Goal: Task Accomplishment & Management: Use online tool/utility

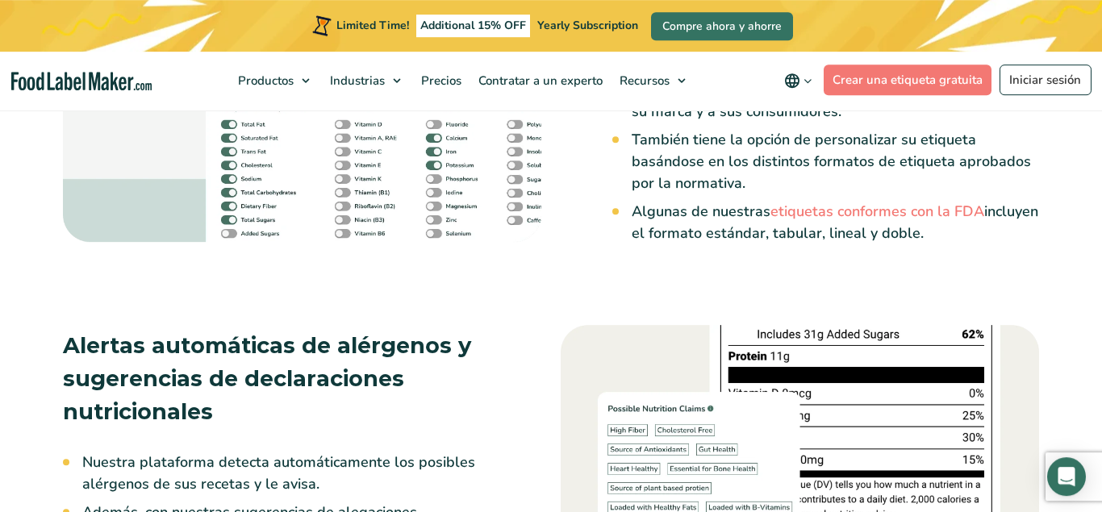
scroll to position [2582, 0]
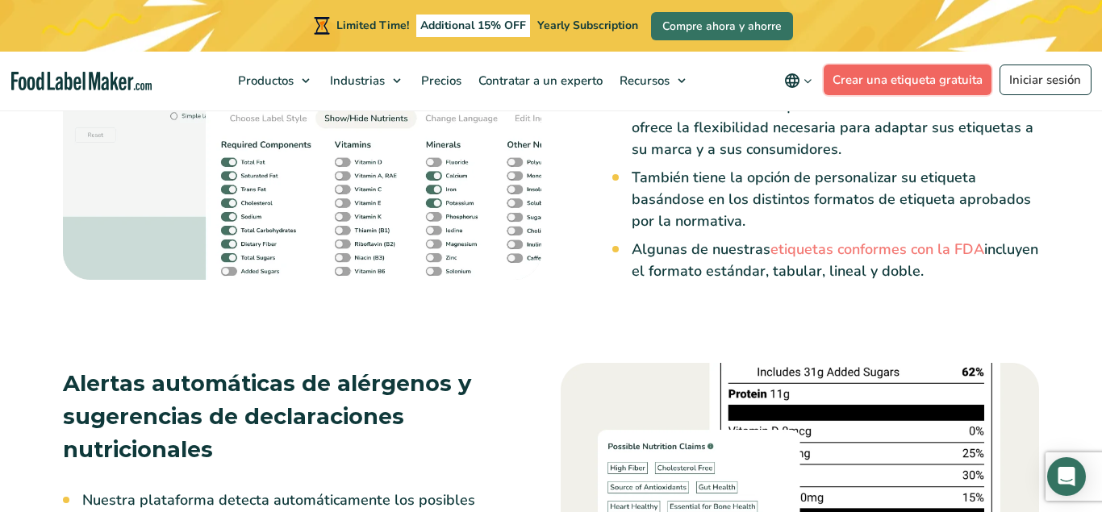
click at [879, 82] on link "Crear una etiqueta gratuita" at bounding box center [908, 80] width 169 height 31
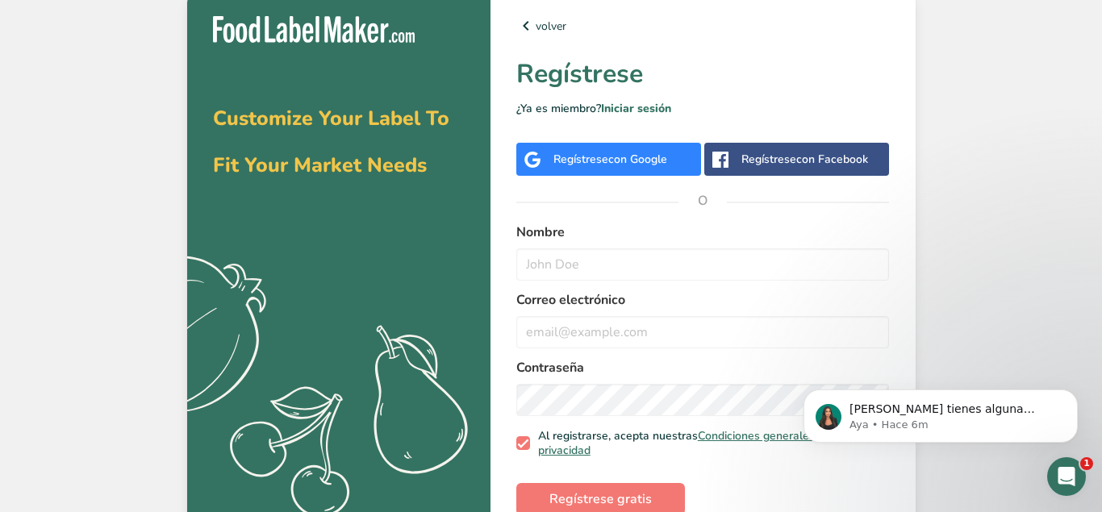
click at [603, 153] on div "Regístrese con Google" at bounding box center [611, 159] width 114 height 17
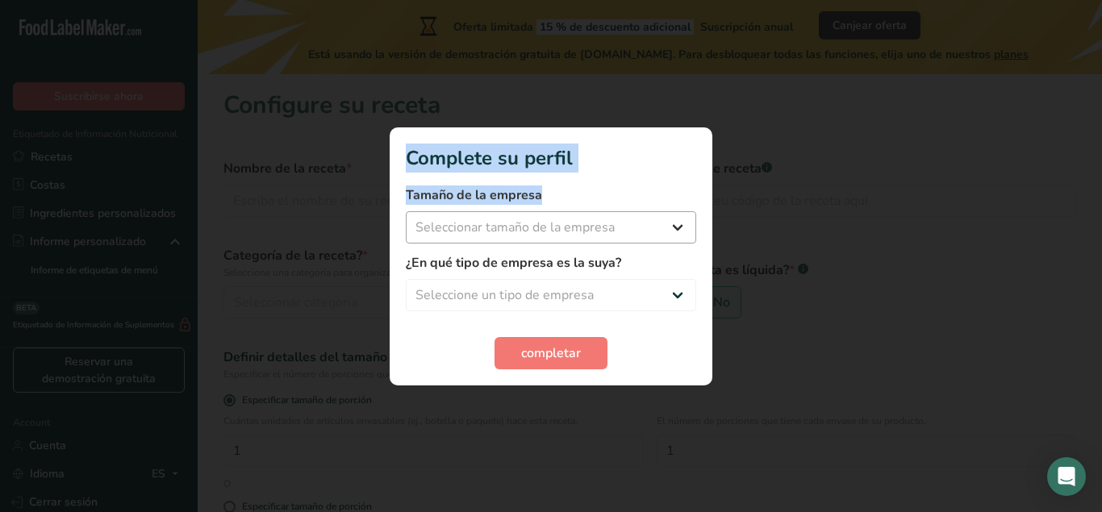
drag, startPoint x: 756, startPoint y: 272, endPoint x: 684, endPoint y: 238, distance: 79.4
click at [684, 238] on div "Complete su perfil Tamaño de la empresa Seleccionar tamaño de la empresa Menos …" at bounding box center [551, 256] width 1102 height 512
click at [665, 236] on select "Seleccionar tamaño de la empresa Menos de 10 empleados De 10 a 50 empleados De …" at bounding box center [551, 227] width 290 height 32
select select "1"
click option "Menos de 10 empleados" at bounding box center [0, 0] width 0 height 0
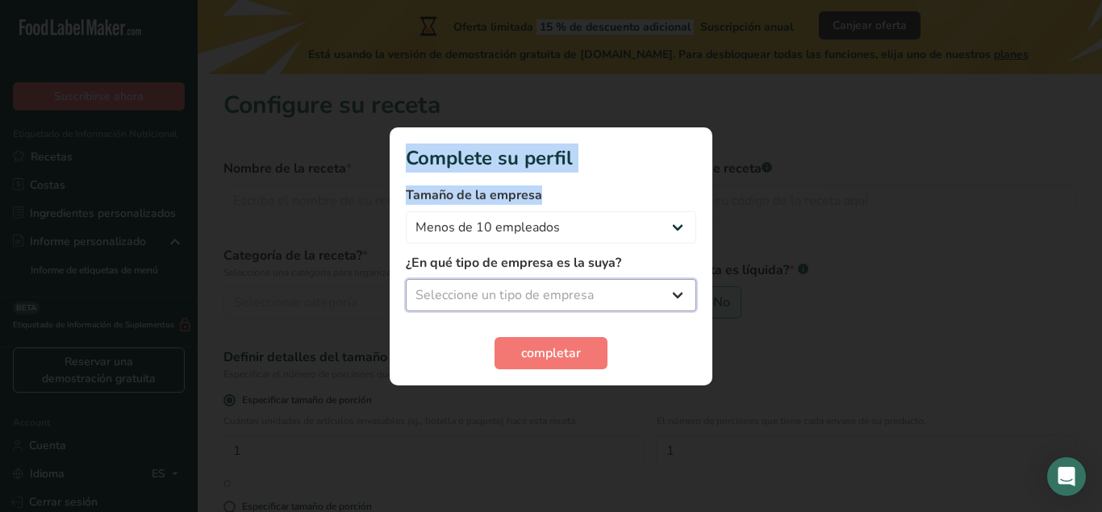
click at [406, 279] on select "Seleccione un tipo de empresa Fabricante de alimentos envasados Restaurante y c…" at bounding box center [551, 295] width 290 height 32
select select "1"
click option "Fabricante de alimentos envasados" at bounding box center [0, 0] width 0 height 0
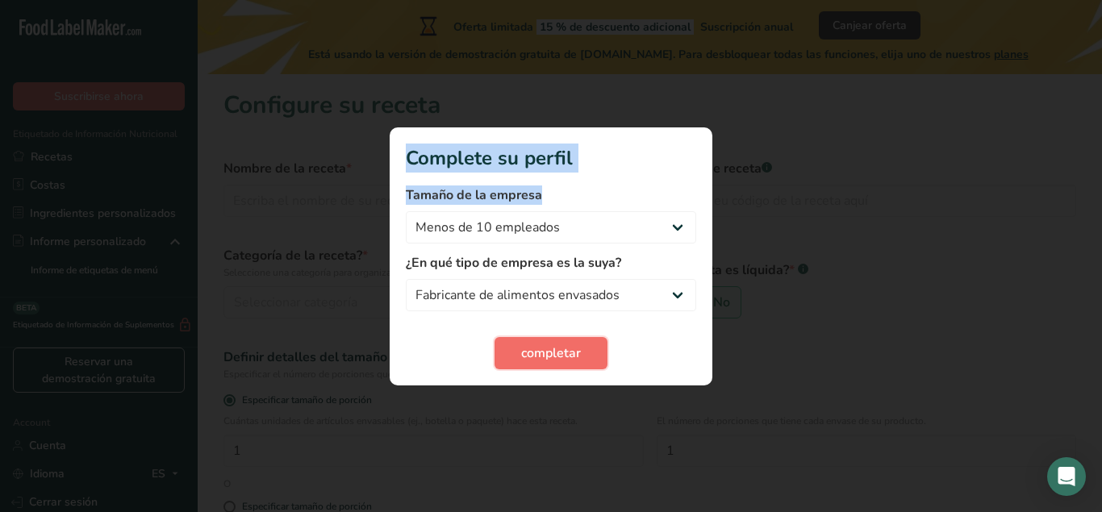
click at [537, 348] on span "completar" at bounding box center [551, 353] width 60 height 19
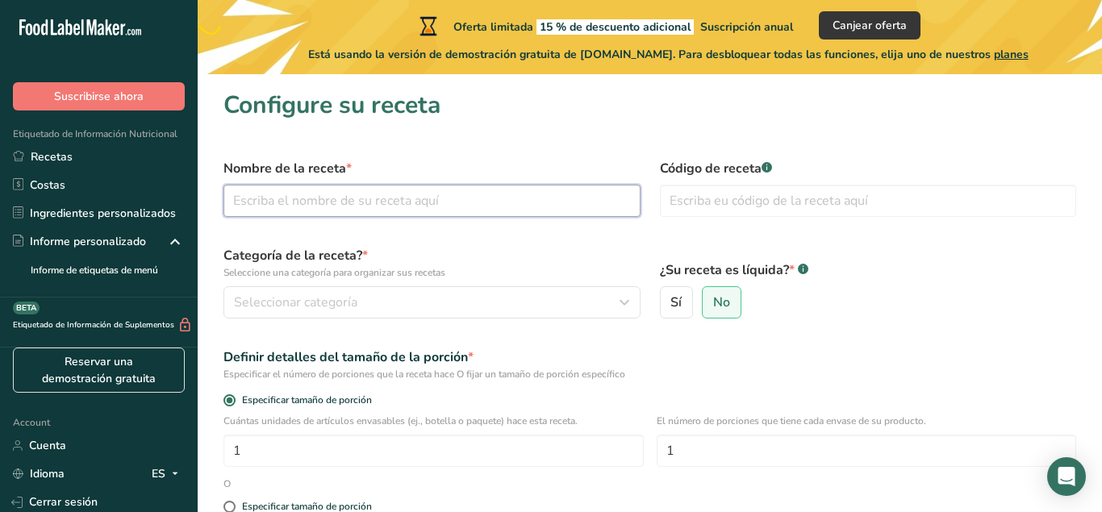
click at [435, 200] on input "text" at bounding box center [432, 201] width 417 height 32
click at [155, 219] on link "Ingredientes personalizados" at bounding box center [99, 213] width 198 height 28
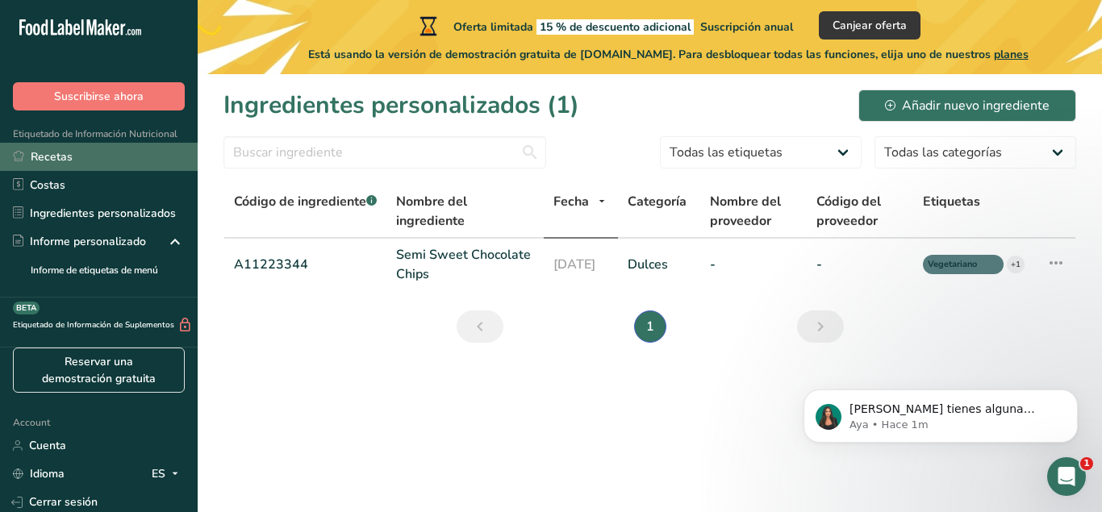
click at [73, 159] on link "Recetas" at bounding box center [99, 157] width 198 height 28
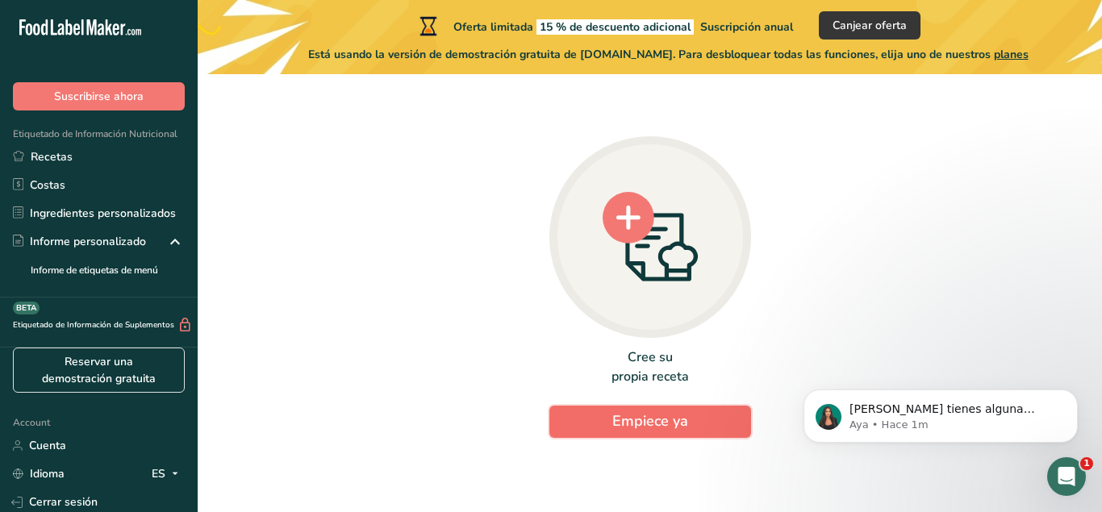
click at [699, 420] on button "Empiece ya" at bounding box center [651, 422] width 202 height 32
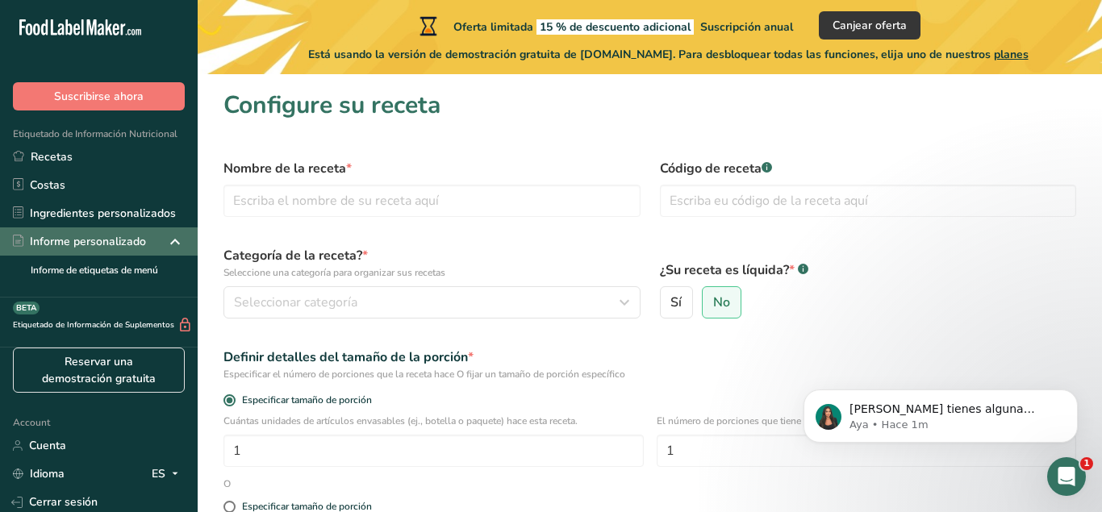
click at [111, 235] on div "Informe personalizado" at bounding box center [79, 241] width 133 height 17
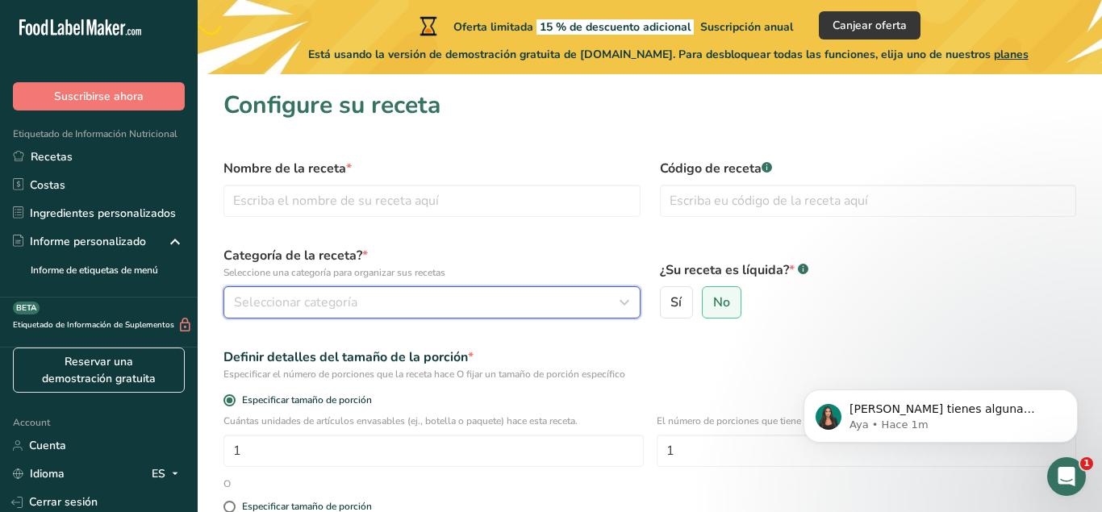
click at [554, 315] on button "Seleccionar categoría" at bounding box center [432, 302] width 417 height 32
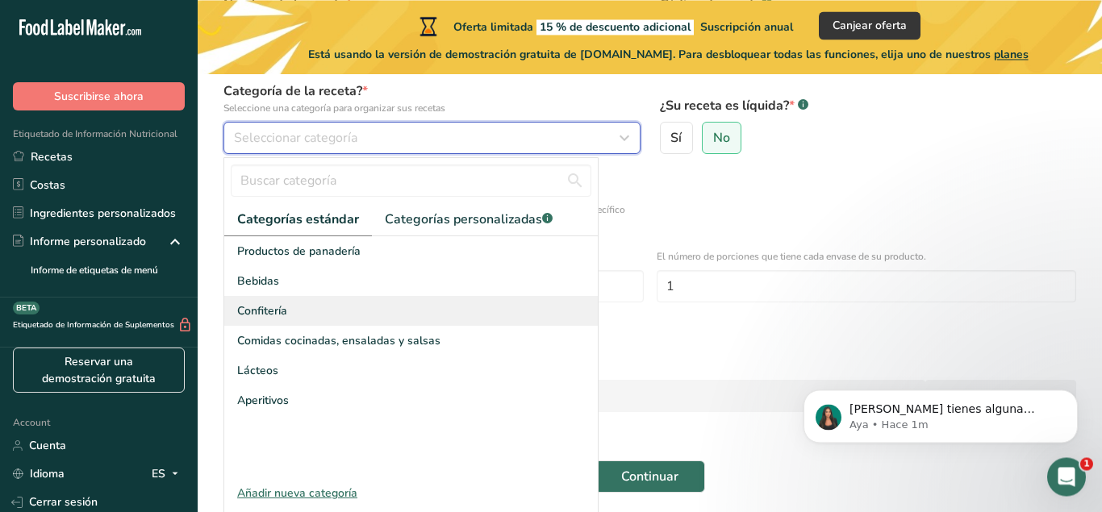
scroll to position [168, 0]
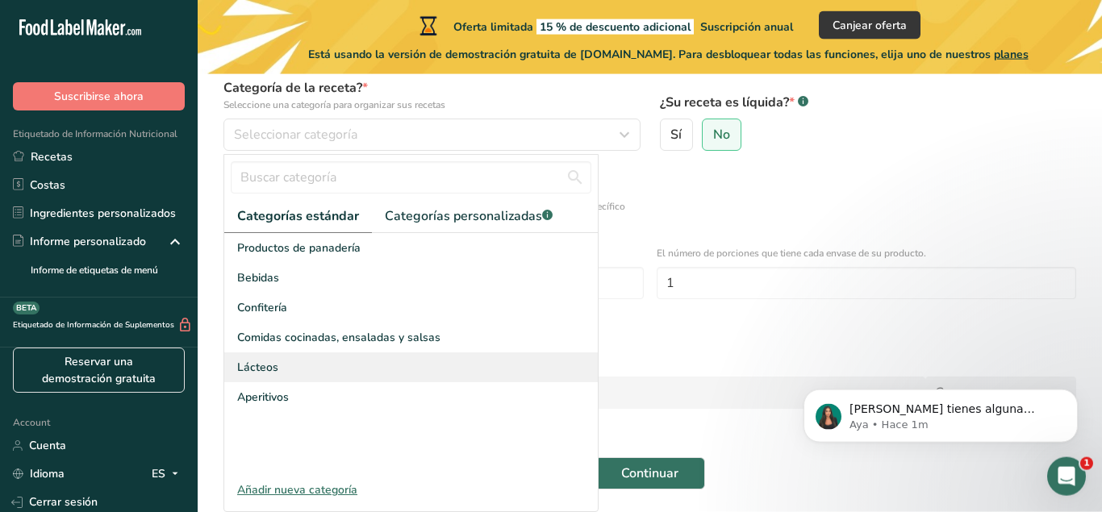
click at [252, 367] on span "Lácteos" at bounding box center [257, 367] width 41 height 17
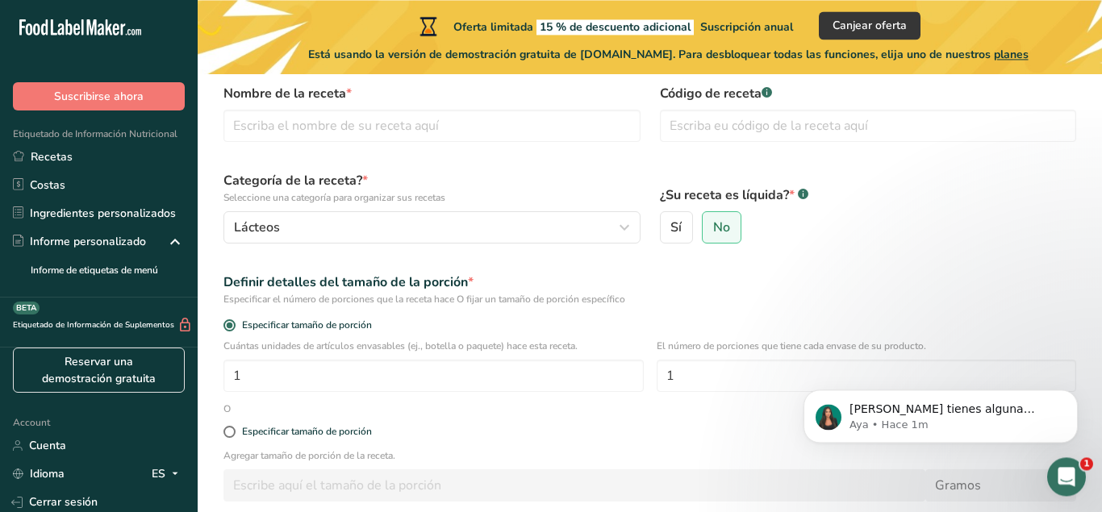
scroll to position [0, 0]
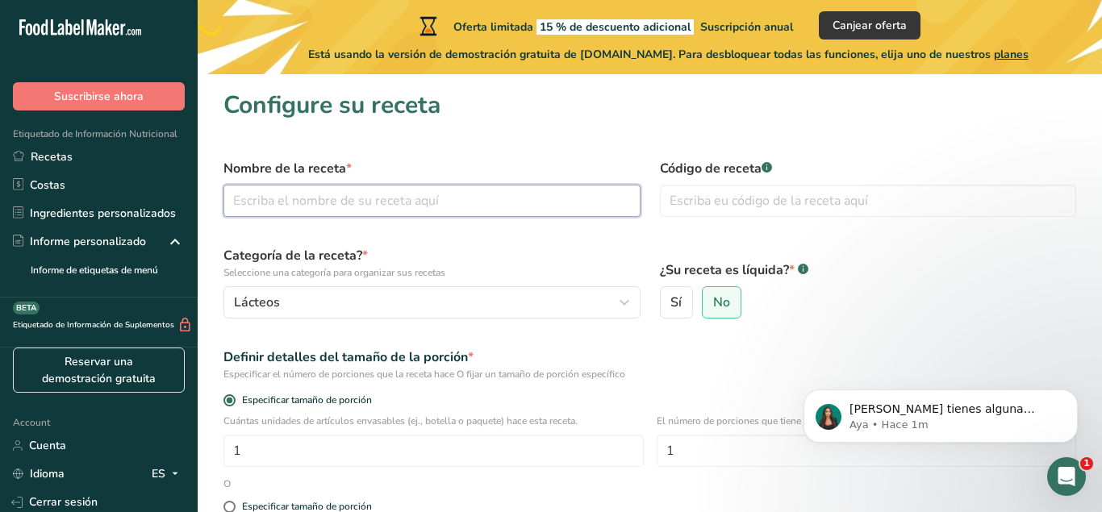
click at [419, 203] on input "text" at bounding box center [432, 201] width 417 height 32
type input "Queso Botanero"
click at [718, 207] on input "text" at bounding box center [868, 201] width 417 height 32
type input "120825"
click at [723, 303] on span "No" at bounding box center [721, 303] width 17 height 16
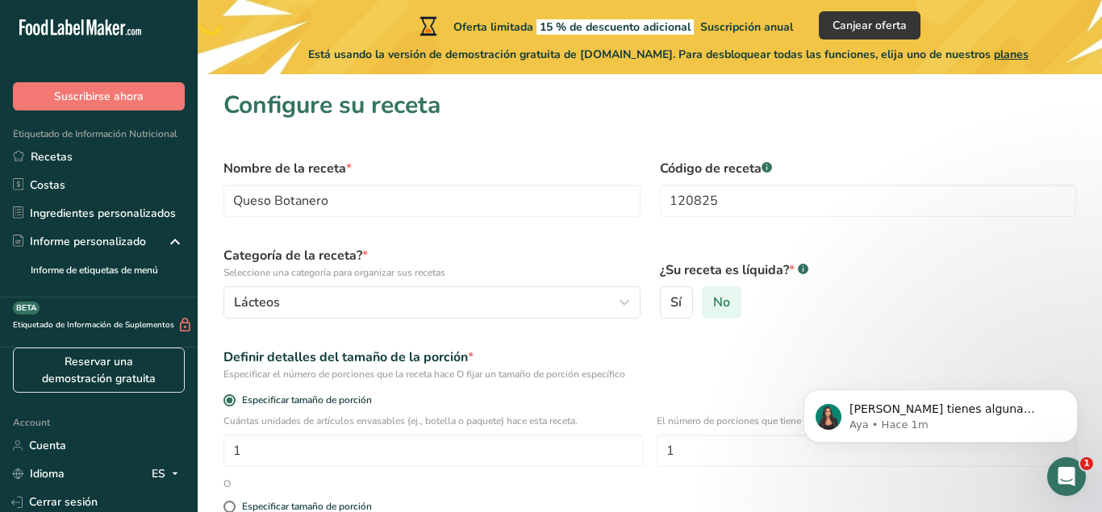
click at [713, 303] on input "No" at bounding box center [708, 303] width 10 height 10
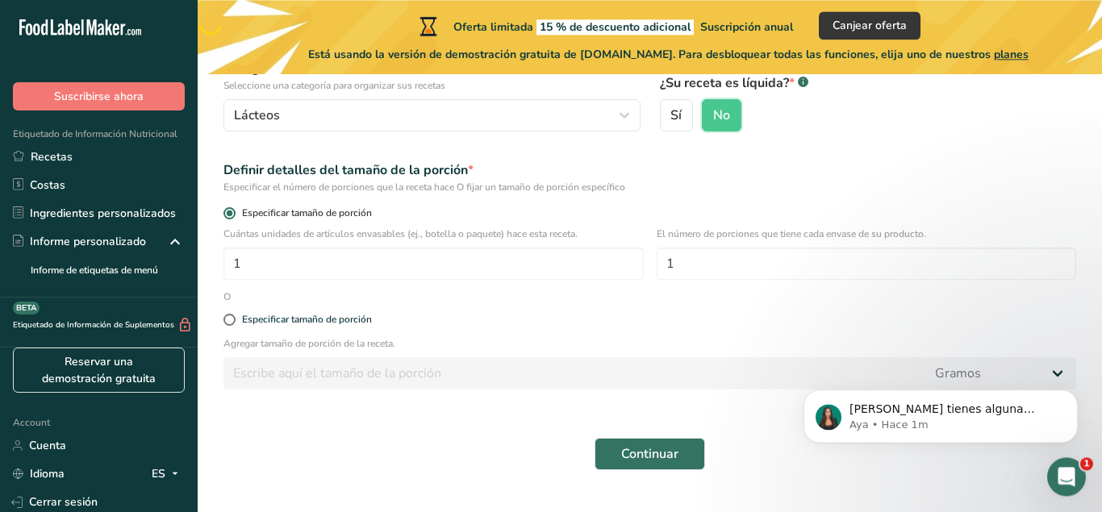
scroll to position [223, 0]
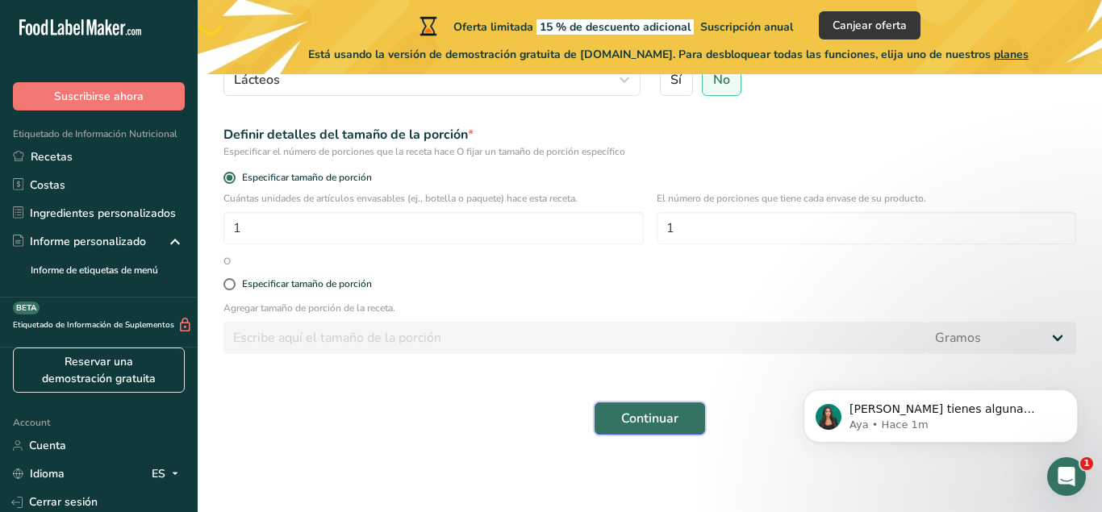
click at [644, 414] on span "Continuar" at bounding box center [649, 418] width 57 height 19
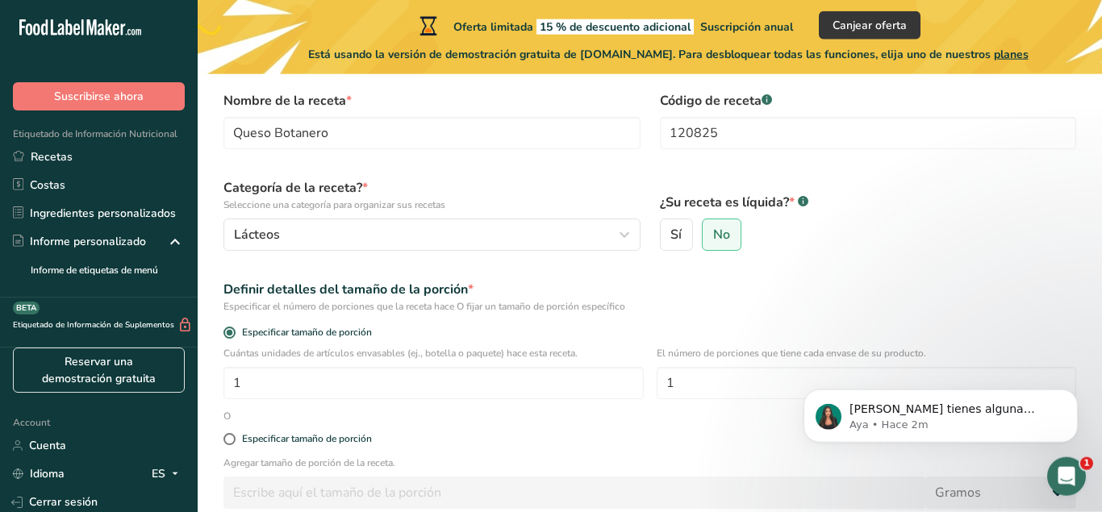
scroll to position [0, 0]
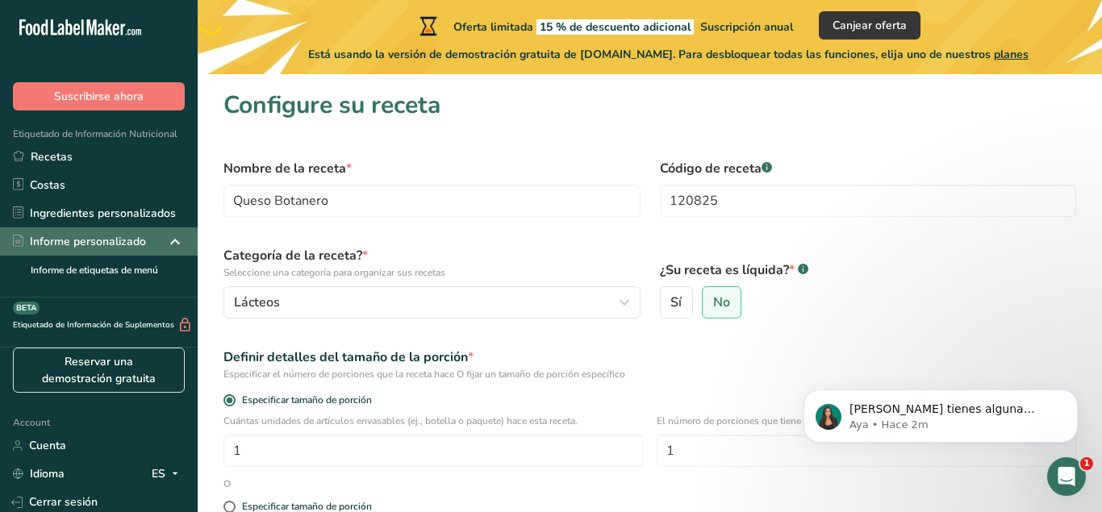
click at [148, 247] on div "Informe personalizado" at bounding box center [99, 242] width 198 height 28
click at [1073, 400] on button "Dismiss notification" at bounding box center [1073, 394] width 21 height 21
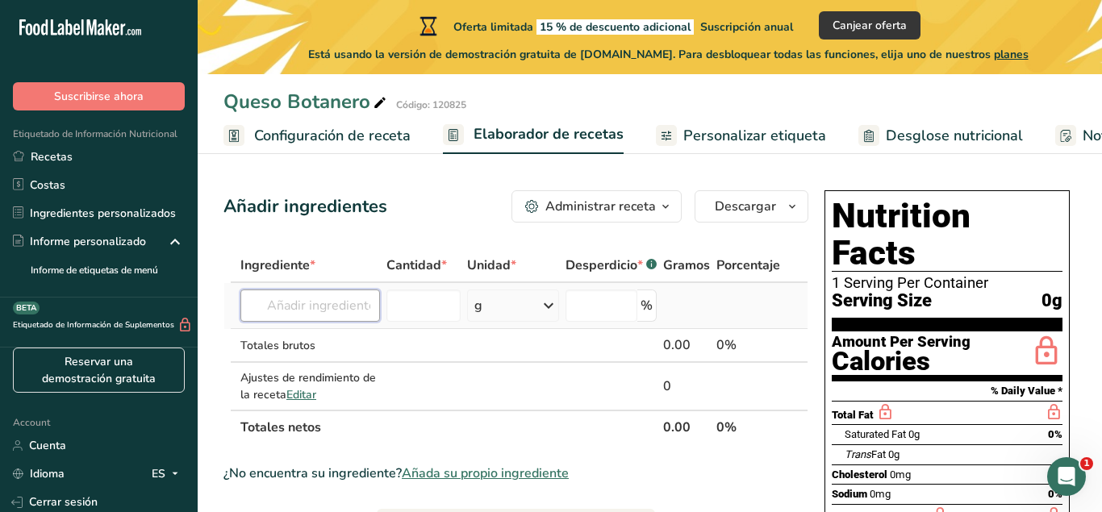
click at [321, 299] on input "text" at bounding box center [310, 306] width 140 height 32
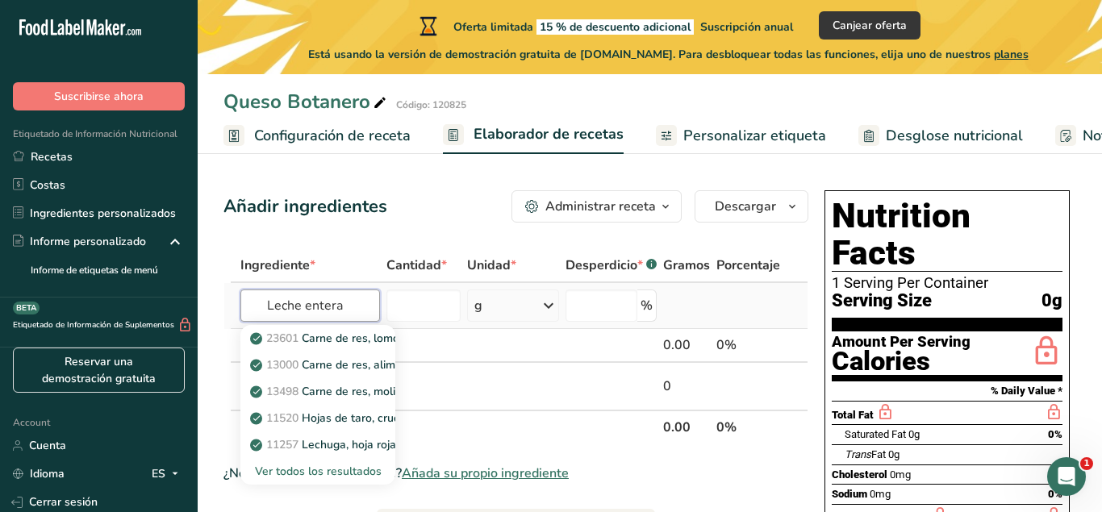
type input "Leche entera"
click at [357, 470] on div "Ver todos los resultados" at bounding box center [317, 471] width 129 height 17
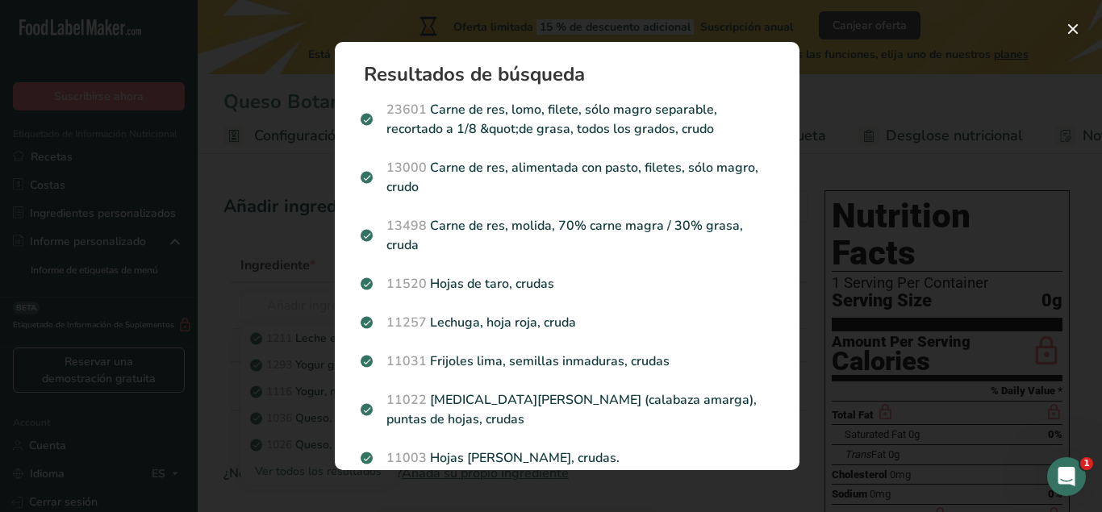
click at [828, 173] on div "Search results modal" at bounding box center [551, 256] width 1102 height 512
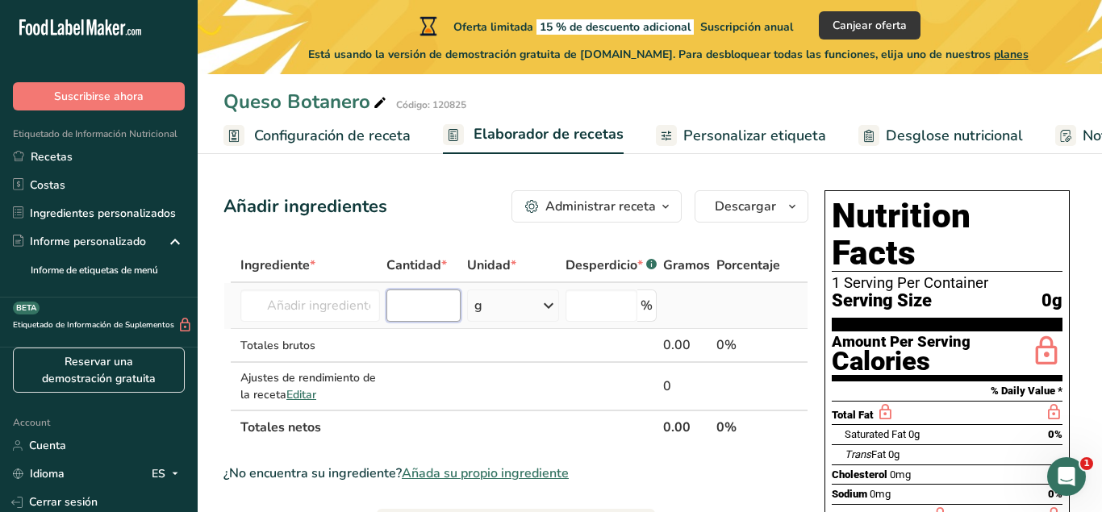
click at [429, 315] on input "number" at bounding box center [424, 306] width 75 height 32
type input "5500"
click at [552, 307] on icon at bounding box center [548, 305] width 19 height 29
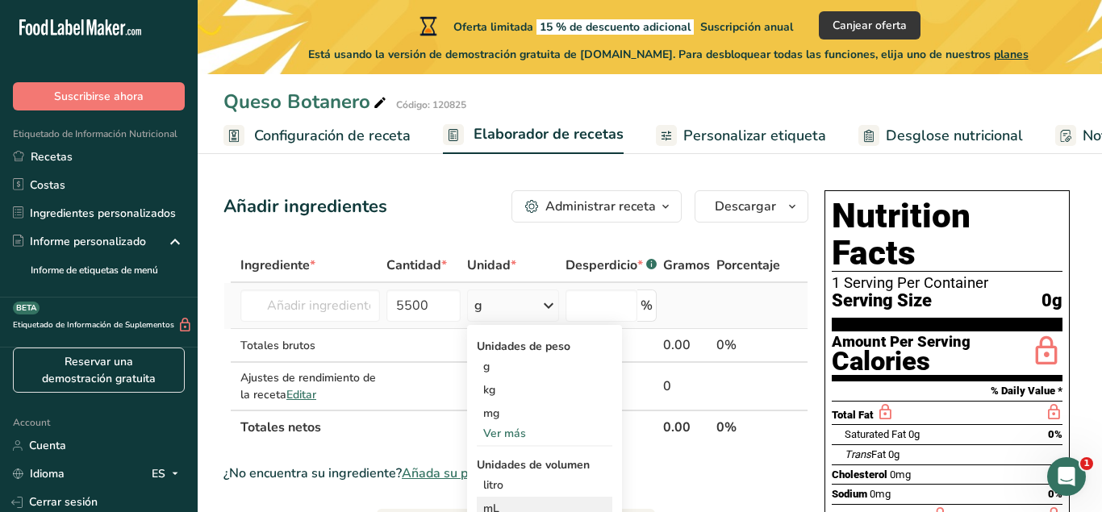
click at [495, 505] on div "mL" at bounding box center [544, 508] width 123 height 17
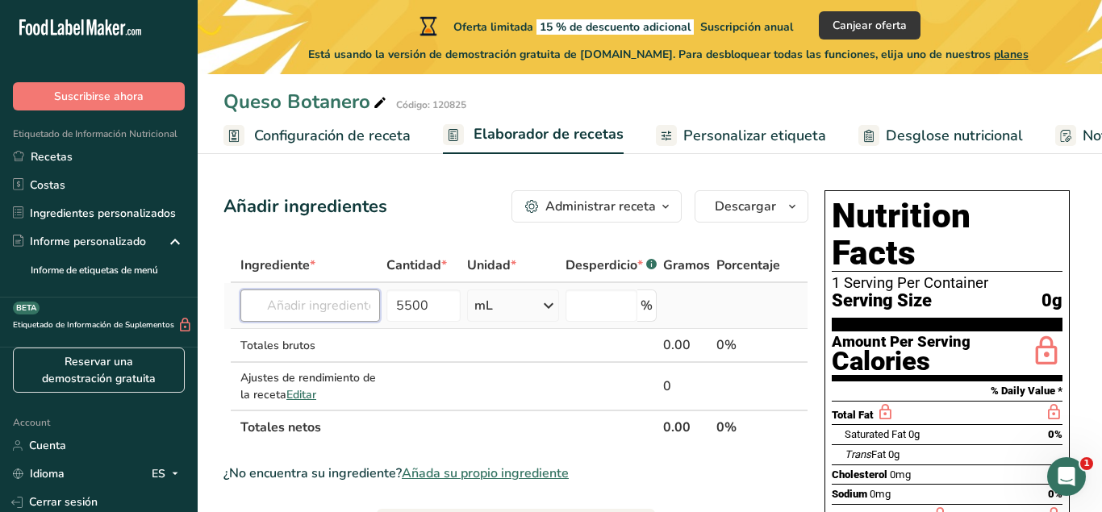
click at [351, 314] on input "text" at bounding box center [310, 306] width 140 height 32
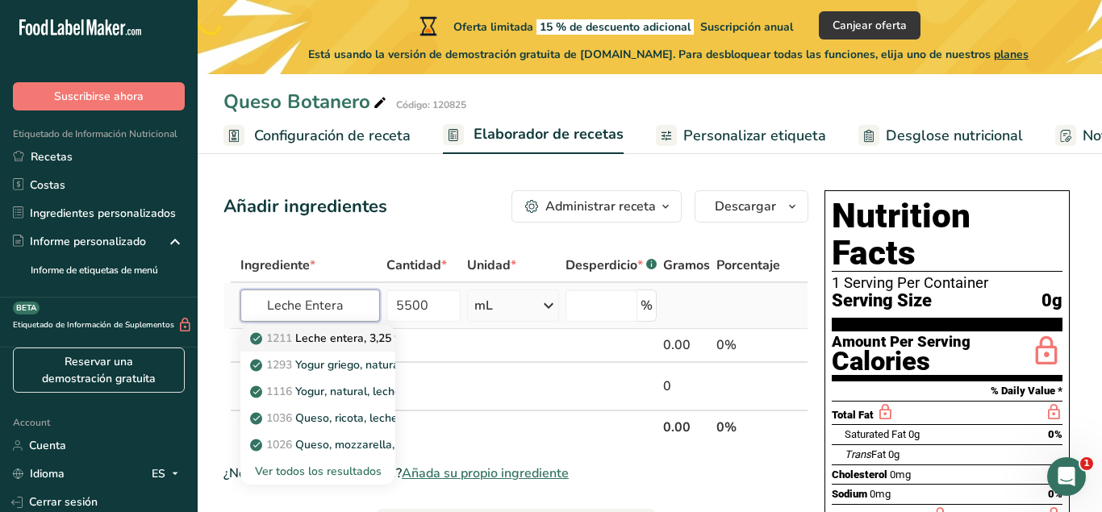
type input "Leche Entera"
click at [372, 330] on p "1211 Leche entera, 3,25 % de grasa láctea, sin vitamina A ni vitamina D añadidas" at bounding box center [470, 338] width 435 height 17
type input "Milk, whole, 3.25% milkfat, without added vitamin A and vitamin D"
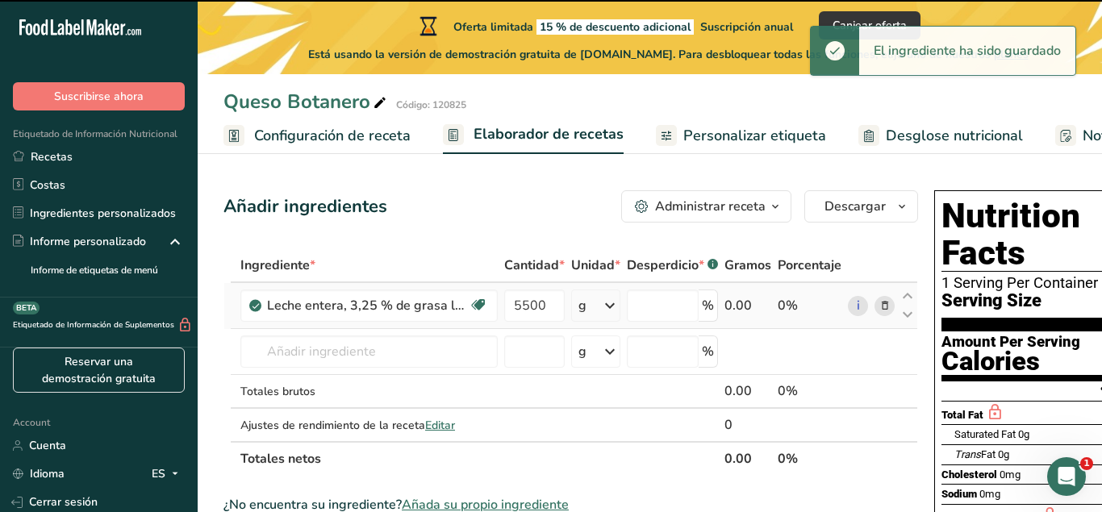
type input "0"
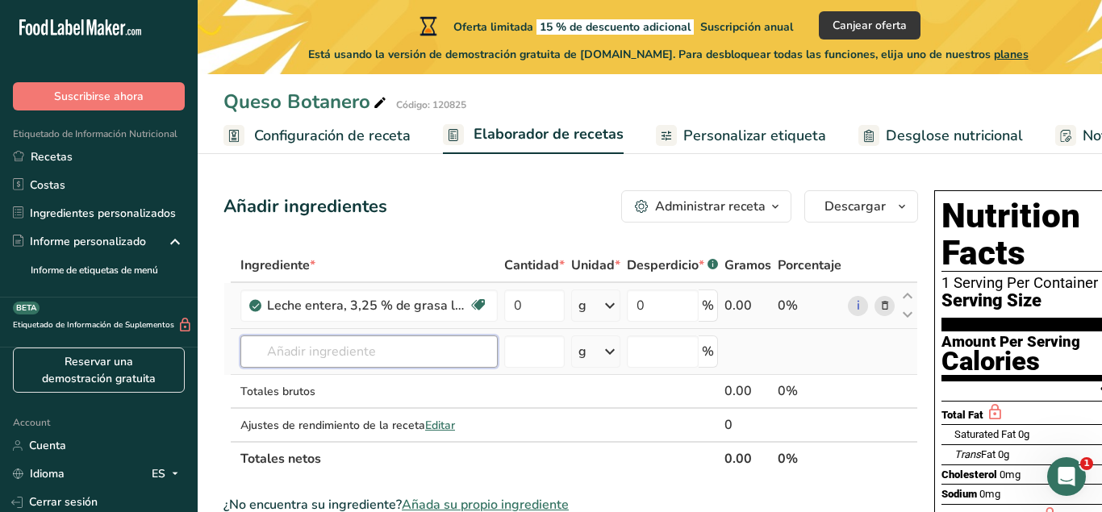
click at [442, 364] on input "text" at bounding box center [368, 352] width 257 height 32
click at [532, 299] on input "0" at bounding box center [534, 306] width 61 height 32
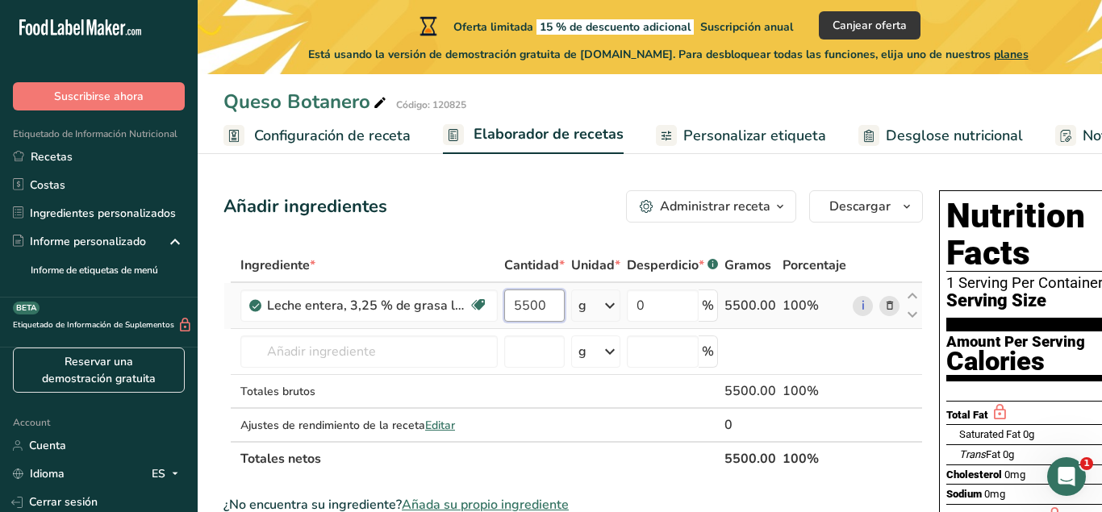
type input "5500"
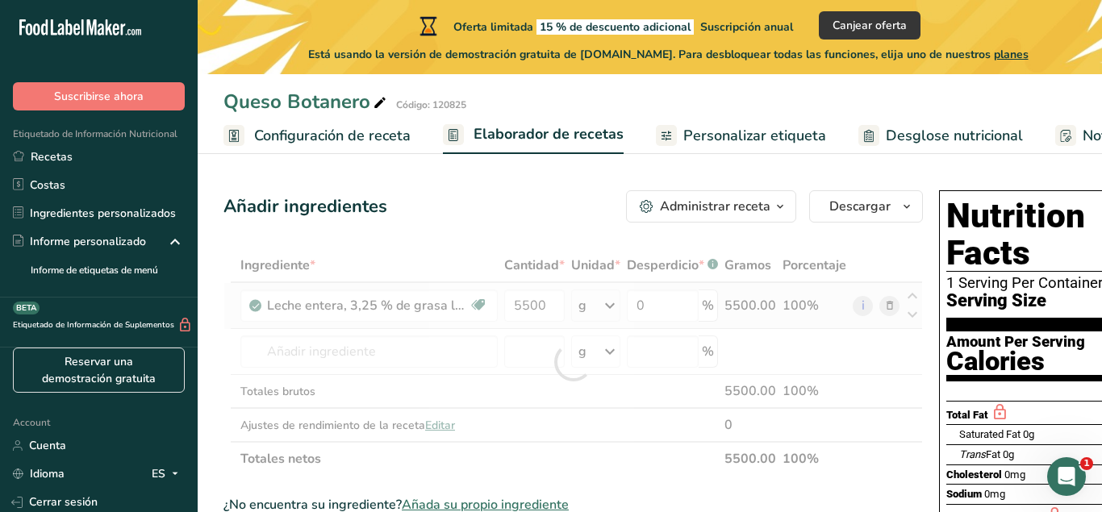
click at [603, 297] on div "Ingrediente * Cantidad * Unidad * Desperdicio * .a-a{fill:#347362;}.b-a{fill:#f…" at bounding box center [574, 363] width 700 height 228
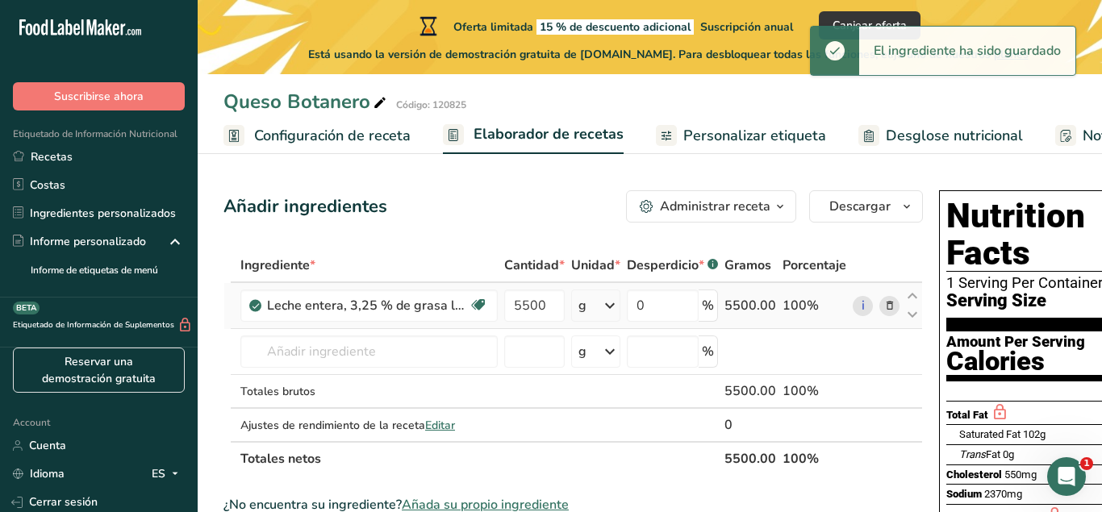
click at [605, 305] on icon at bounding box center [609, 305] width 19 height 29
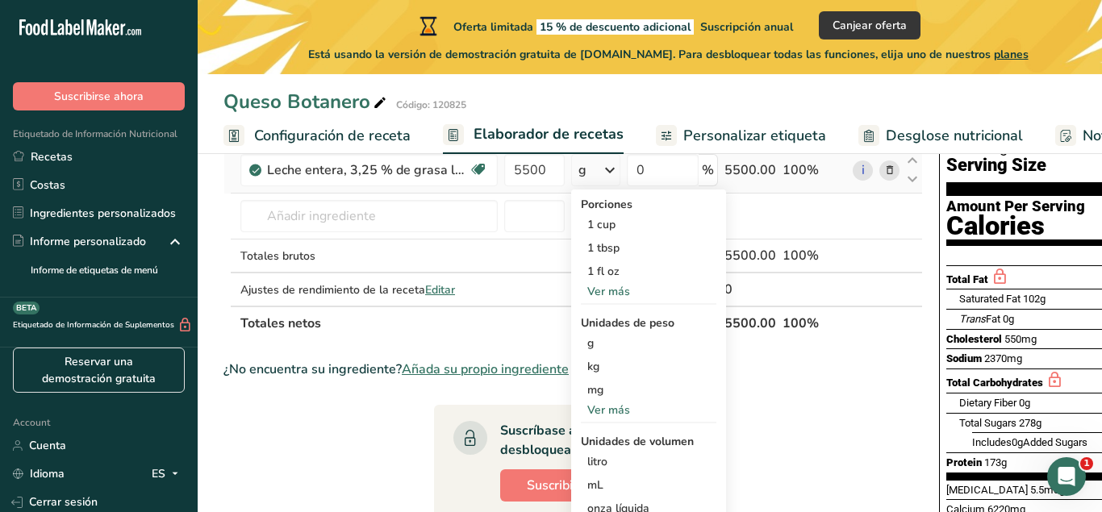
scroll to position [186, 0]
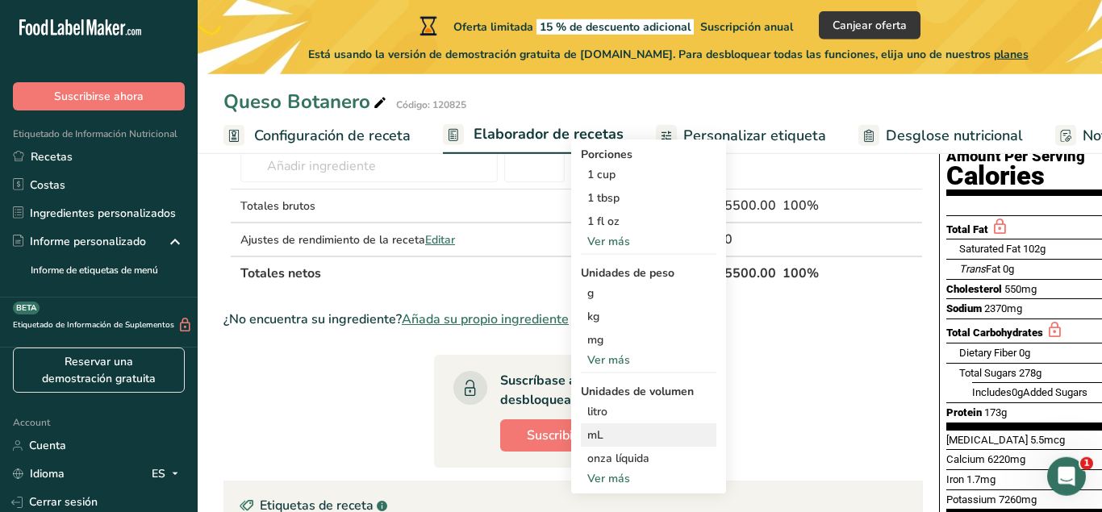
click at [605, 434] on div "mL" at bounding box center [648, 435] width 123 height 17
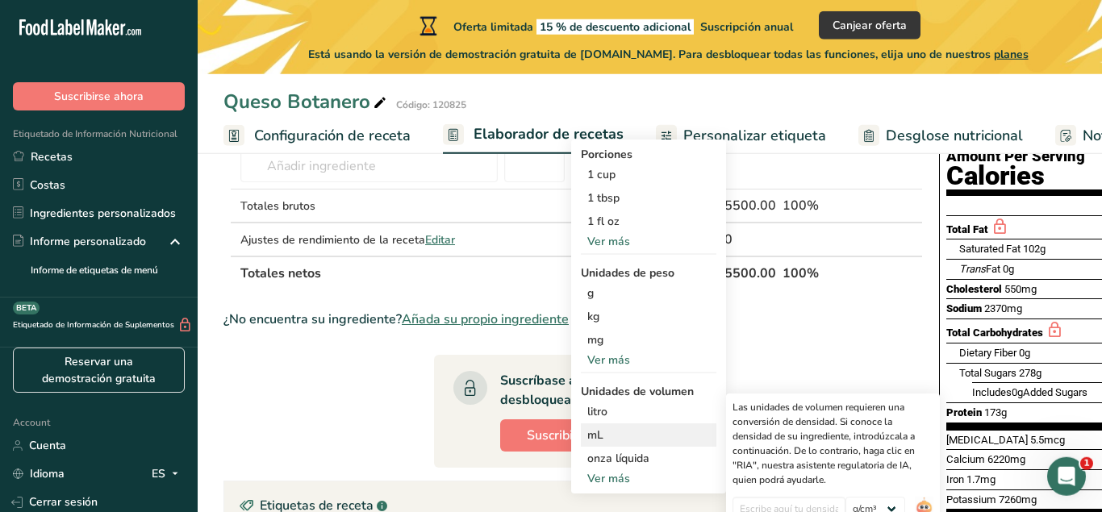
click at [605, 434] on div "mL" at bounding box center [648, 435] width 123 height 17
click at [630, 437] on div "mL" at bounding box center [648, 435] width 123 height 17
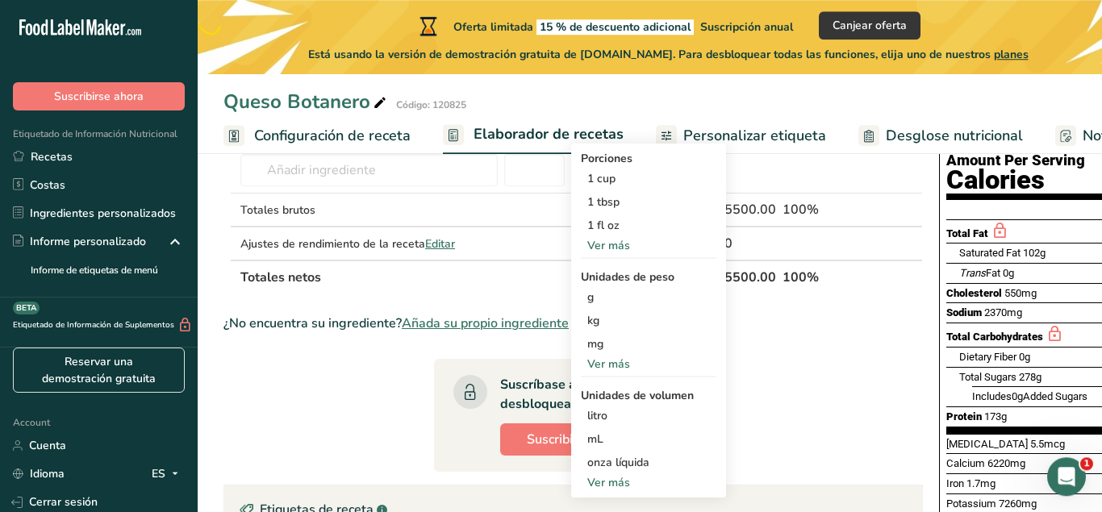
scroll to position [136, 0]
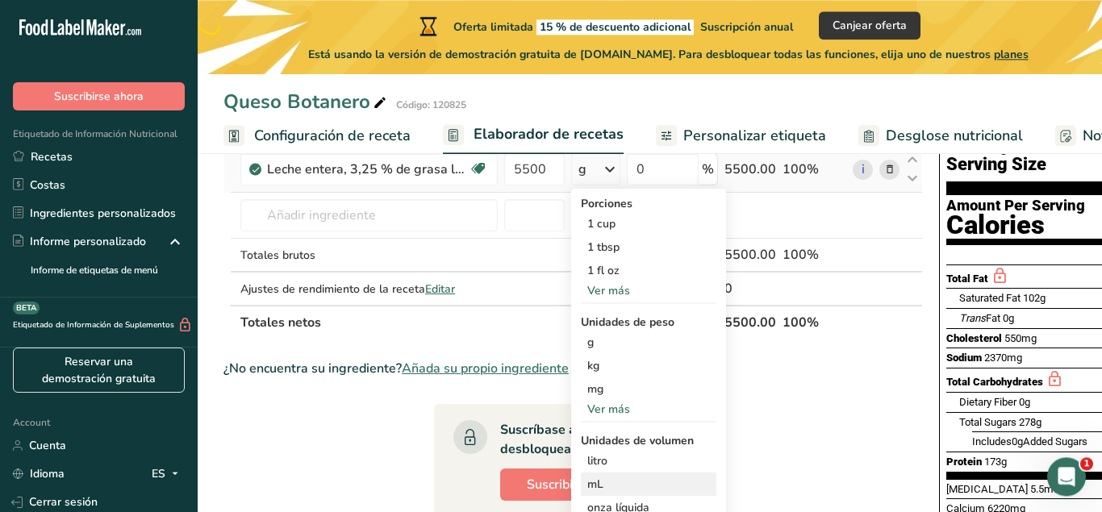
click at [594, 487] on div "mL" at bounding box center [648, 484] width 123 height 17
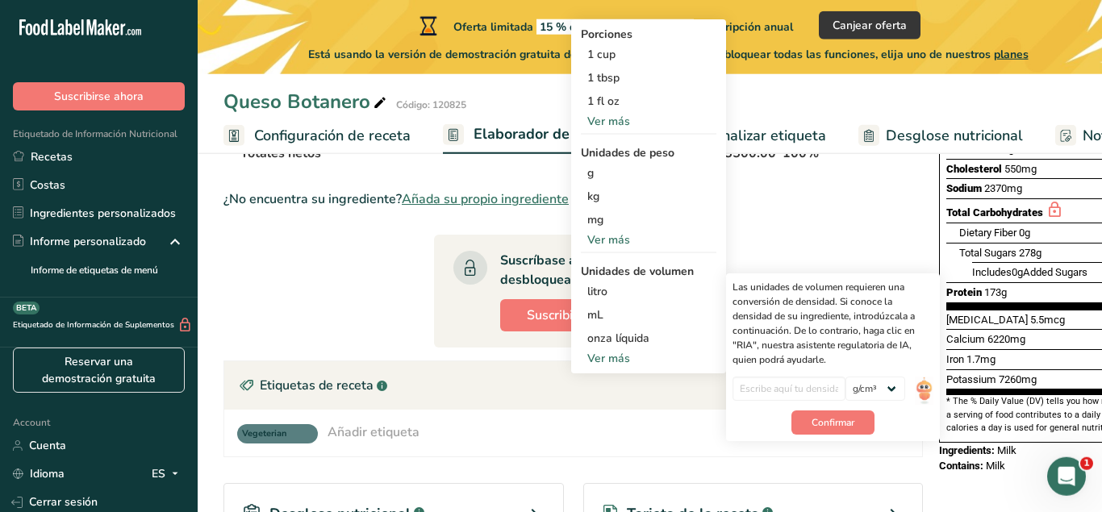
scroll to position [307, 0]
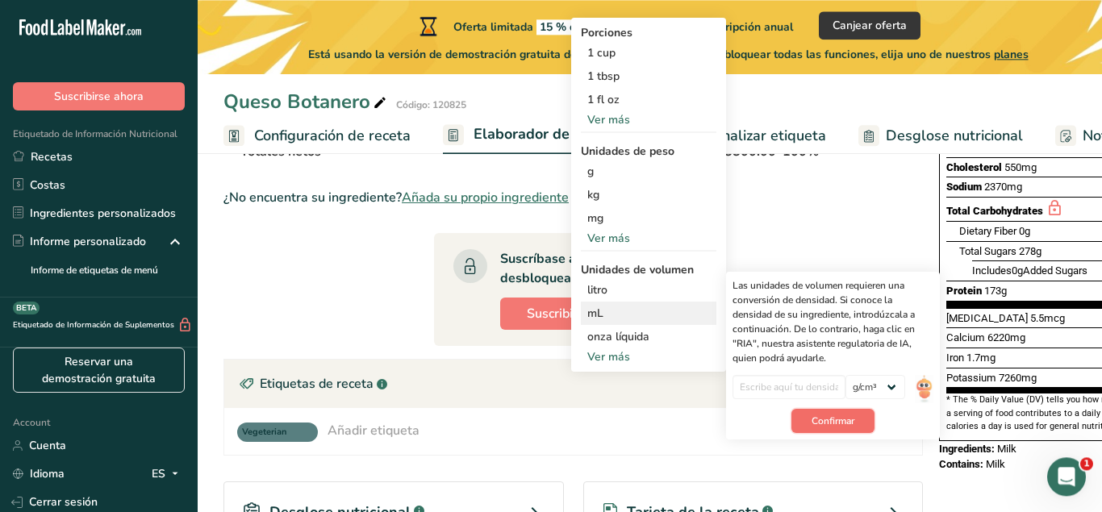
click at [821, 420] on span "Confirmar" at bounding box center [833, 421] width 43 height 15
click at [779, 385] on input "number" at bounding box center [790, 387] width 114 height 24
type input "5500"
click at [846, 375] on select "lb/pie³ g/cm³" at bounding box center [876, 387] width 60 height 24
click at [826, 419] on span "Confirmar" at bounding box center [833, 421] width 43 height 15
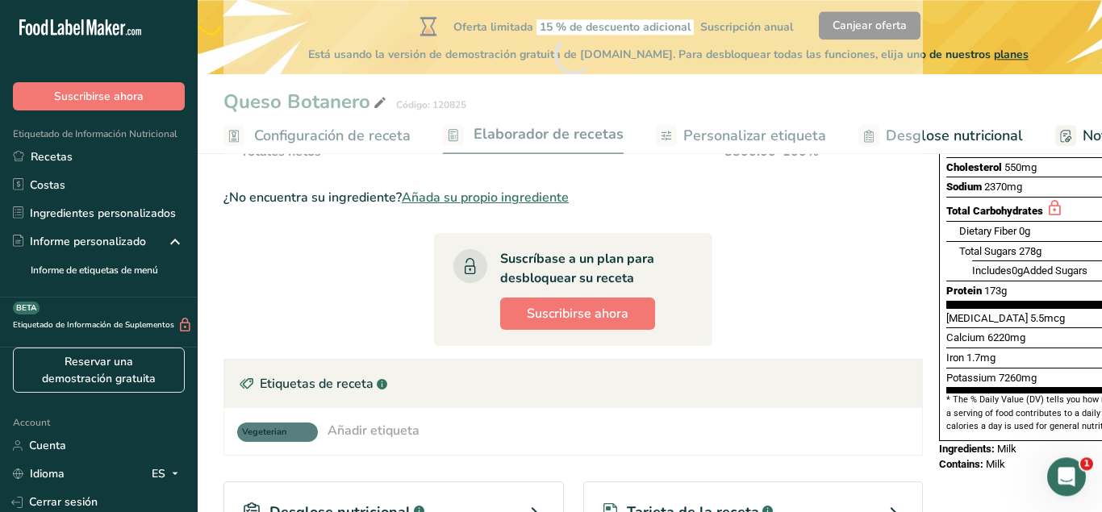
click at [826, 419] on div "Vegeterian Añadir etiqueta Etiquetas estándar Etiquetas personalizadas Fuente d…" at bounding box center [573, 431] width 698 height 47
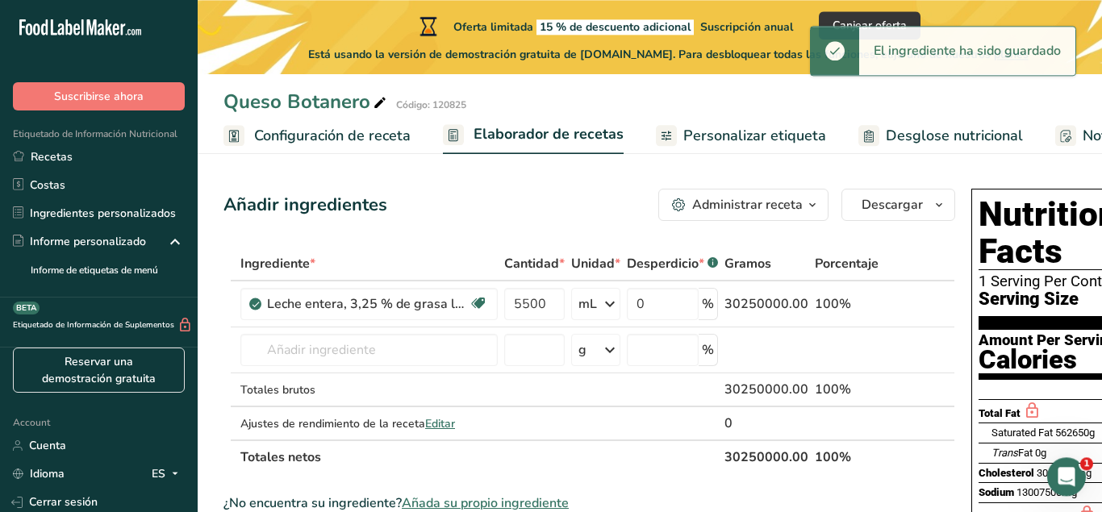
scroll to position [1, 0]
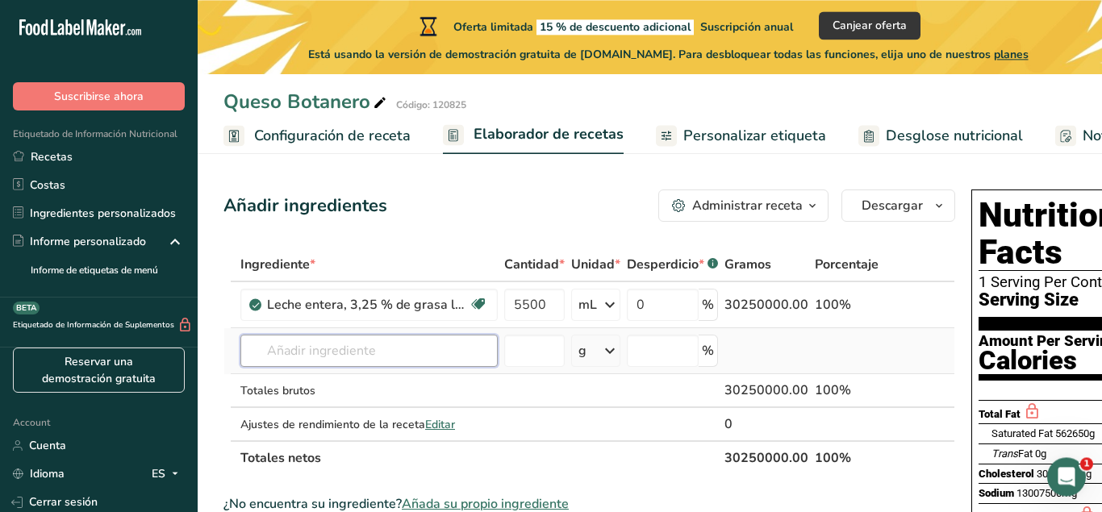
click at [404, 348] on input "text" at bounding box center [368, 351] width 257 height 32
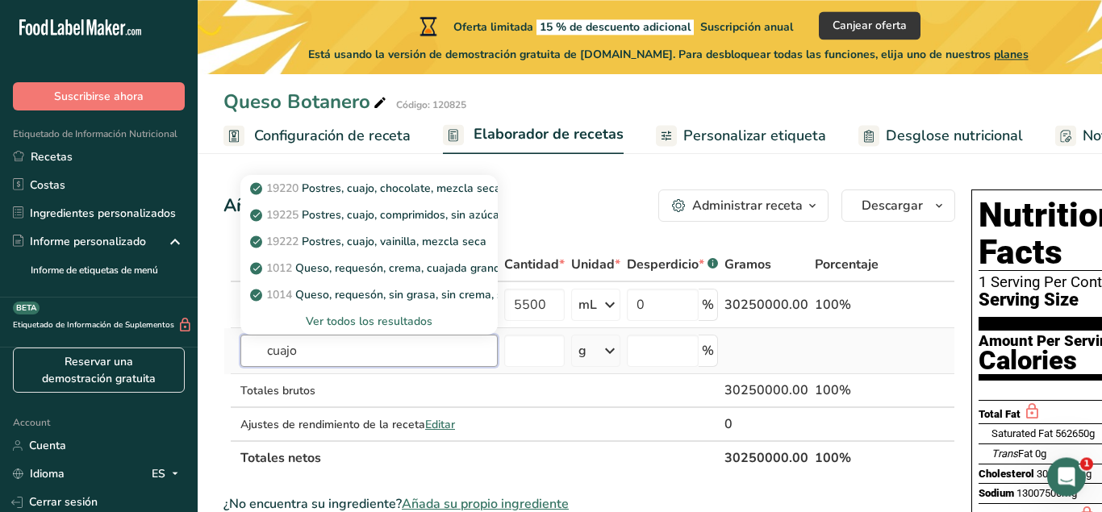
type input "cuajo"
click at [378, 326] on div "Ver todos los resultados" at bounding box center [369, 321] width 232 height 17
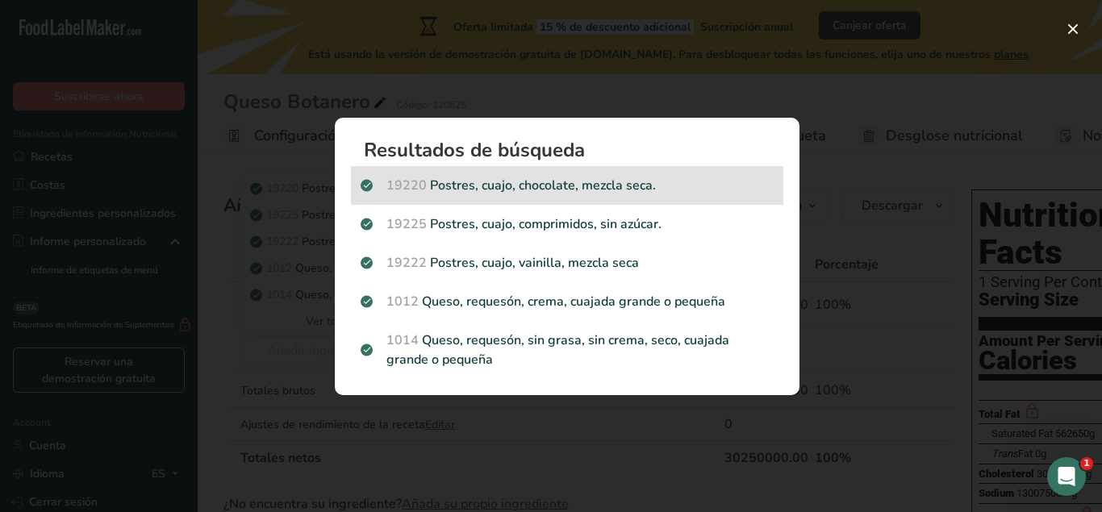
click at [472, 193] on p "19220 Postres, cuajo, chocolate, mezcla seca." at bounding box center [567, 185] width 413 height 19
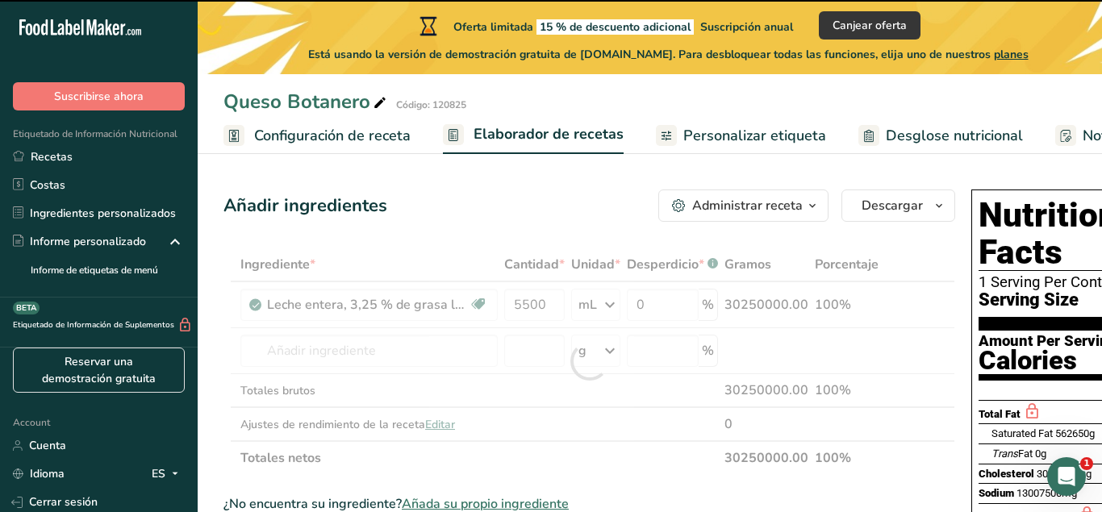
click at [453, 362] on div at bounding box center [590, 362] width 732 height 228
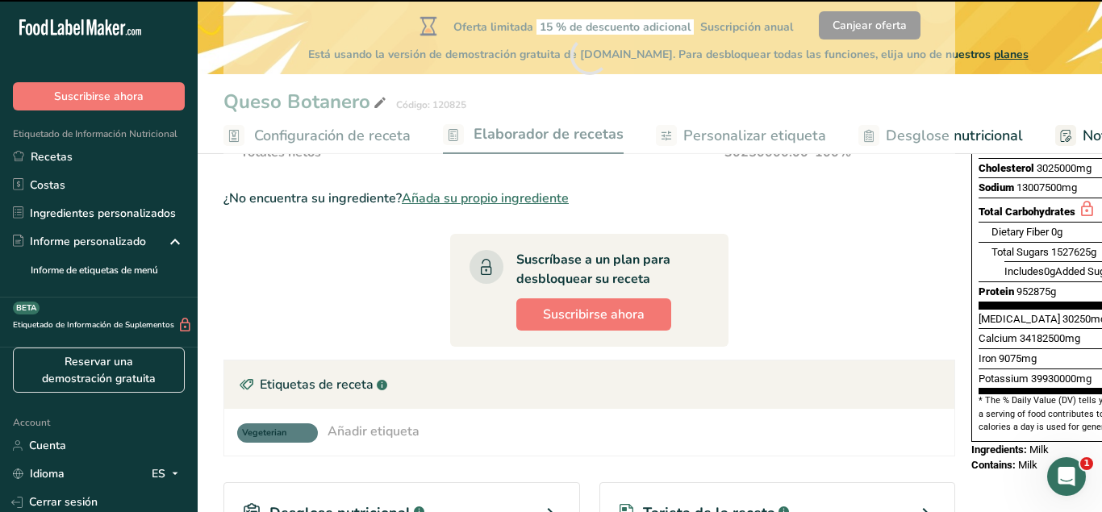
scroll to position [0, 116]
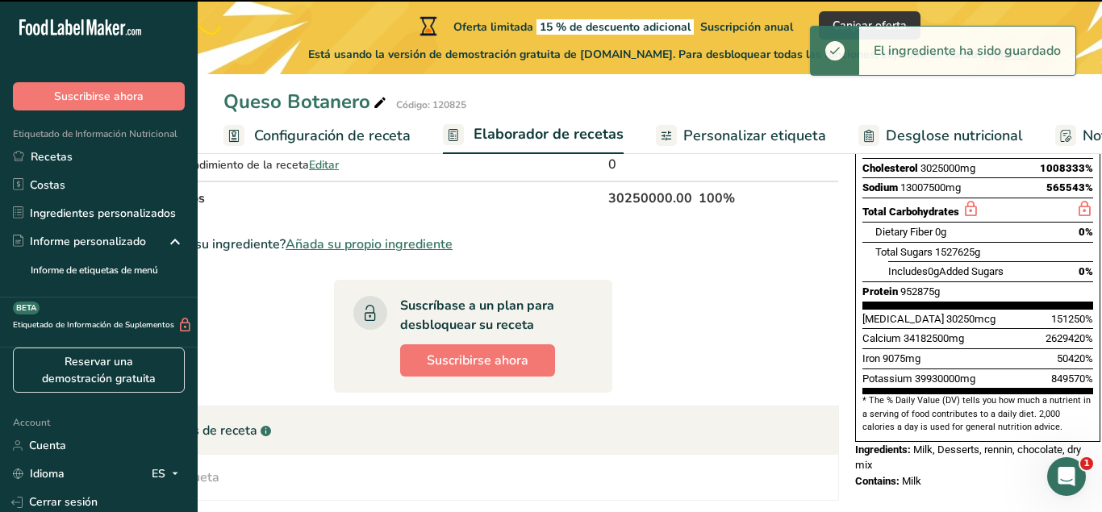
type input "0"
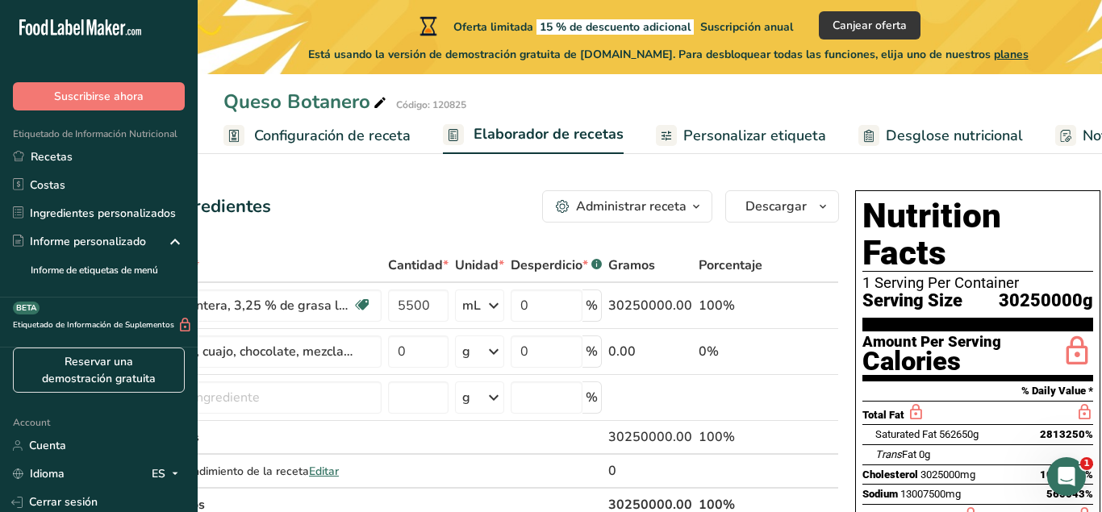
scroll to position [0, 0]
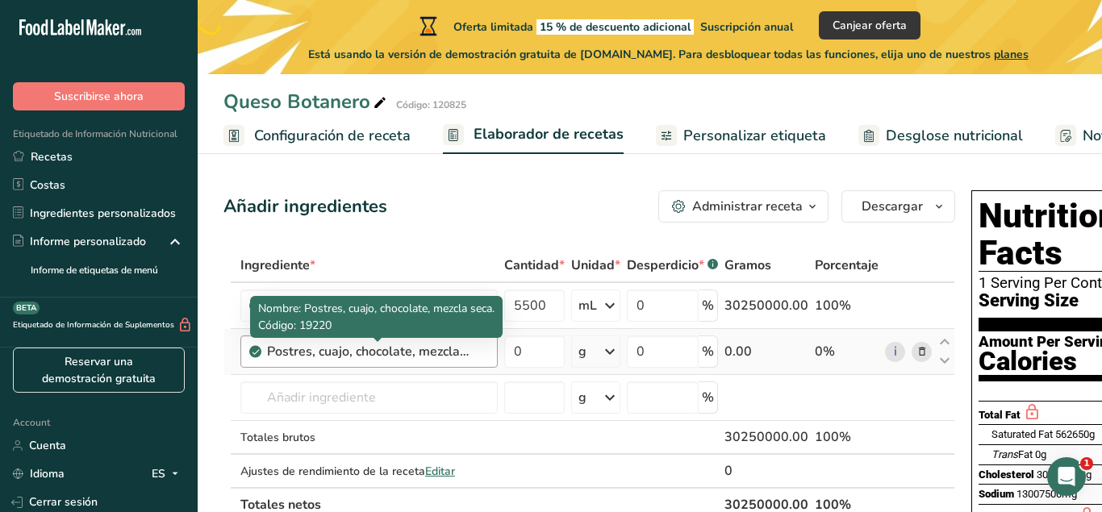
click at [461, 357] on div "Postres, cuajo, chocolate, mezcla seca." at bounding box center [368, 351] width 202 height 19
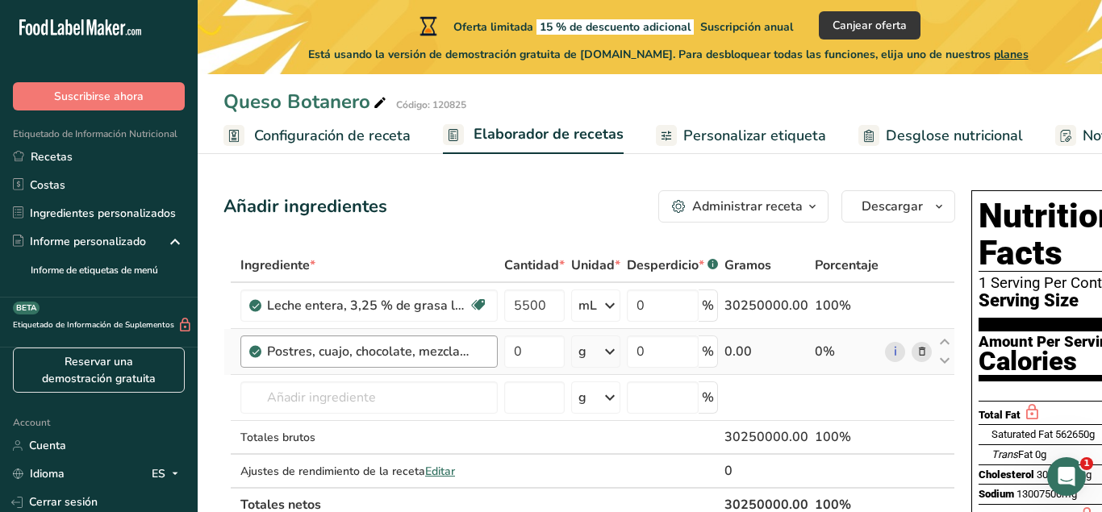
click at [461, 357] on div "Postres, cuajo, chocolate, mezcla seca." at bounding box center [368, 351] width 202 height 19
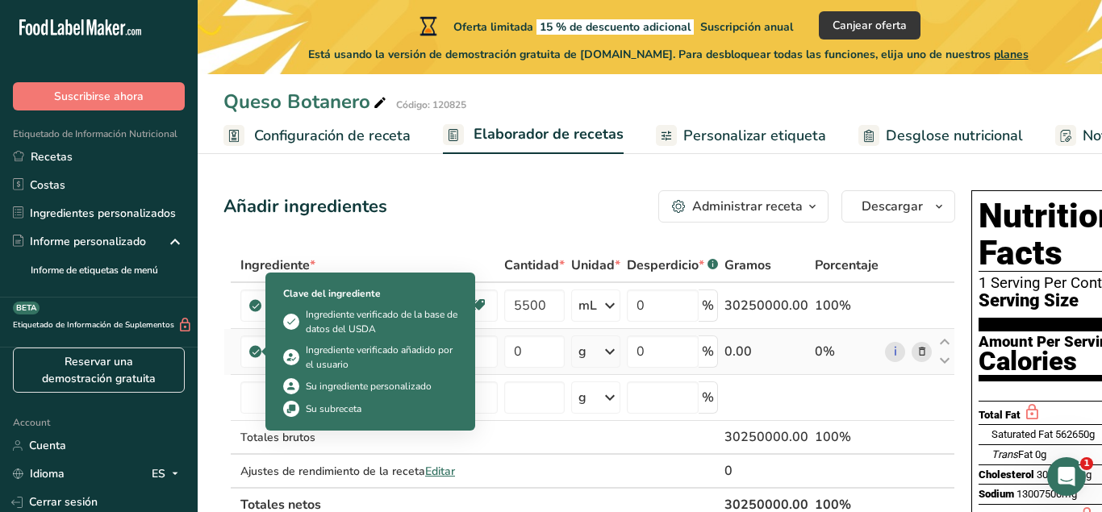
click at [256, 346] on icon at bounding box center [256, 352] width 10 height 15
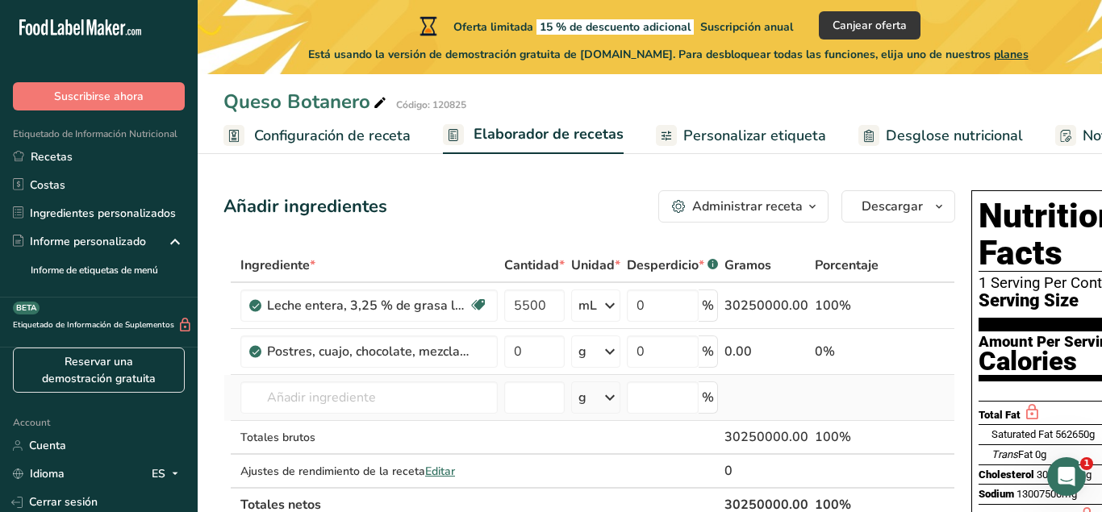
click at [462, 415] on td "19220 Postres, cuajo, chocolate, mezcla seca. 19225 Postres, cuajo, comprimidos…" at bounding box center [369, 398] width 264 height 46
click at [404, 397] on input "text" at bounding box center [368, 398] width 257 height 32
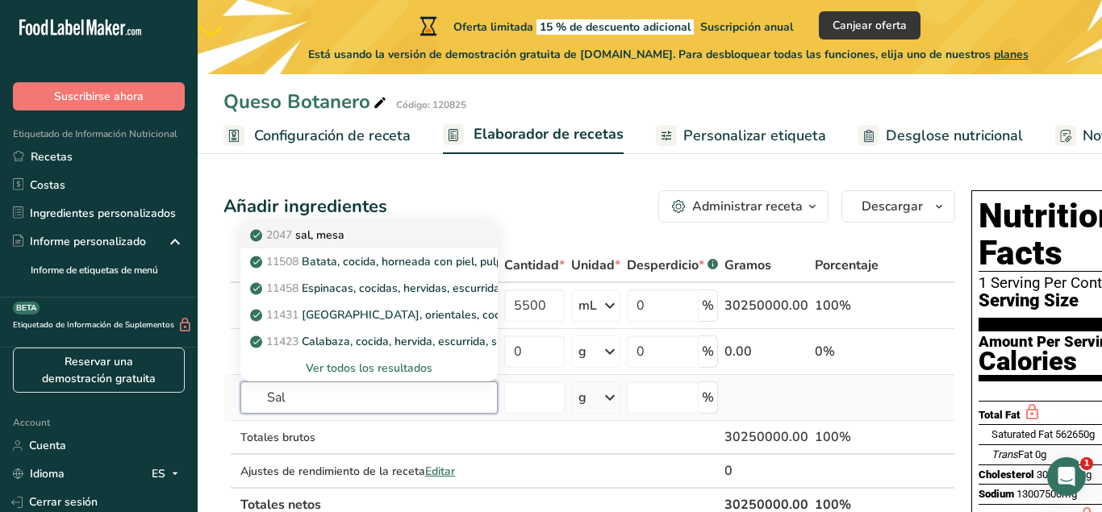
type input "Sal"
click at [388, 233] on div "2047 sal, mesa" at bounding box center [356, 235] width 206 height 17
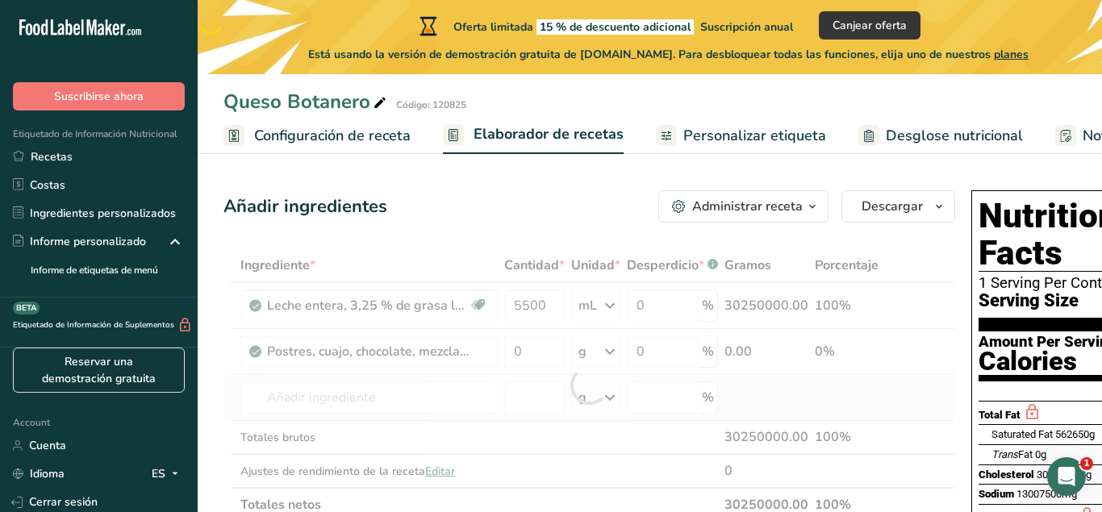
type input "Salt, table"
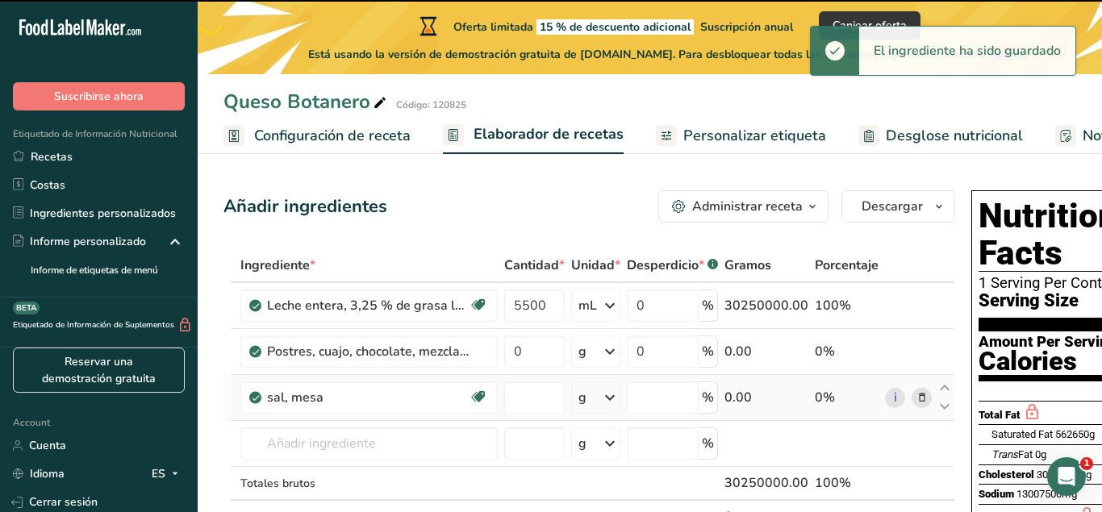
type input "0"
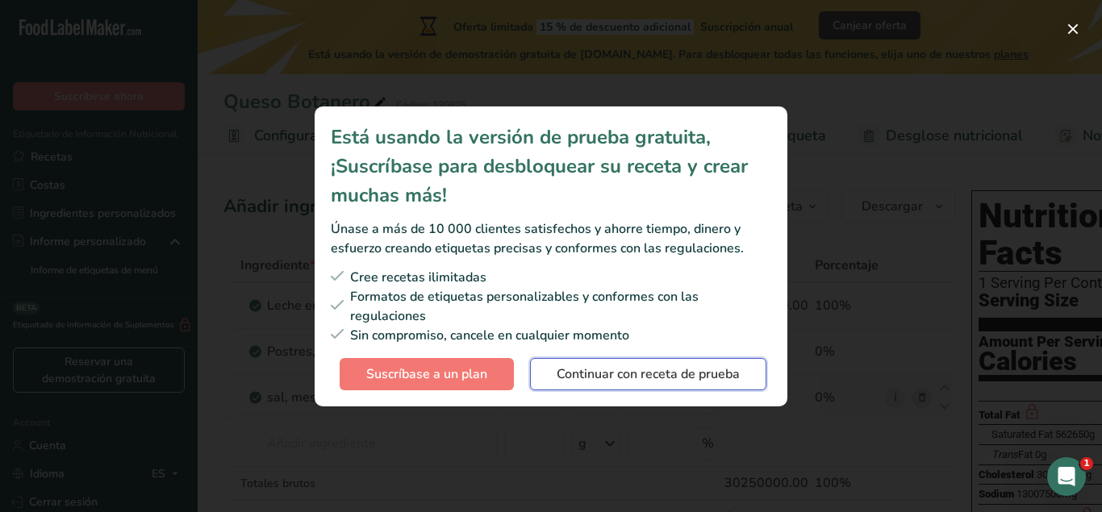
click at [633, 376] on span "Continuar con receta de prueba" at bounding box center [648, 374] width 183 height 19
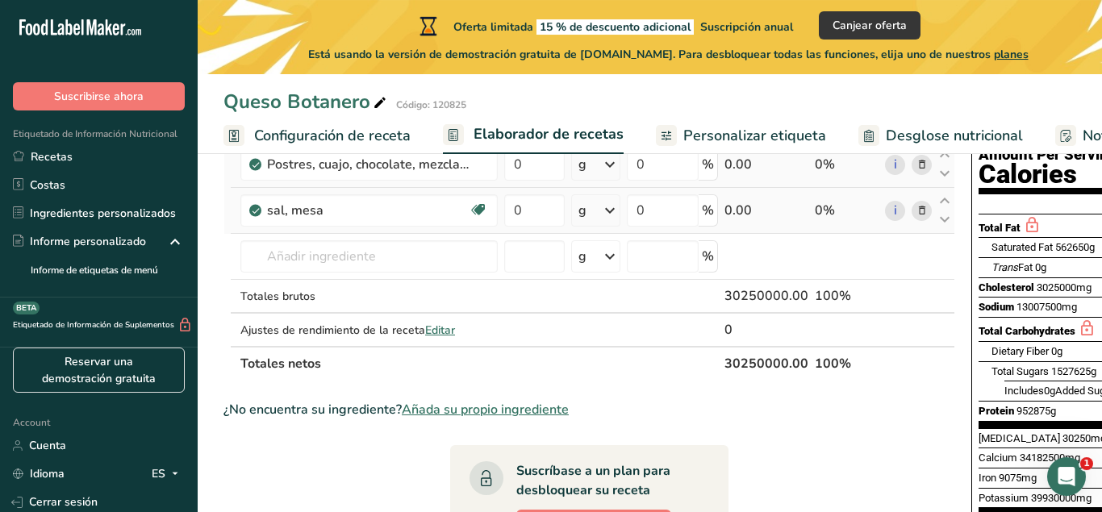
scroll to position [191, 0]
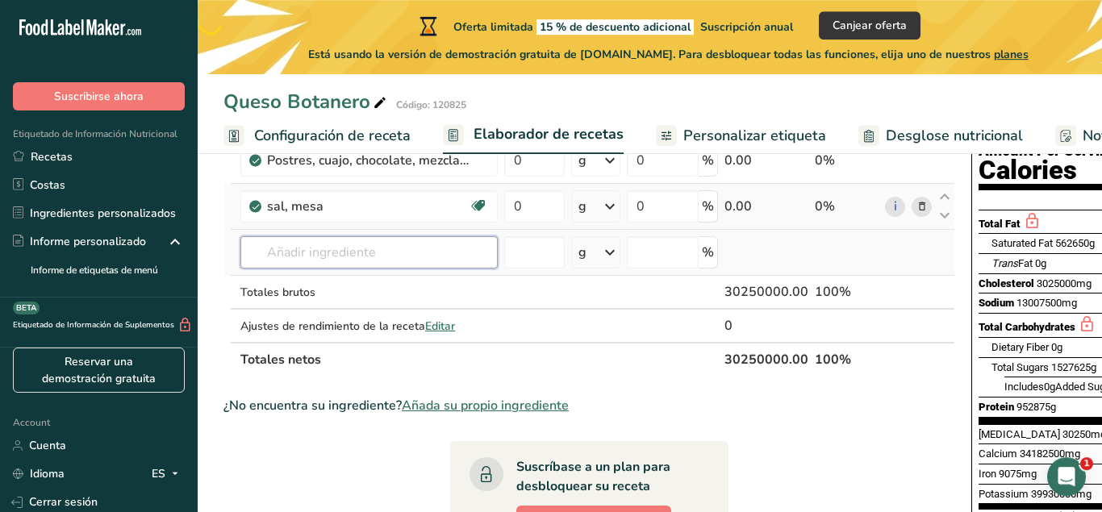
click at [366, 260] on input "text" at bounding box center [368, 252] width 257 height 32
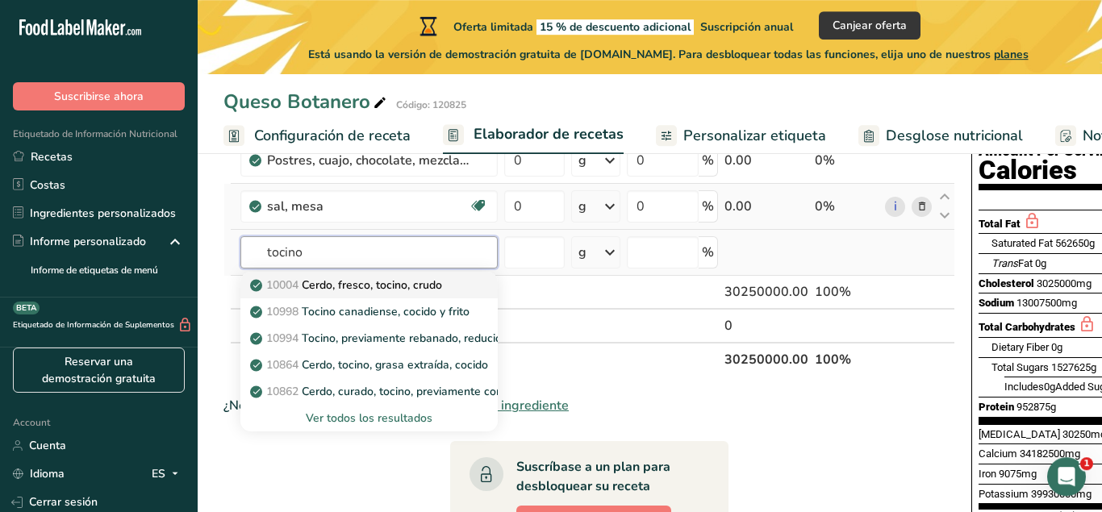
type input "tocino"
click at [413, 290] on p "10004 Cerdo, fresco, tocino, crudo" at bounding box center [347, 285] width 189 height 17
type input "Pork, fresh, backfat, raw"
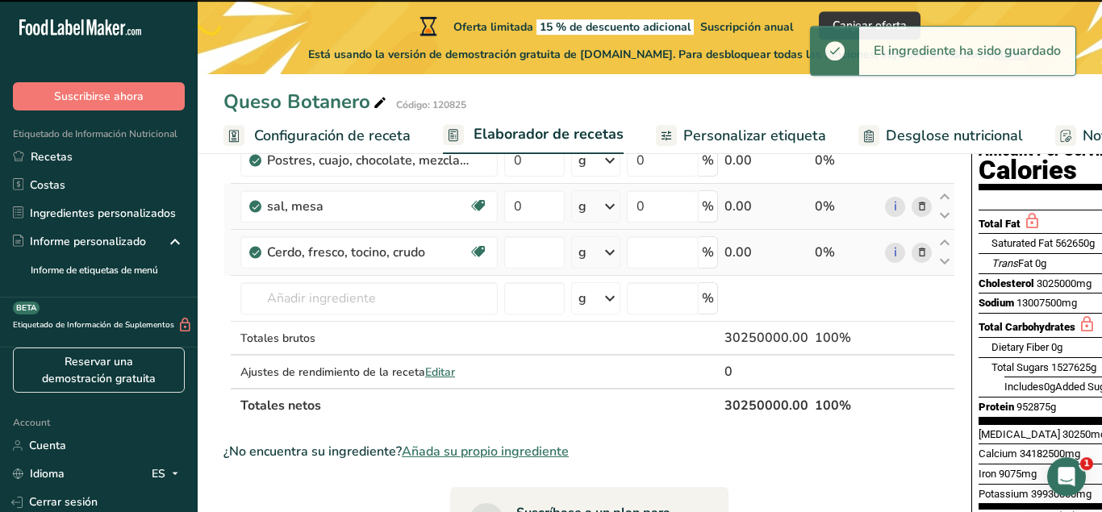
type input "0"
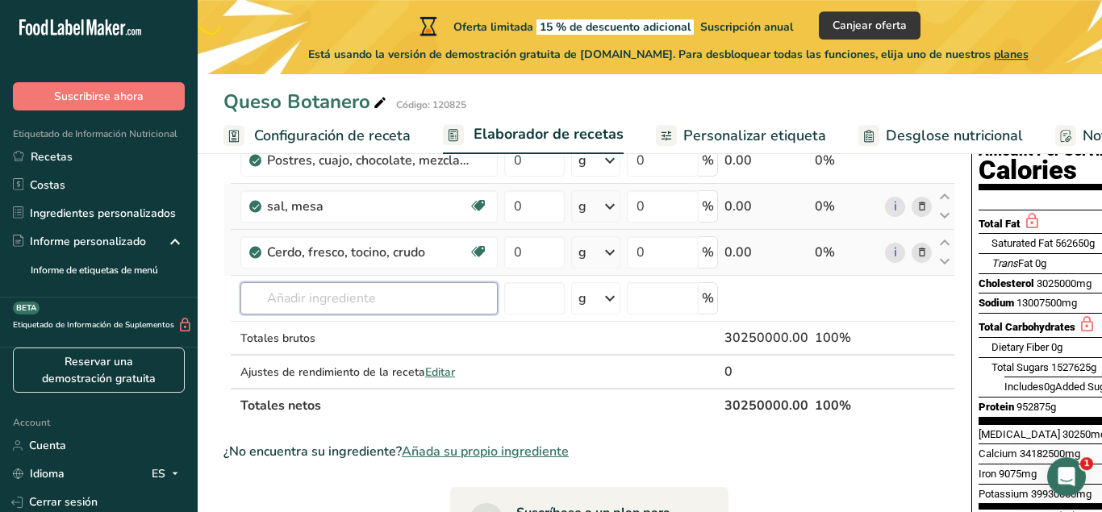
click at [364, 291] on input "text" at bounding box center [368, 298] width 257 height 32
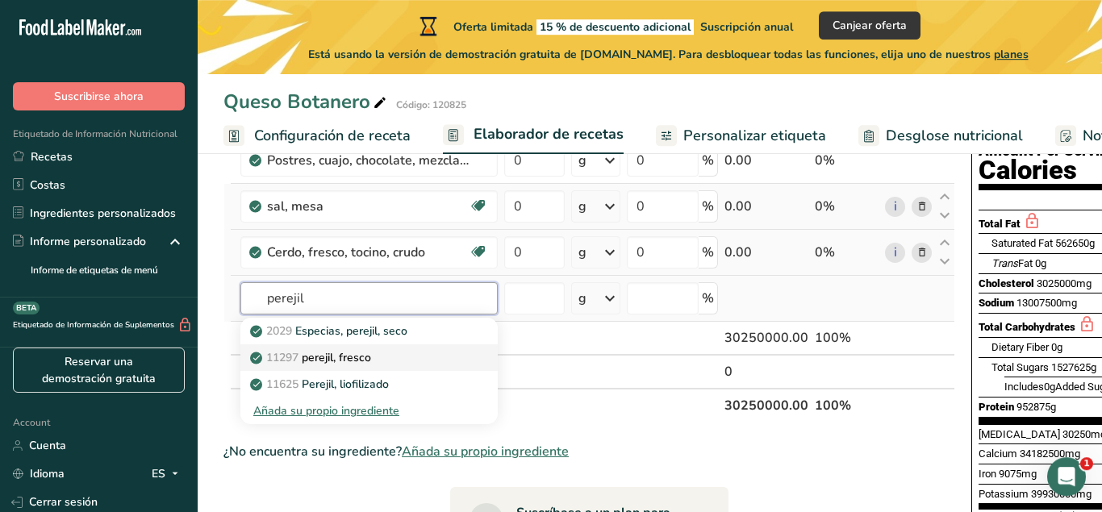
type input "perejil"
click at [382, 360] on div "11297 perejil, fresco" at bounding box center [356, 357] width 206 height 17
type input "Parsley, fresh"
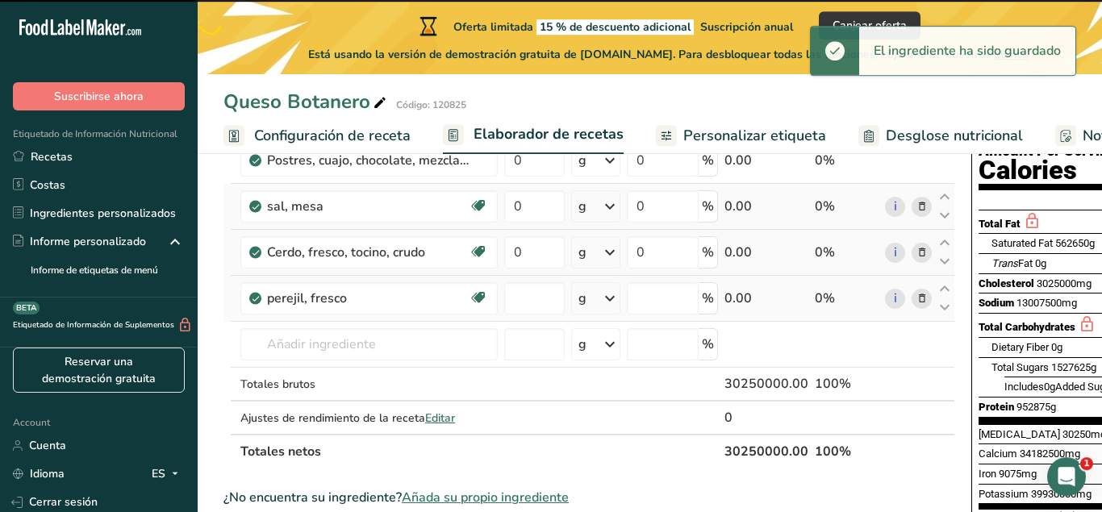
type input "0"
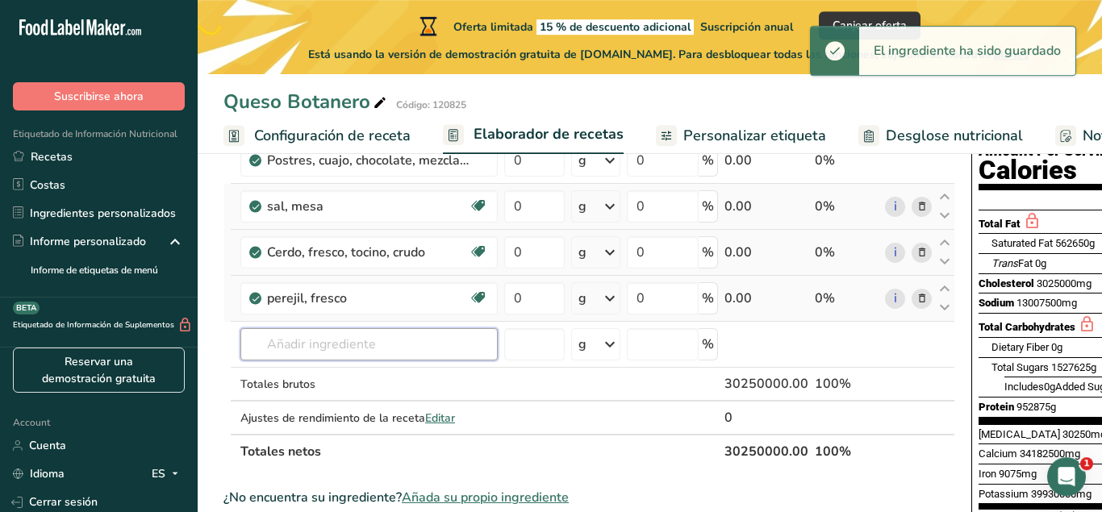
click at [381, 357] on input "text" at bounding box center [368, 344] width 257 height 32
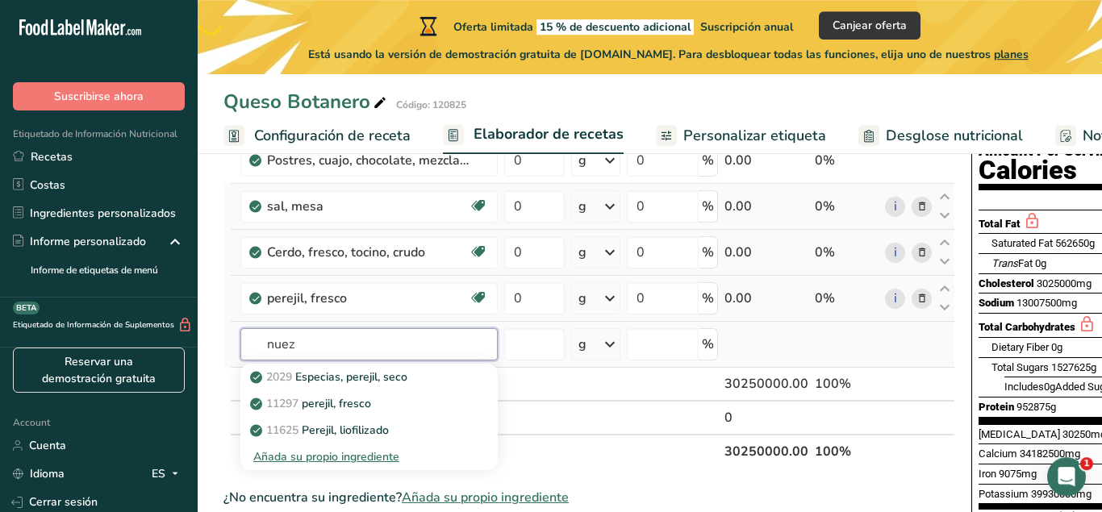
click at [361, 356] on input "nuez" at bounding box center [368, 344] width 257 height 32
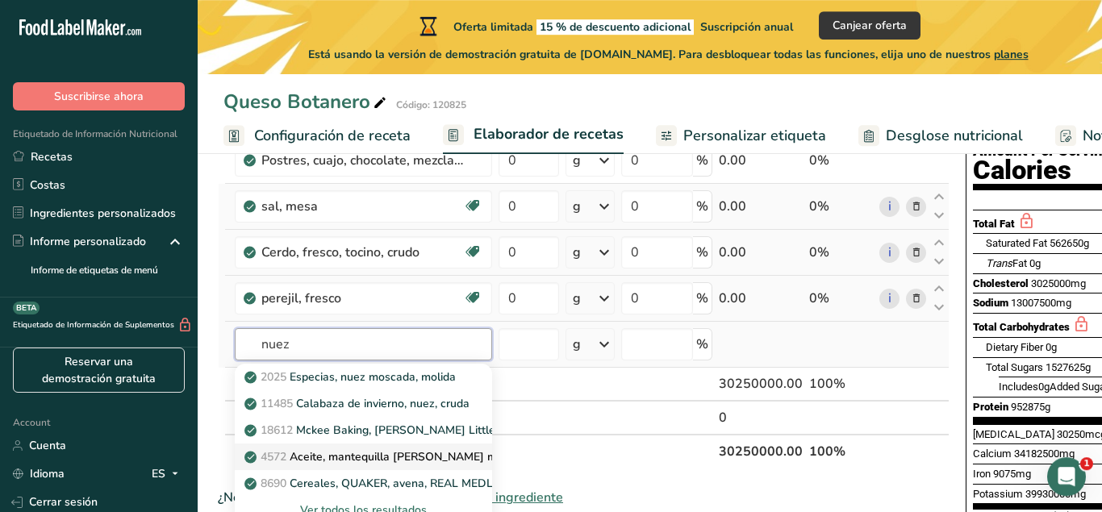
scroll to position [0, 0]
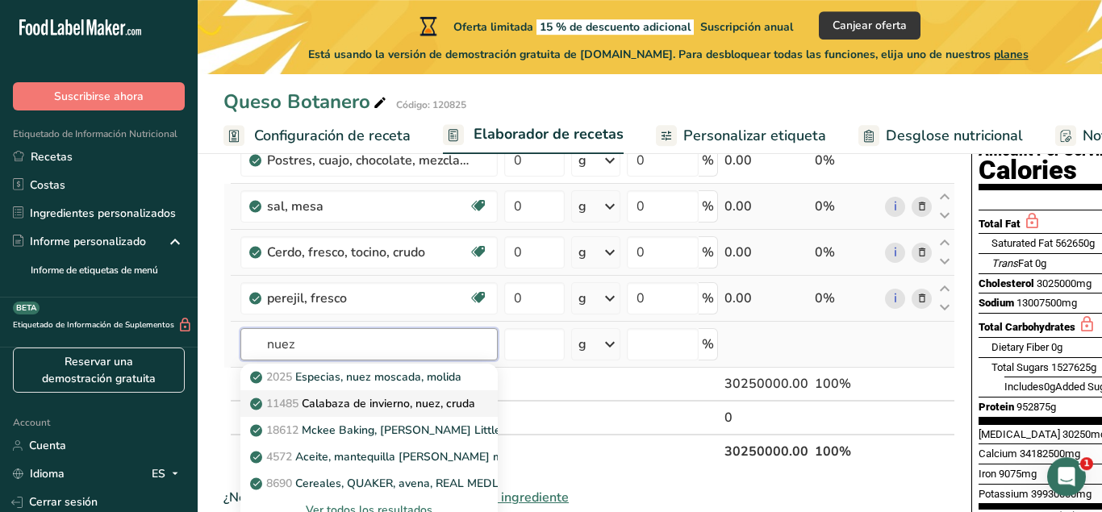
type input "nuez"
click at [394, 410] on p "11485 Calabaza de invierno, nuez, cruda" at bounding box center [364, 403] width 222 height 17
type input "Squash, winter, butternut, raw"
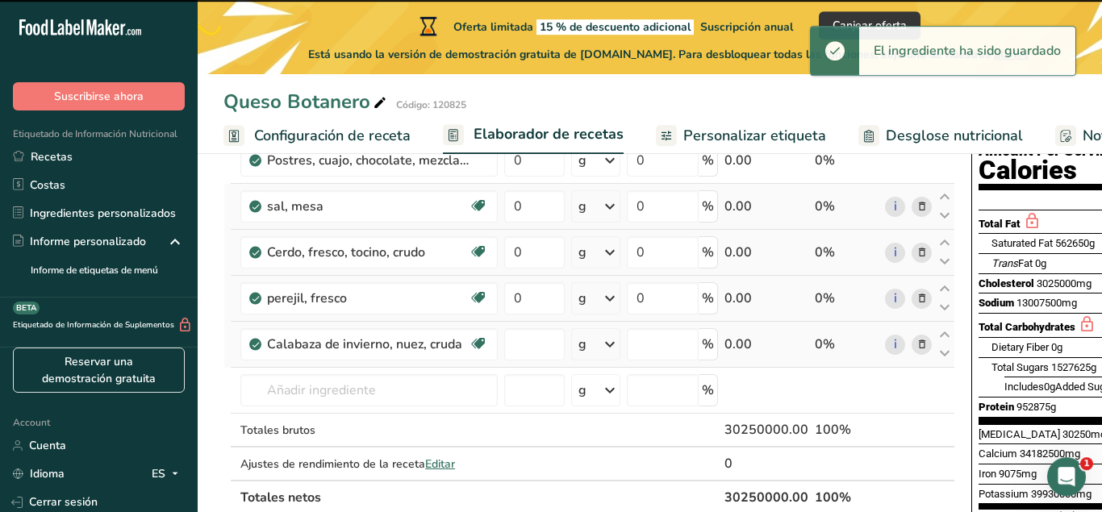
type input "0"
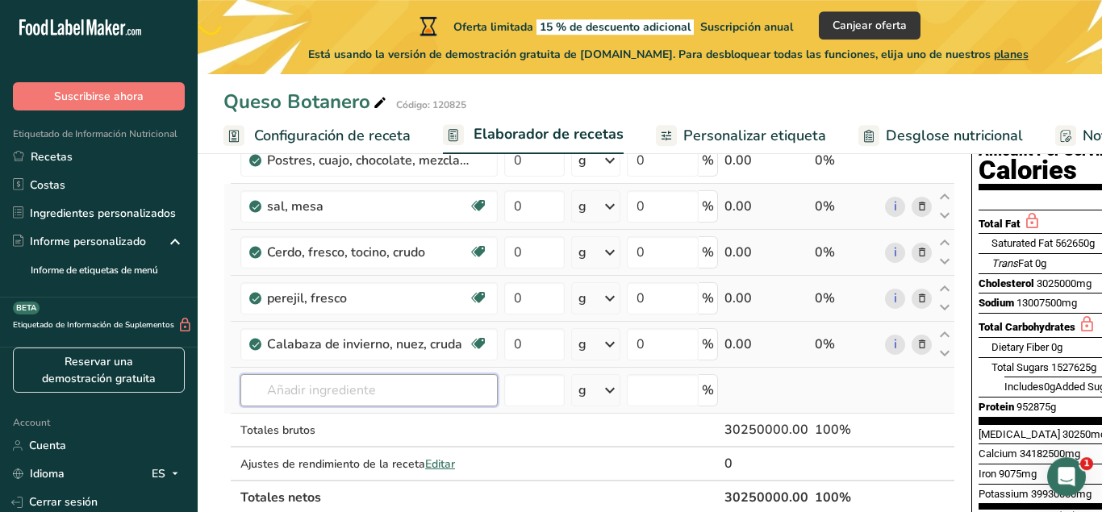
click at [362, 398] on input "text" at bounding box center [368, 390] width 257 height 32
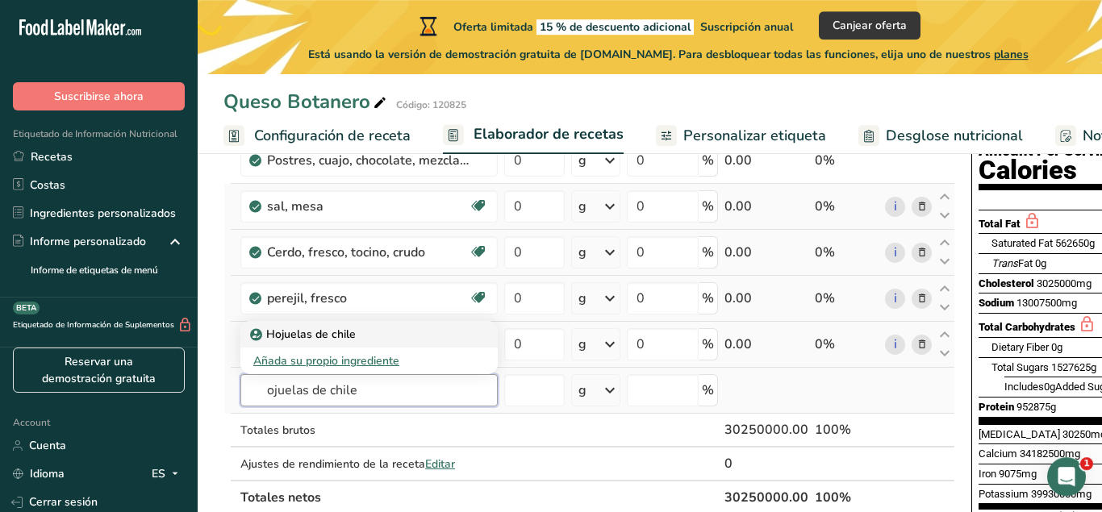
type input "ojuelas de chile"
click at [274, 340] on p "Hojuelas de chile" at bounding box center [304, 334] width 102 height 17
type input "Chili Flakes"
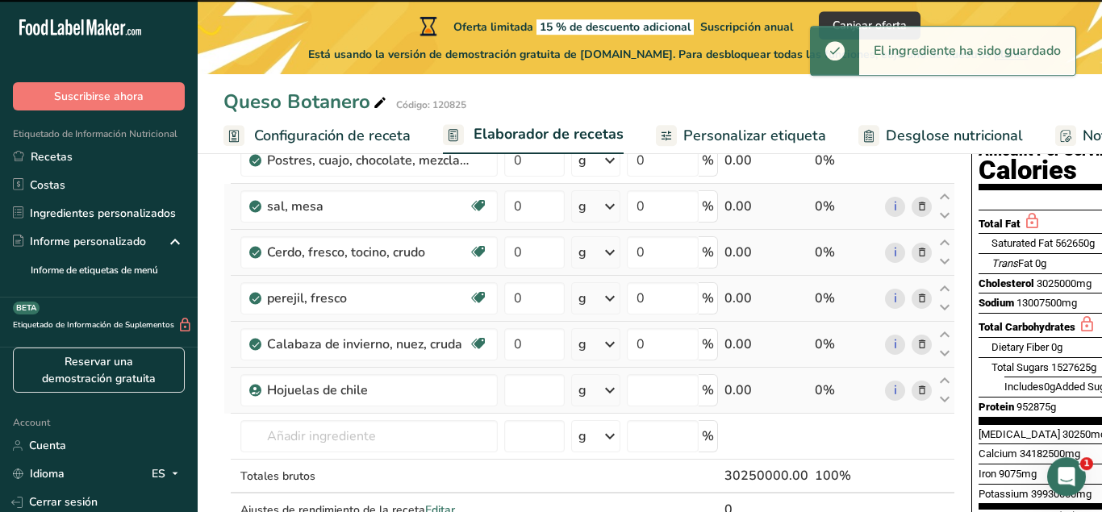
type input "0"
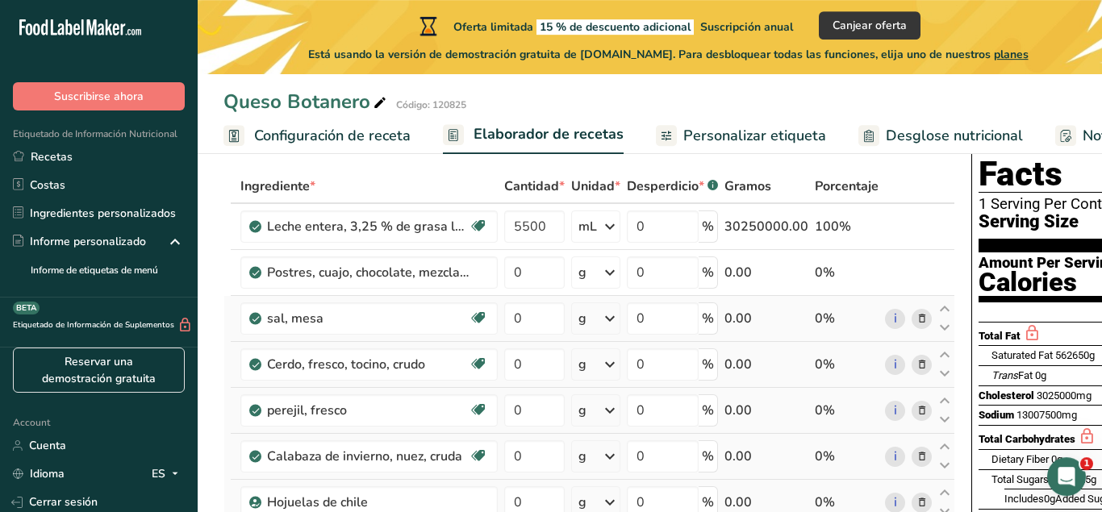
scroll to position [48, 0]
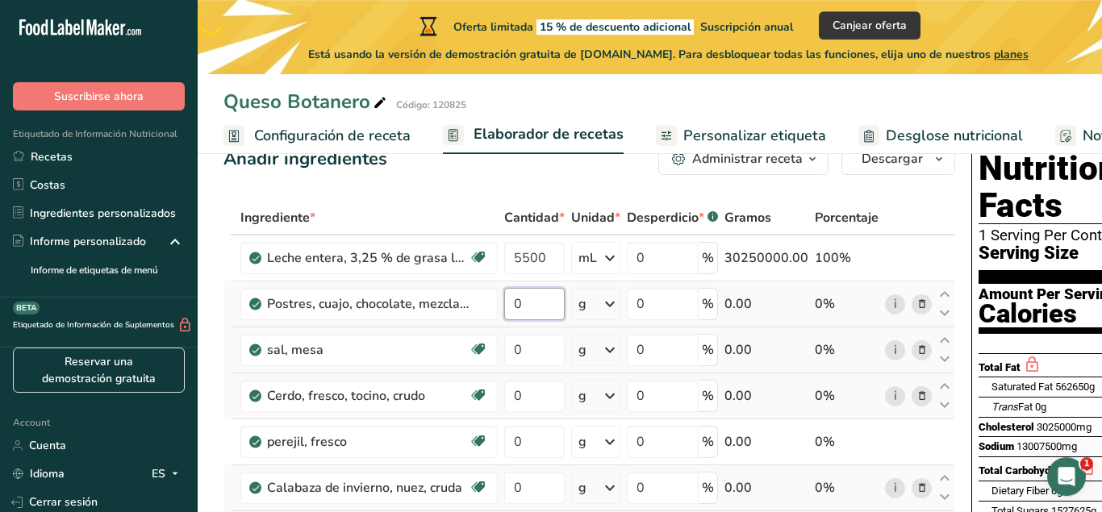
click at [541, 300] on input "0" at bounding box center [534, 304] width 61 height 32
type input "4"
click at [611, 313] on div "Ingrediente * Cantidad * Unidad * Desperdicio * .a-a{fill:#347362;}.b-a{fill:#f…" at bounding box center [590, 453] width 732 height 504
click at [606, 300] on icon at bounding box center [609, 304] width 19 height 29
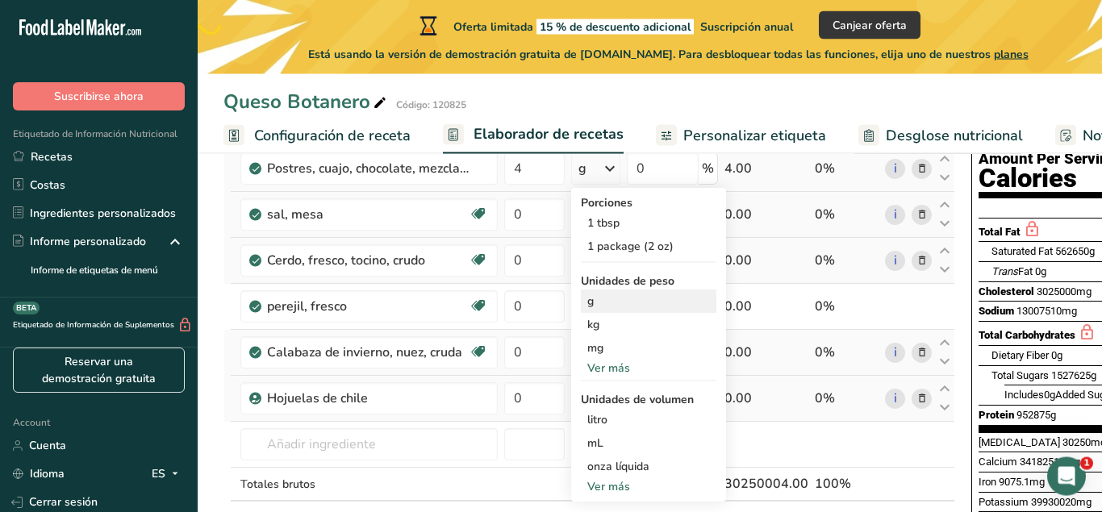
scroll to position [189, 0]
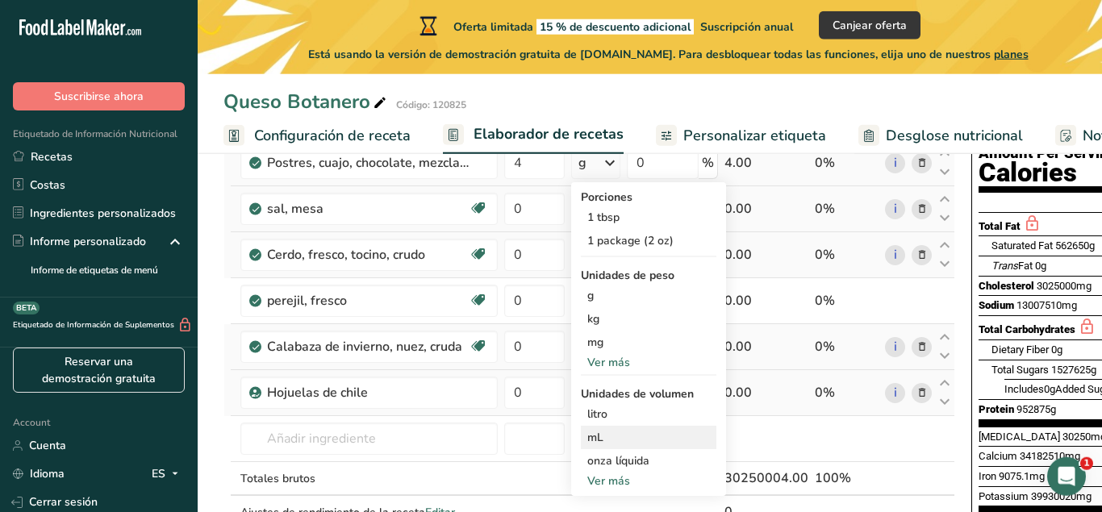
click at [612, 438] on div "mL" at bounding box center [648, 437] width 123 height 17
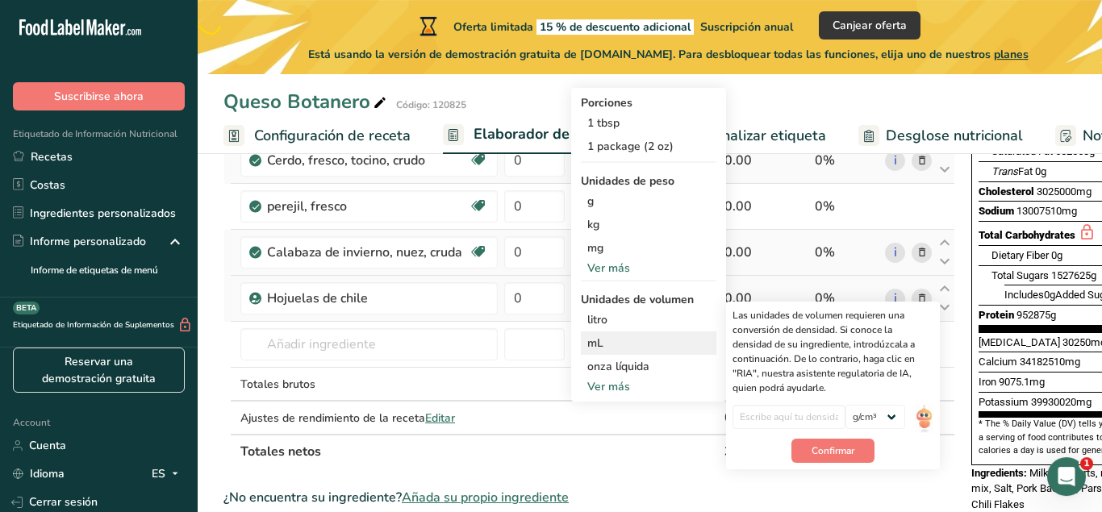
scroll to position [293, 0]
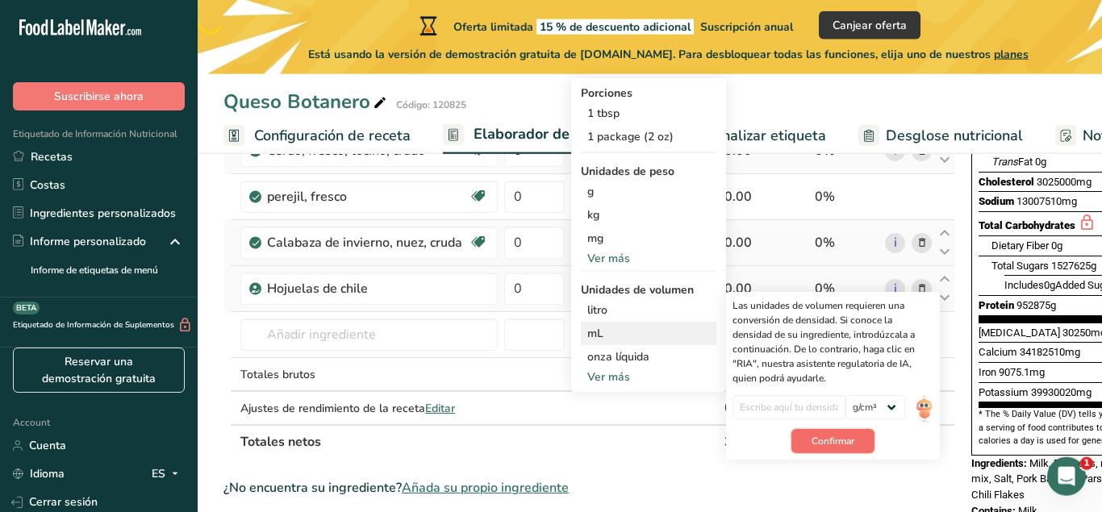
click at [849, 445] on span "Confirmar" at bounding box center [833, 441] width 43 height 15
click at [789, 408] on input "number" at bounding box center [790, 407] width 114 height 24
type input "4"
click at [842, 447] on span "Confirmar" at bounding box center [833, 441] width 43 height 15
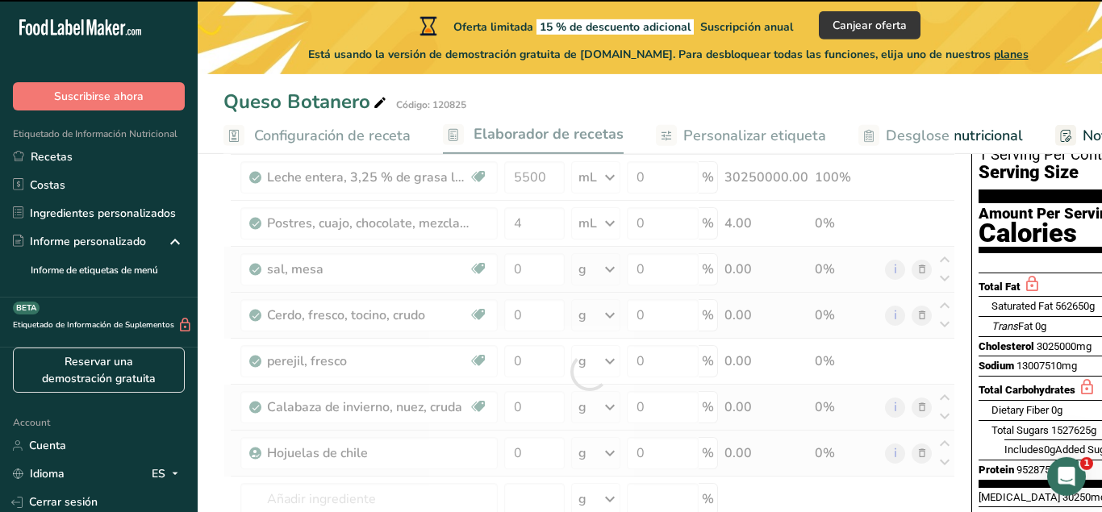
scroll to position [119, 0]
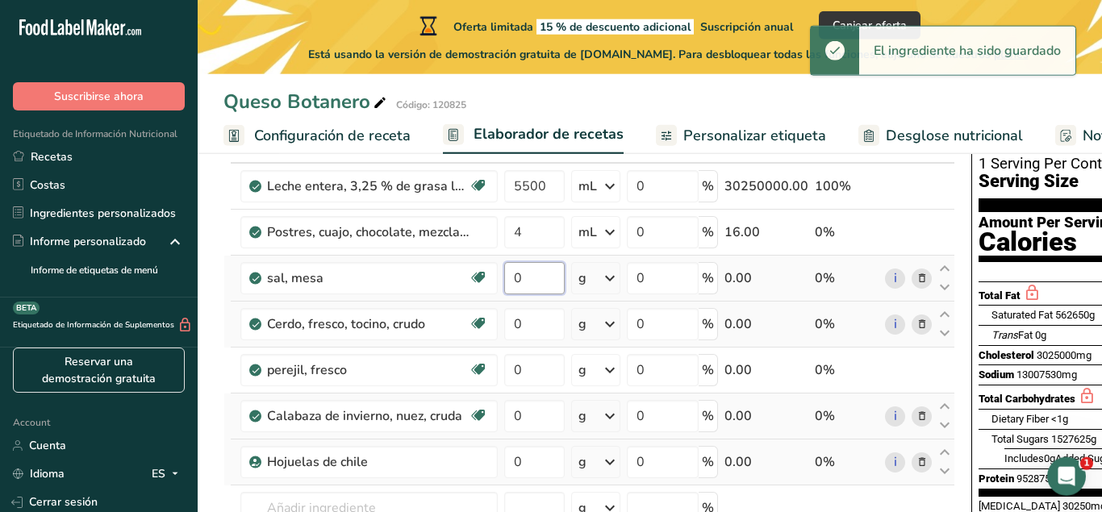
click at [538, 281] on input "0" at bounding box center [534, 278] width 61 height 32
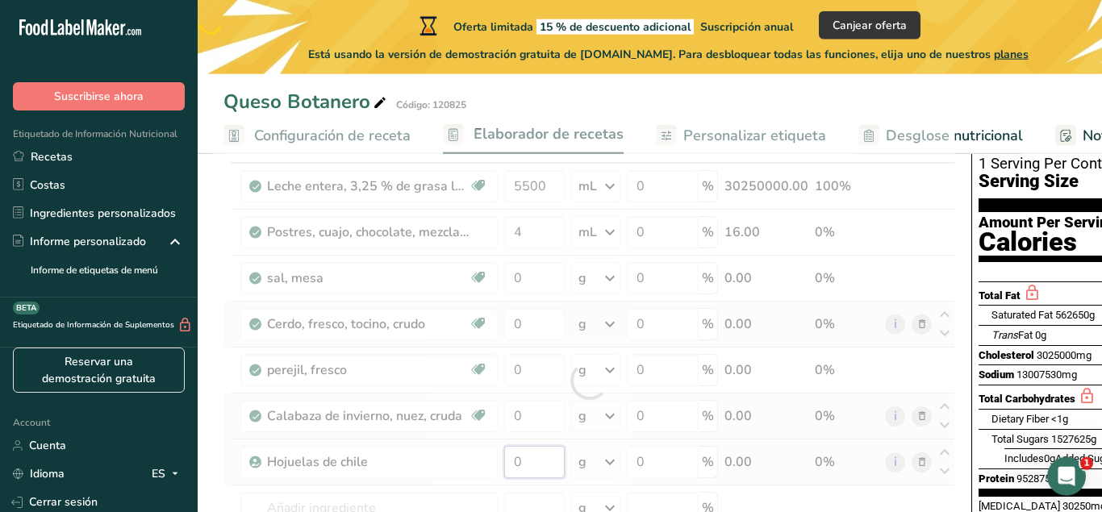
click at [531, 469] on input "0" at bounding box center [534, 462] width 61 height 32
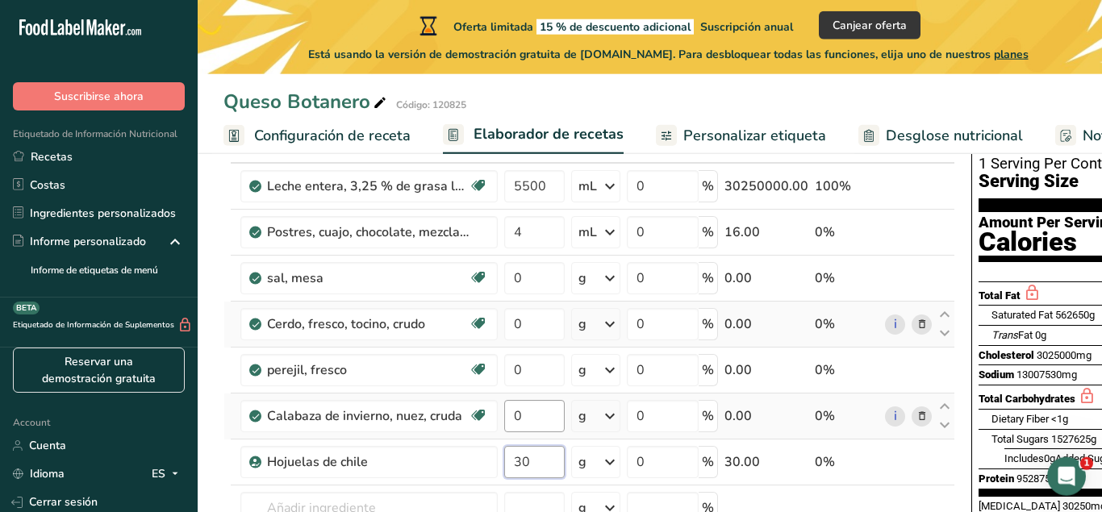
type input "30"
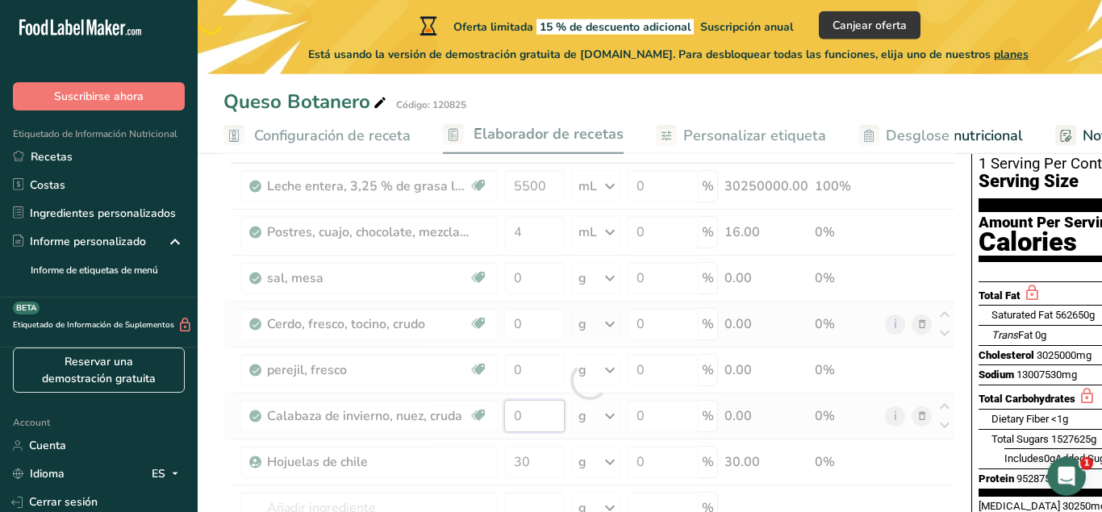
click at [524, 414] on input "0" at bounding box center [534, 416] width 61 height 32
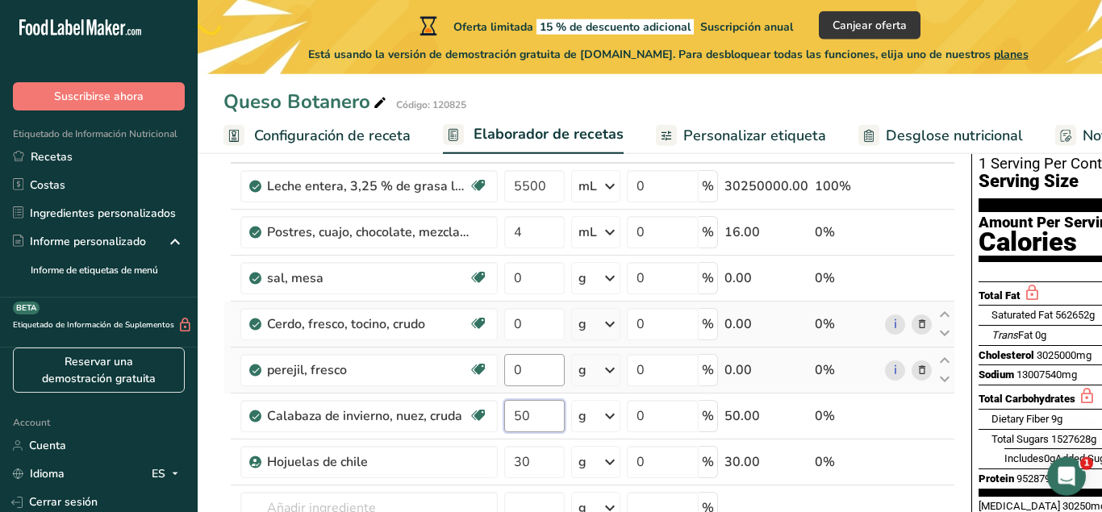
type input "50"
click at [527, 373] on input "0" at bounding box center [534, 370] width 61 height 32
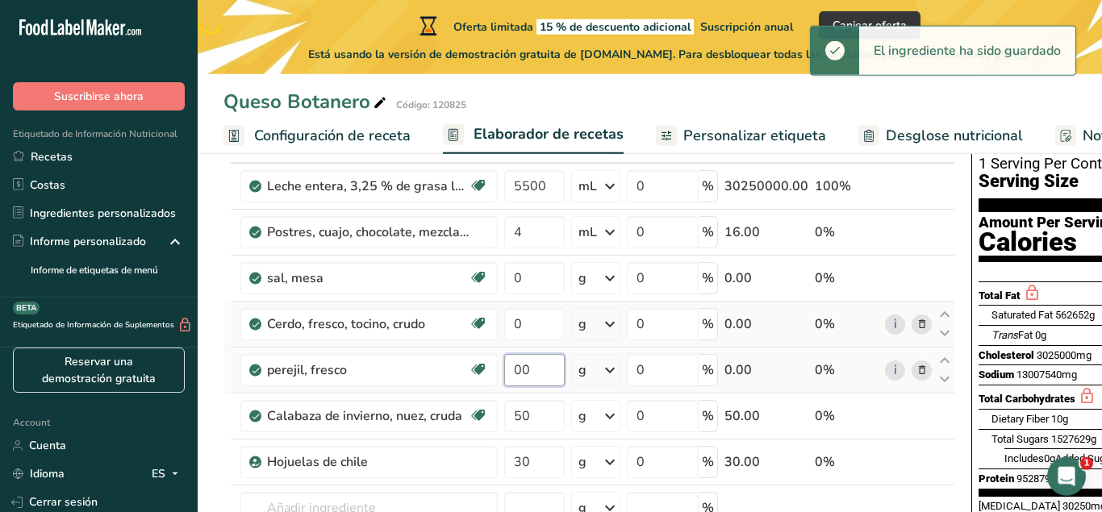
type input "0"
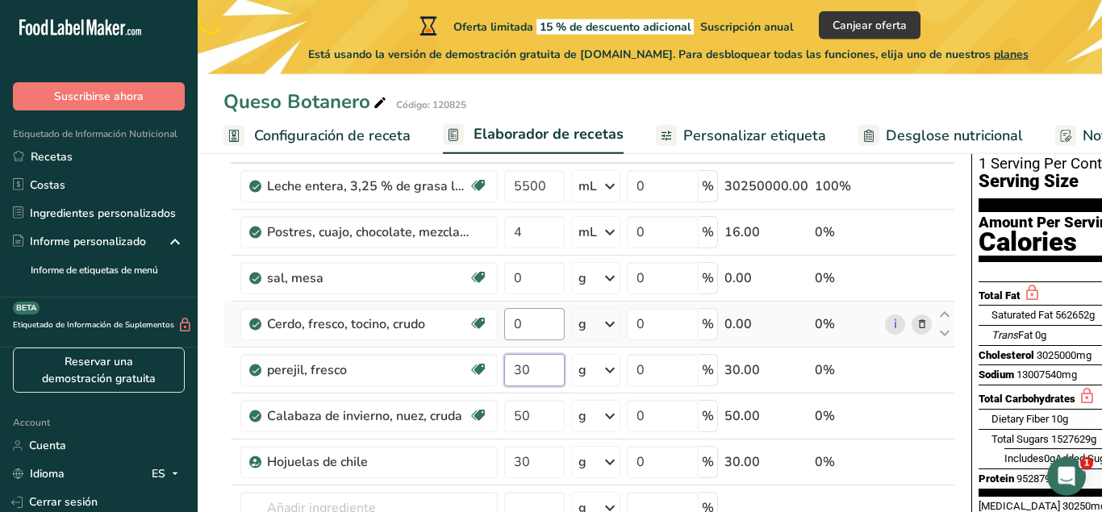
type input "30"
click at [523, 333] on input "0" at bounding box center [534, 324] width 61 height 32
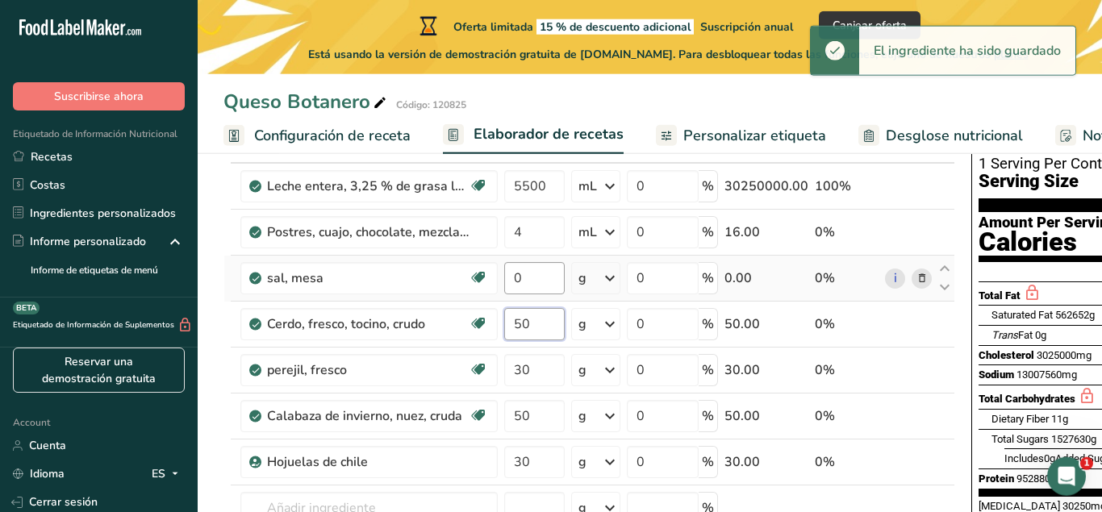
type input "50"
click at [532, 287] on input "0" at bounding box center [534, 278] width 61 height 32
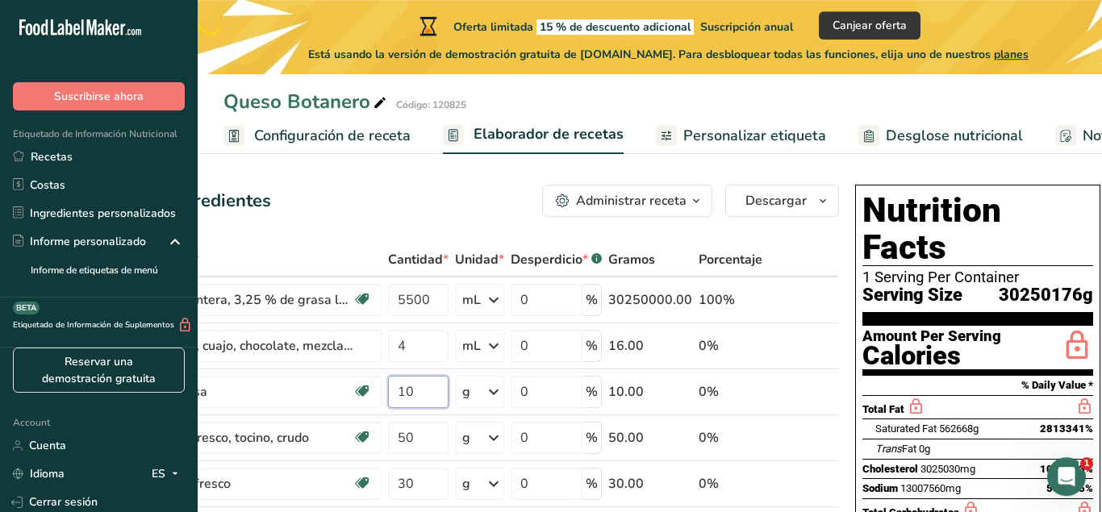
scroll to position [3, 0]
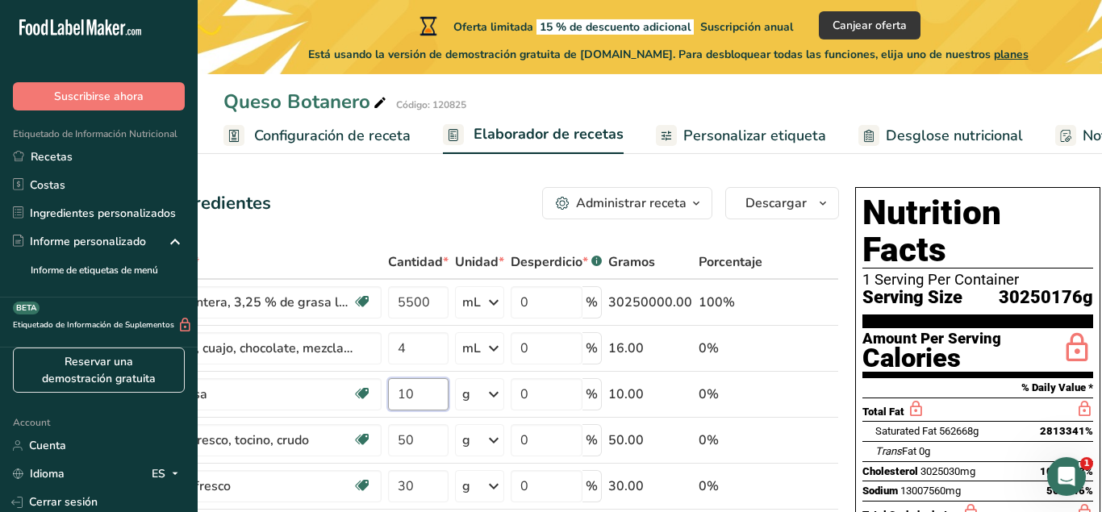
type input "10"
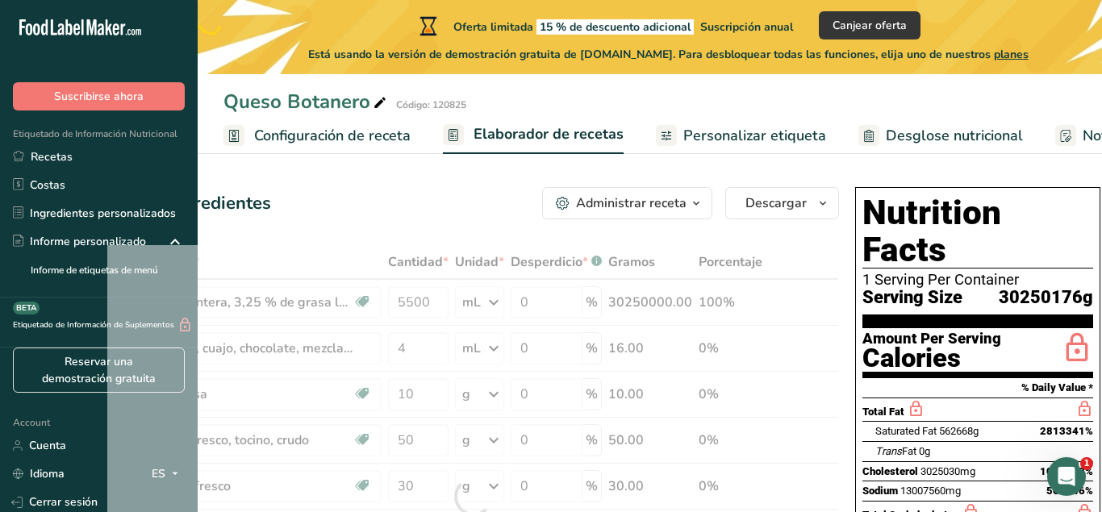
click at [357, 136] on span "Configuración de receta" at bounding box center [332, 136] width 157 height 22
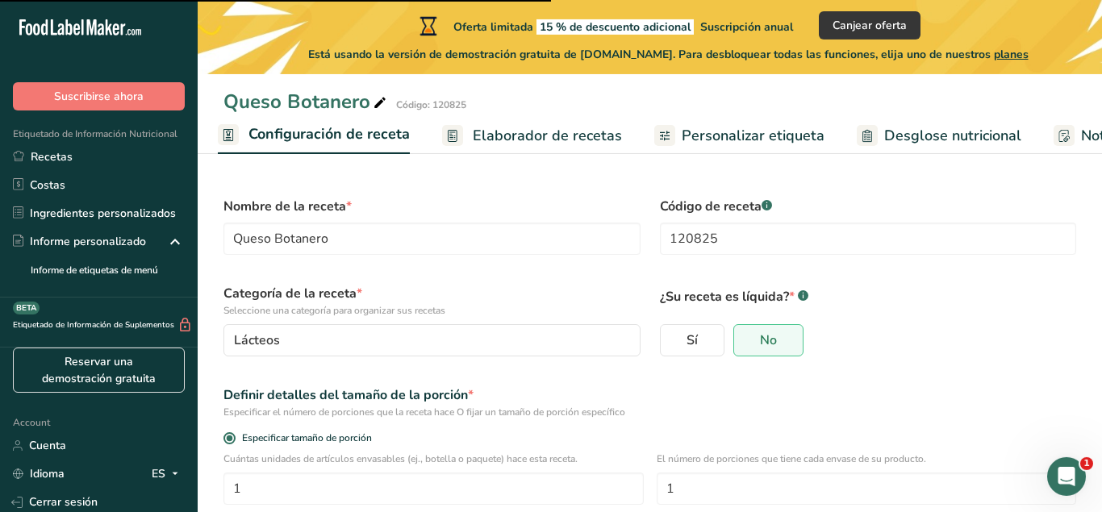
click at [541, 140] on span "Elaborador de recetas" at bounding box center [547, 136] width 149 height 22
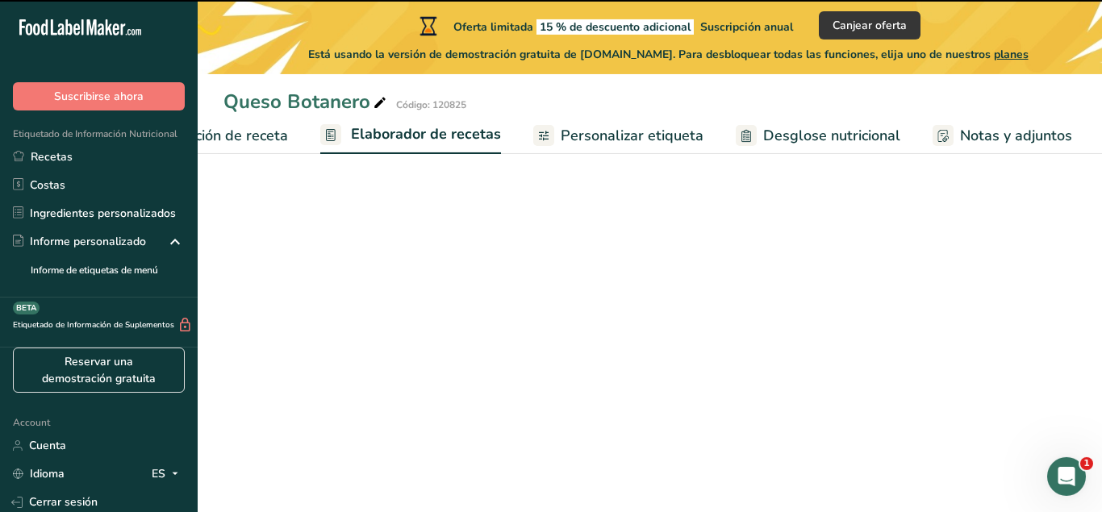
click at [561, 140] on span "Personalizar etiqueta" at bounding box center [632, 136] width 143 height 22
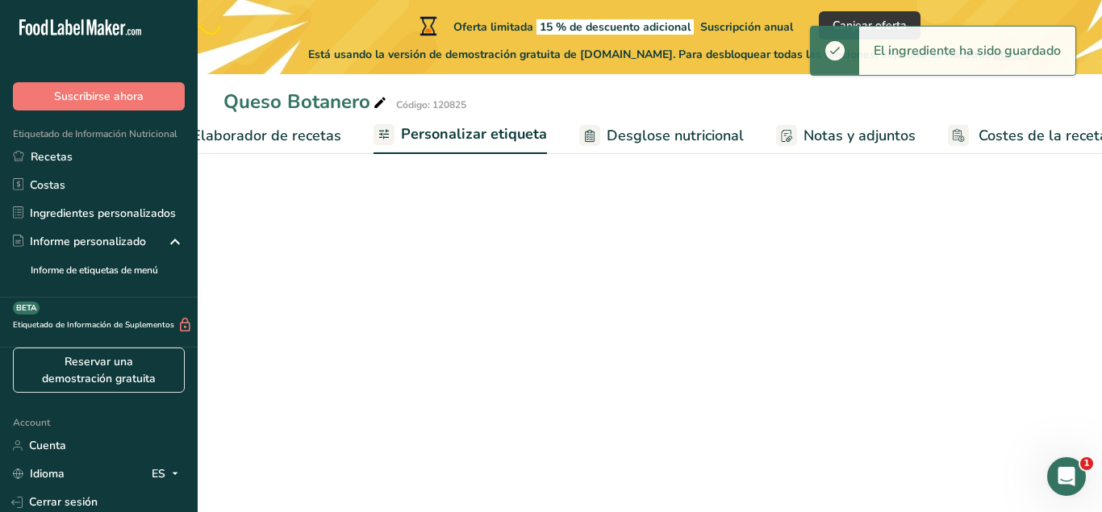
scroll to position [0, 305]
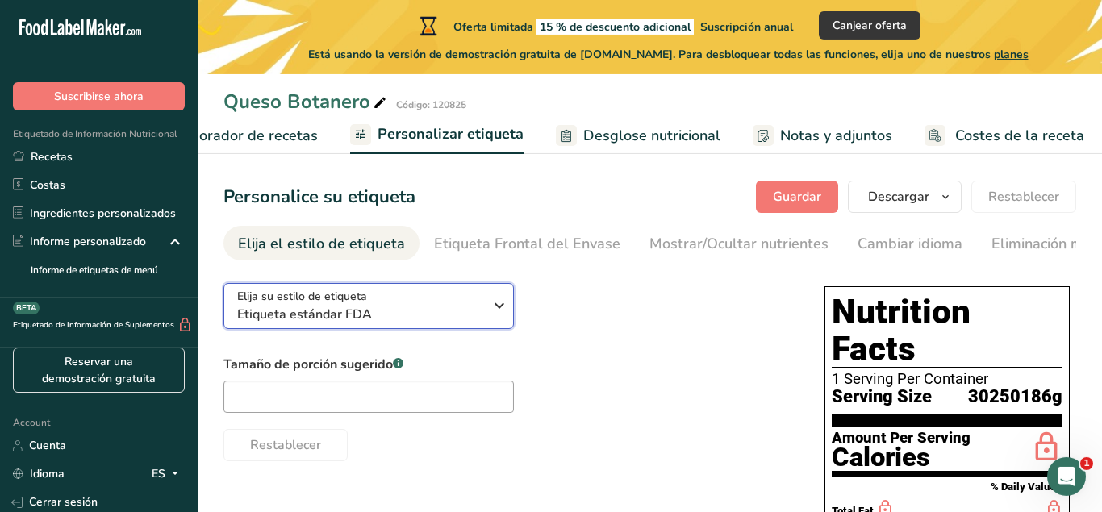
click at [487, 303] on div "Elija su estilo de etiqueta Etiqueta estándar FDA" at bounding box center [366, 306] width 258 height 36
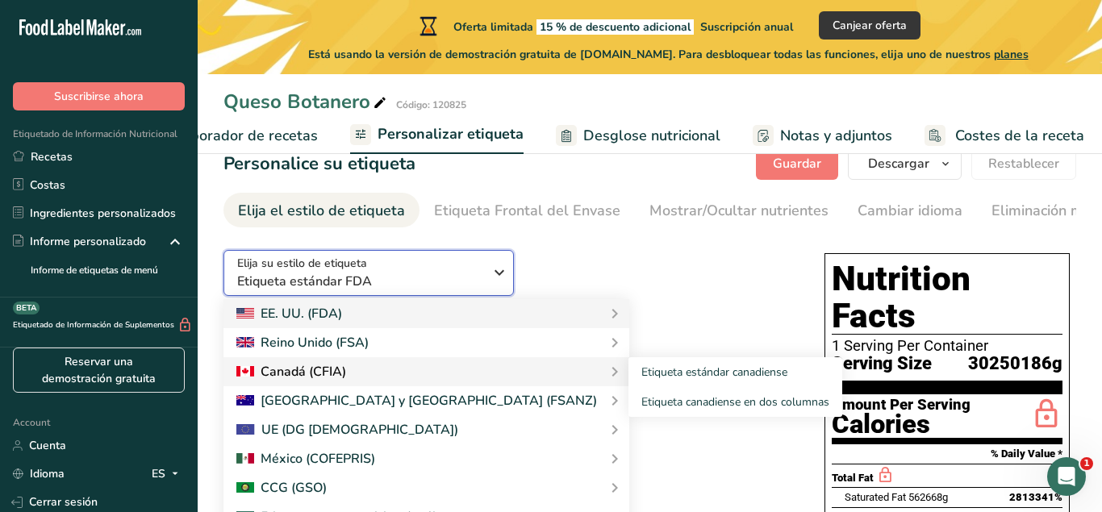
scroll to position [46, 0]
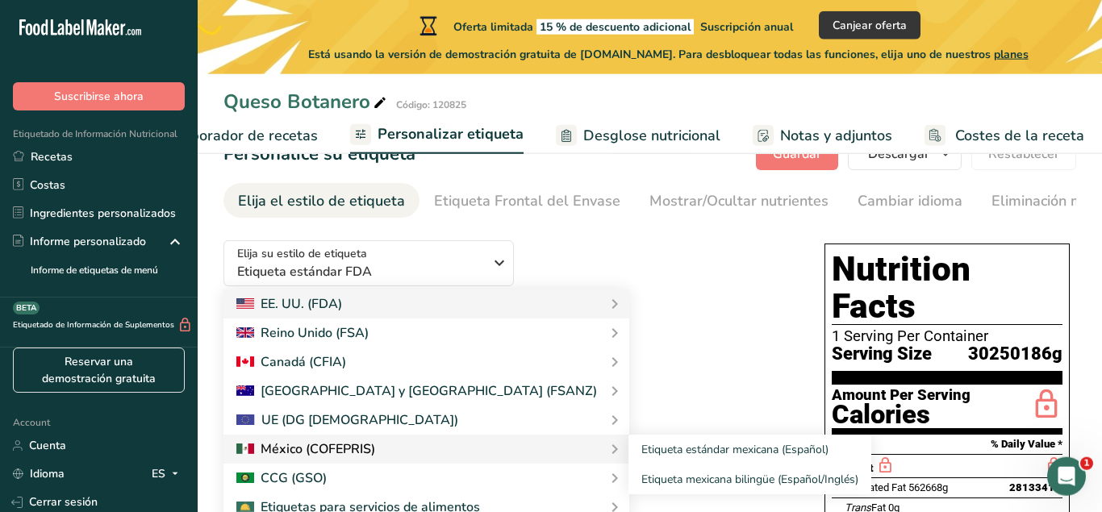
click at [388, 459] on div at bounding box center [427, 449] width 406 height 29
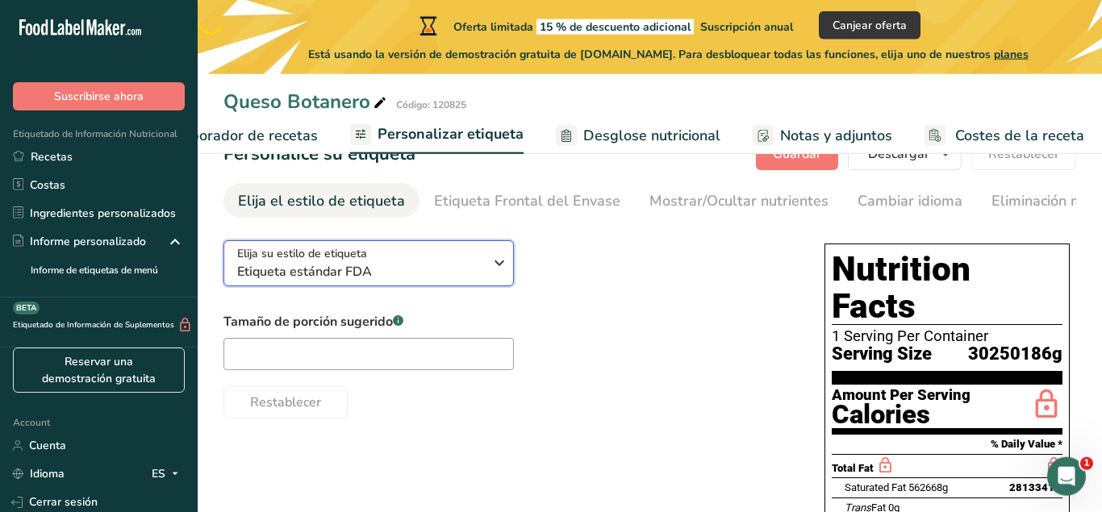
click at [505, 267] on icon "button" at bounding box center [499, 263] width 19 height 29
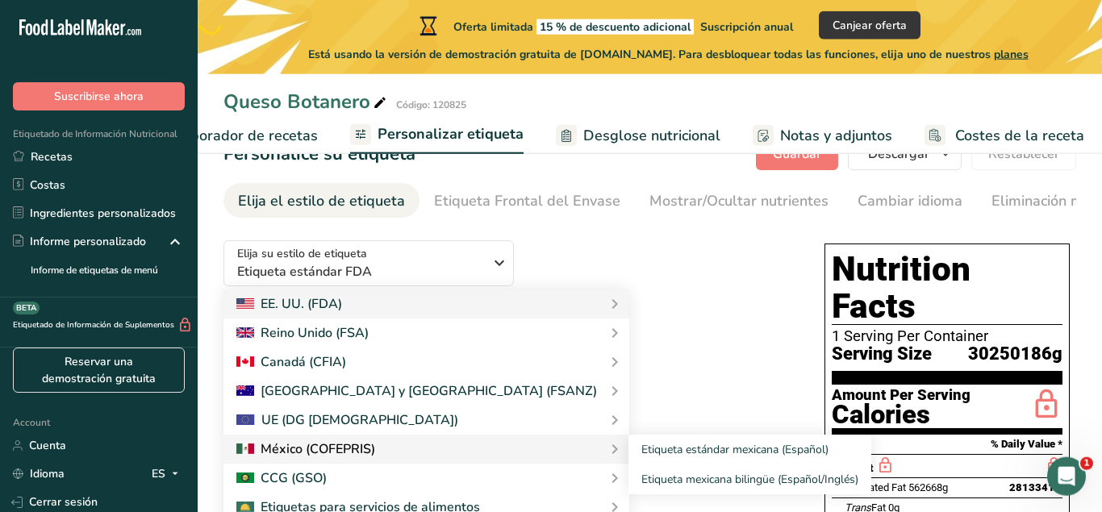
click at [325, 449] on div at bounding box center [305, 449] width 139 height 19
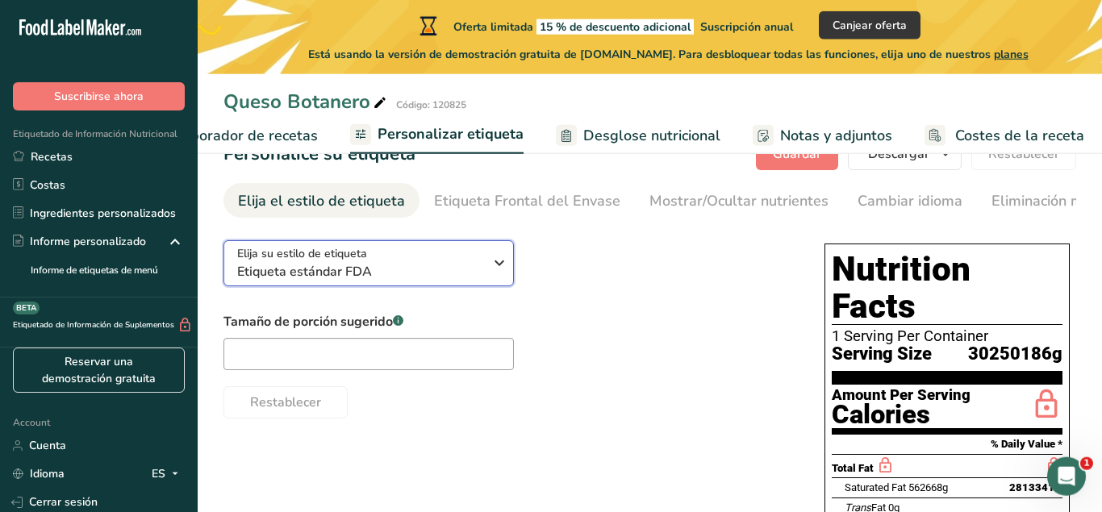
click at [499, 269] on icon "button" at bounding box center [499, 263] width 19 height 29
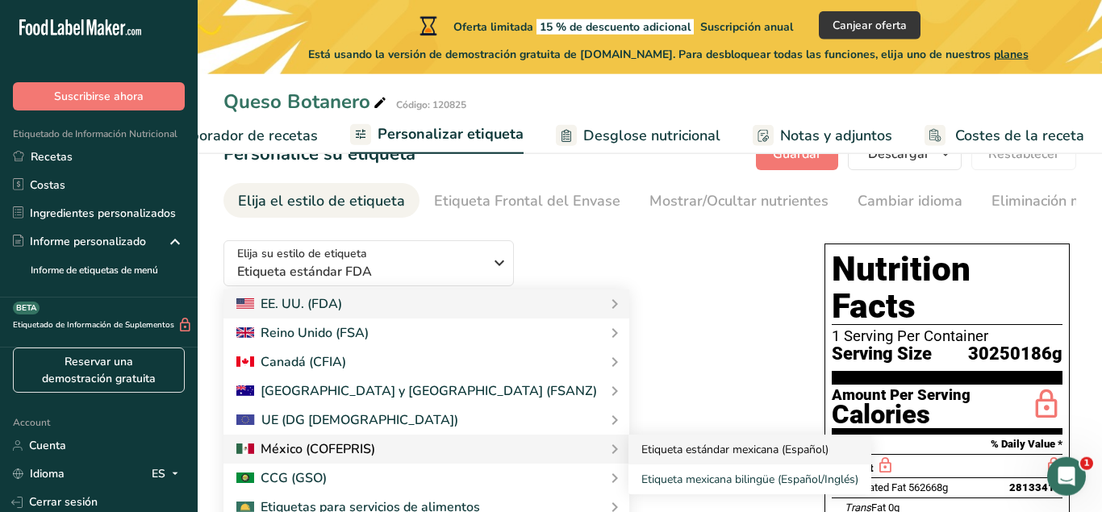
click at [629, 452] on link "Etiqueta estándar mexicana (Español)" at bounding box center [750, 450] width 243 height 30
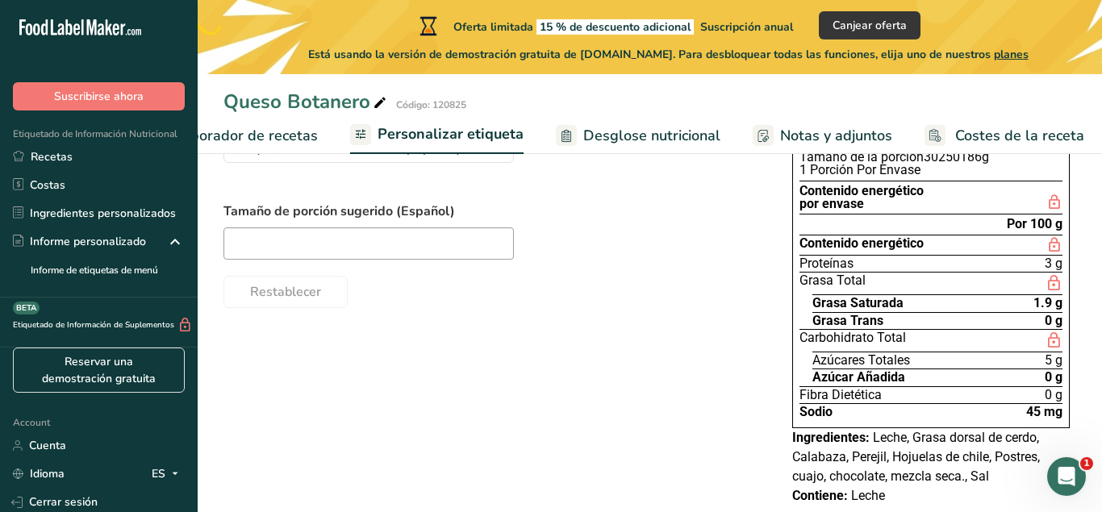
scroll to position [170, 0]
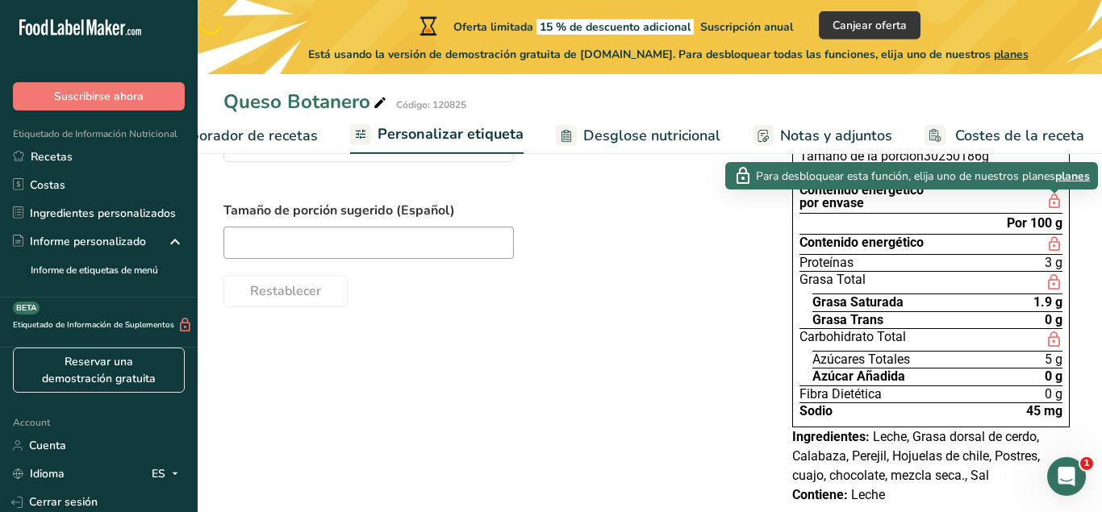
click at [1060, 181] on span "planes" at bounding box center [1072, 176] width 35 height 17
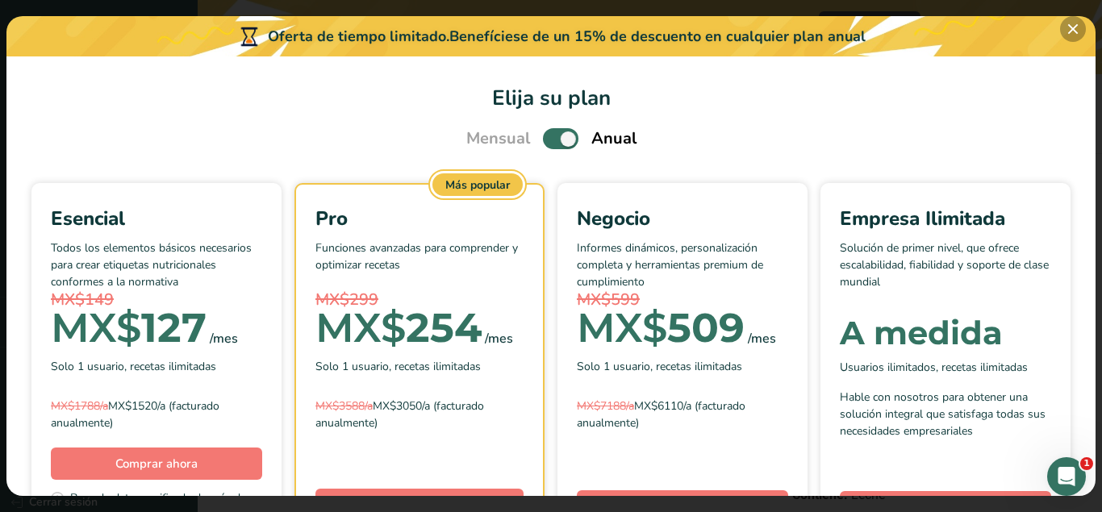
click at [1072, 23] on button "Pick Your Pricing Plan Modal" at bounding box center [1073, 29] width 26 height 26
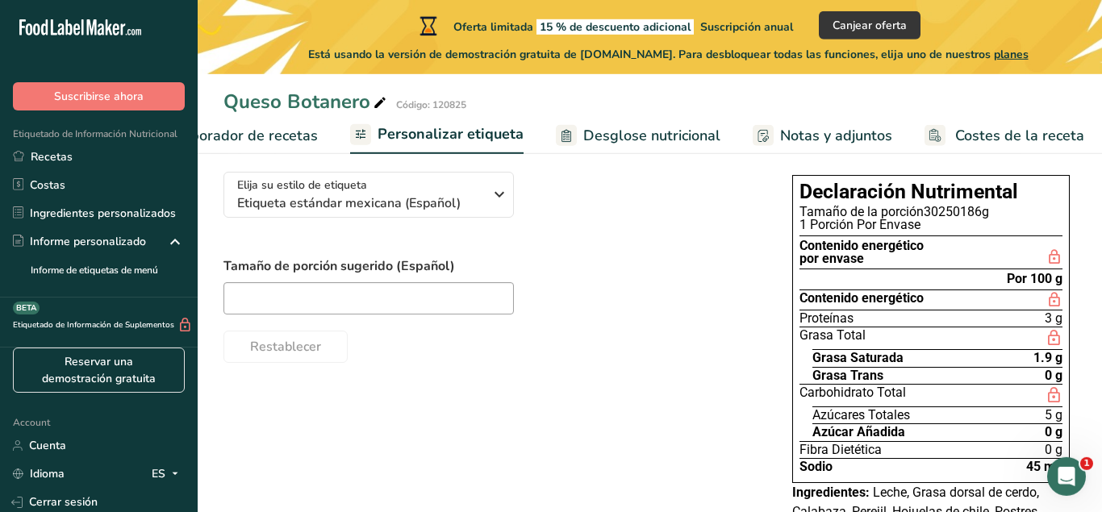
scroll to position [111, 0]
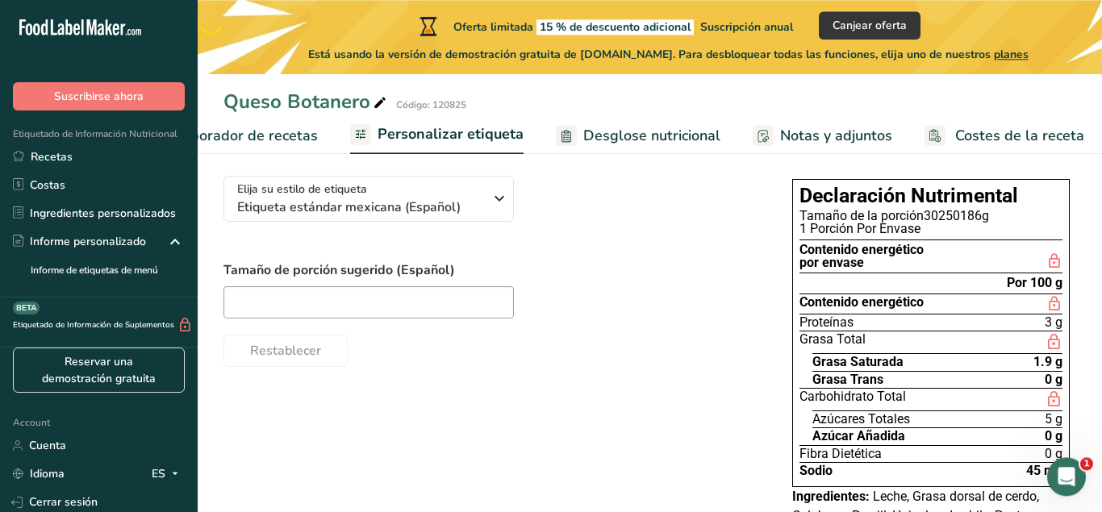
click at [668, 134] on span "Desglose nutricional" at bounding box center [651, 136] width 137 height 22
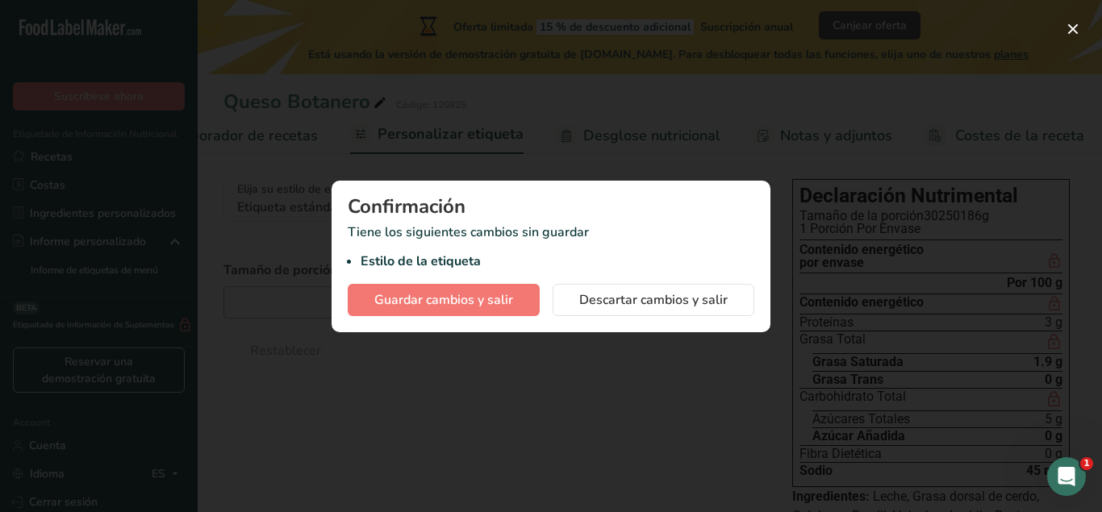
click at [541, 390] on div at bounding box center [551, 256] width 1102 height 512
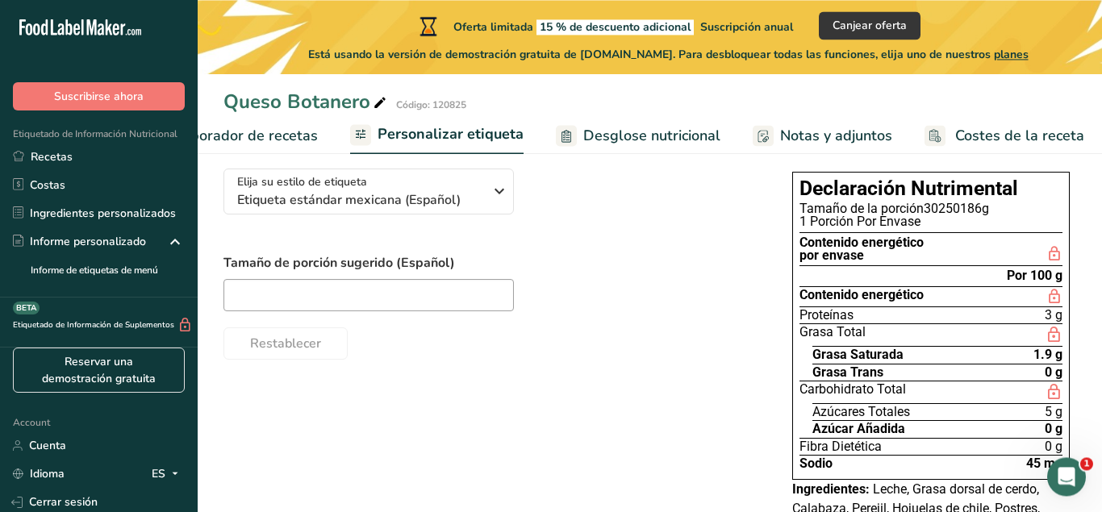
scroll to position [117, 0]
drag, startPoint x: 784, startPoint y: 169, endPoint x: 1084, endPoint y: 452, distance: 412.1
click at [1084, 452] on section "Personalice su etiqueta Guardar Descargar Elija qué mostrar en su etiqueta desc…" at bounding box center [650, 320] width 905 height 559
click at [671, 328] on div "Restablecer" at bounding box center [492, 341] width 537 height 39
drag, startPoint x: 1063, startPoint y: 468, endPoint x: 990, endPoint y: 470, distance: 72.6
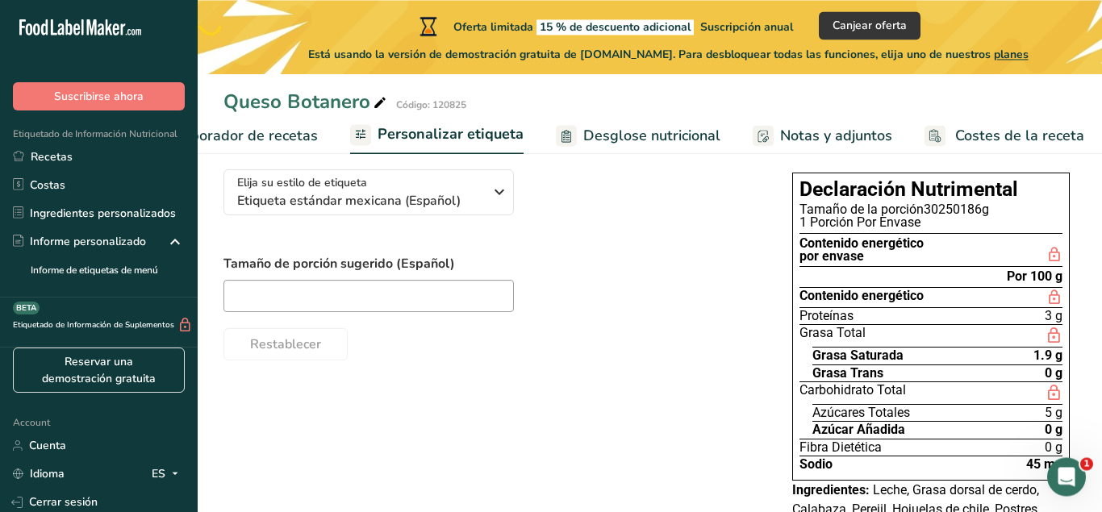
click at [616, 464] on div "Elija su estilo de etiqueta Etiqueta estándar mexicana (Español) EE. UU. (FDA) …" at bounding box center [650, 366] width 853 height 418
drag, startPoint x: 723, startPoint y: 354, endPoint x: 718, endPoint y: 226, distance: 128.4
click at [718, 226] on div "Elija su estilo de etiqueta Etiqueta estándar mexicana (Español) EE. UU. (FDA) …" at bounding box center [492, 259] width 537 height 204
click at [978, 143] on span "Costes de la receta" at bounding box center [1019, 136] width 129 height 22
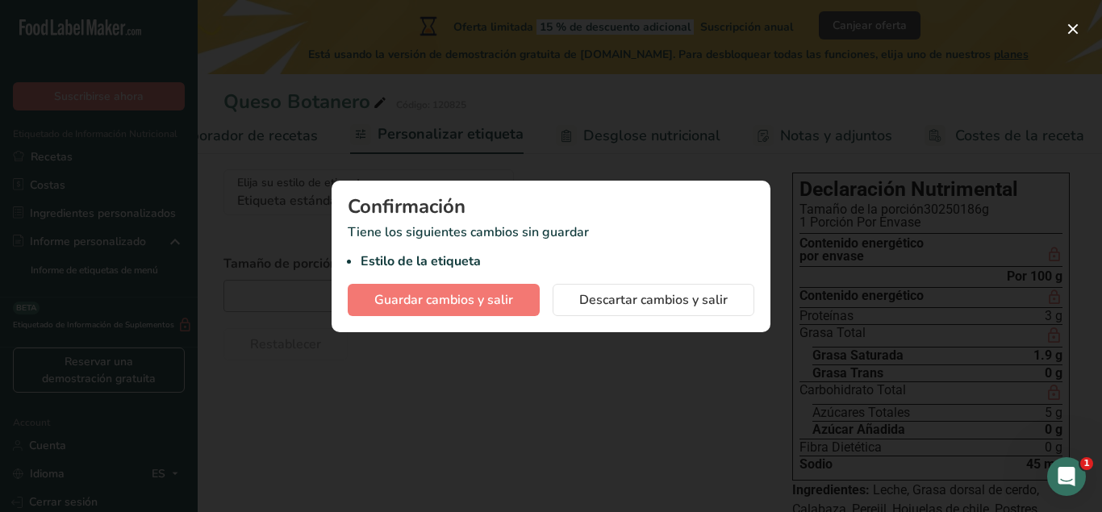
click at [540, 406] on div at bounding box center [551, 256] width 1102 height 512
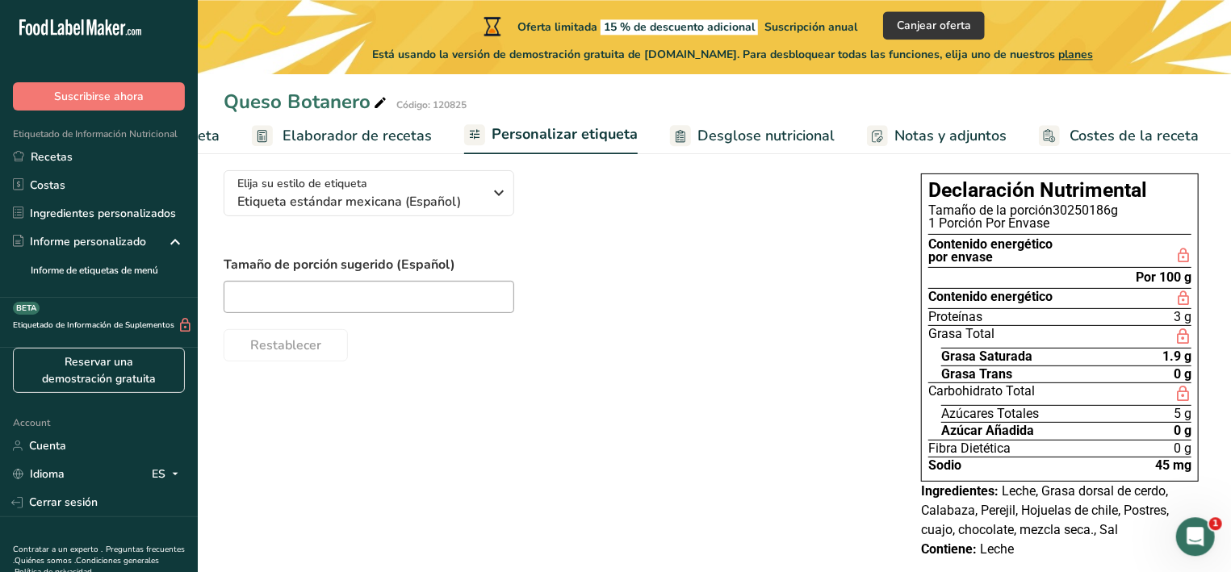
scroll to position [0, 176]
click at [769, 420] on div "Elija su estilo de etiqueta Etiqueta estándar mexicana (Español) EE. UU. (FDA) …" at bounding box center [714, 366] width 981 height 418
click at [747, 126] on span "Desglose nutricional" at bounding box center [781, 136] width 137 height 22
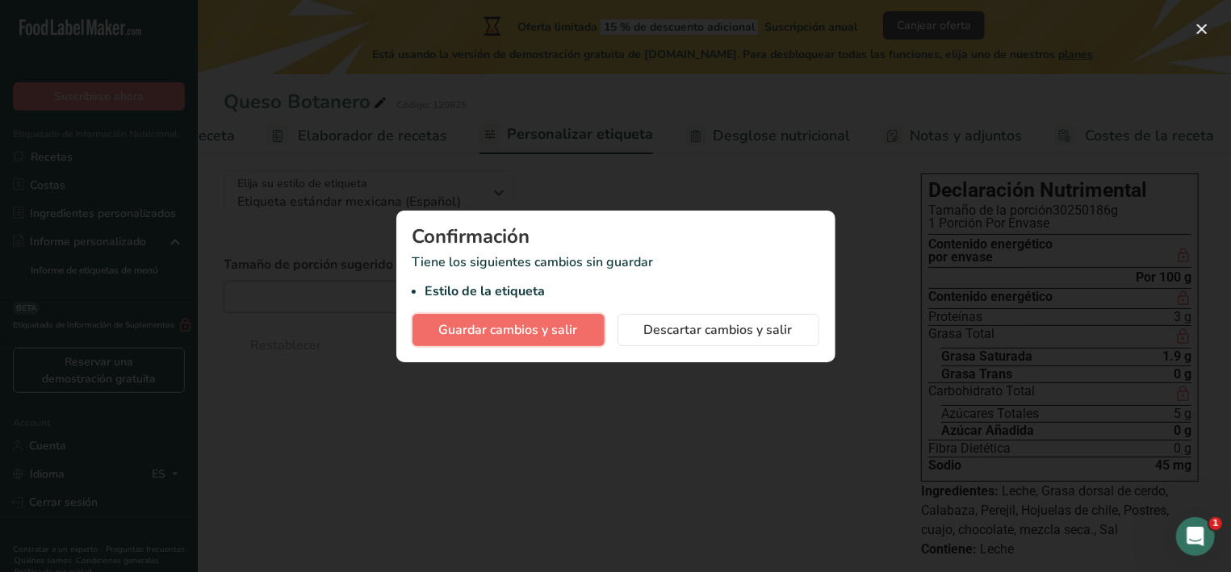
click at [558, 339] on span "Guardar cambios y salir" at bounding box center [508, 329] width 139 height 19
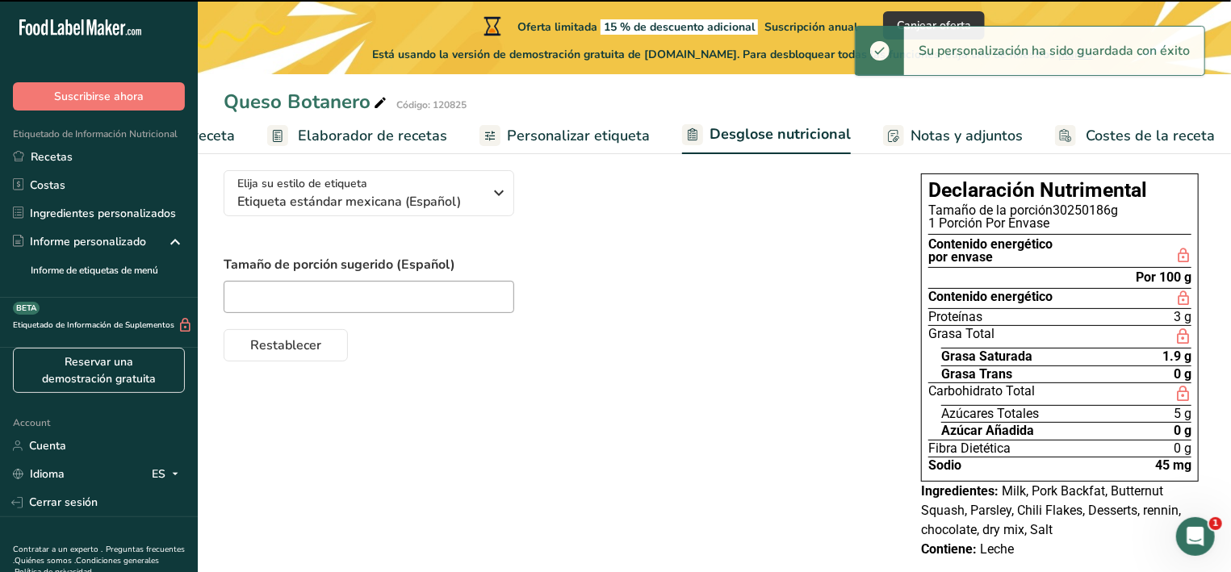
scroll to position [0, 175]
select select "Calories"
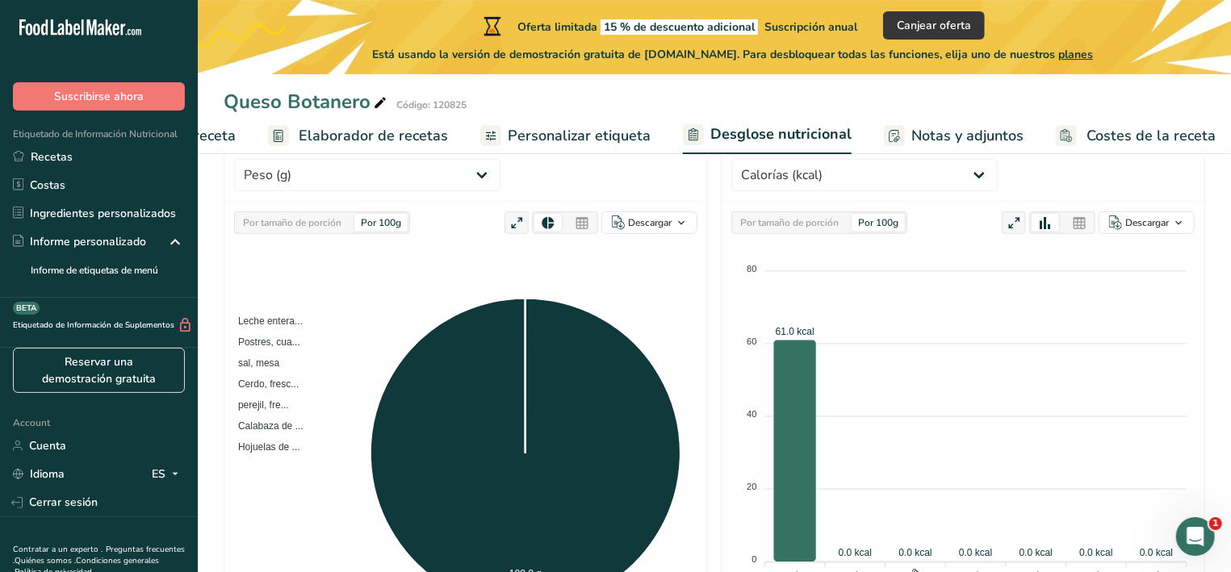
scroll to position [191, 0]
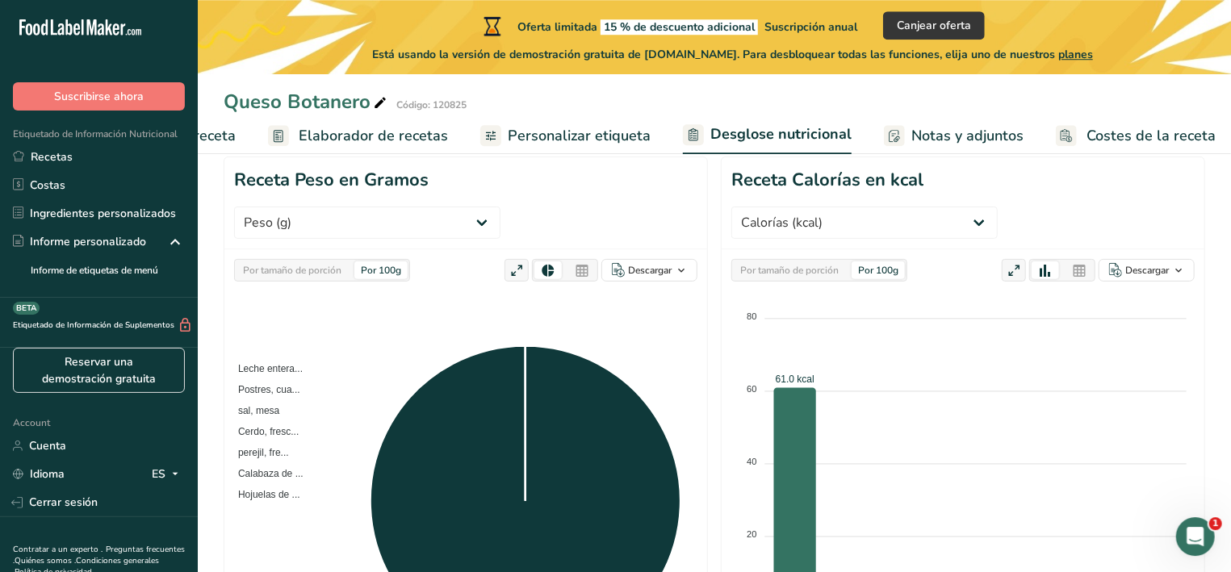
click at [380, 140] on span "Elaborador de recetas" at bounding box center [373, 136] width 149 height 22
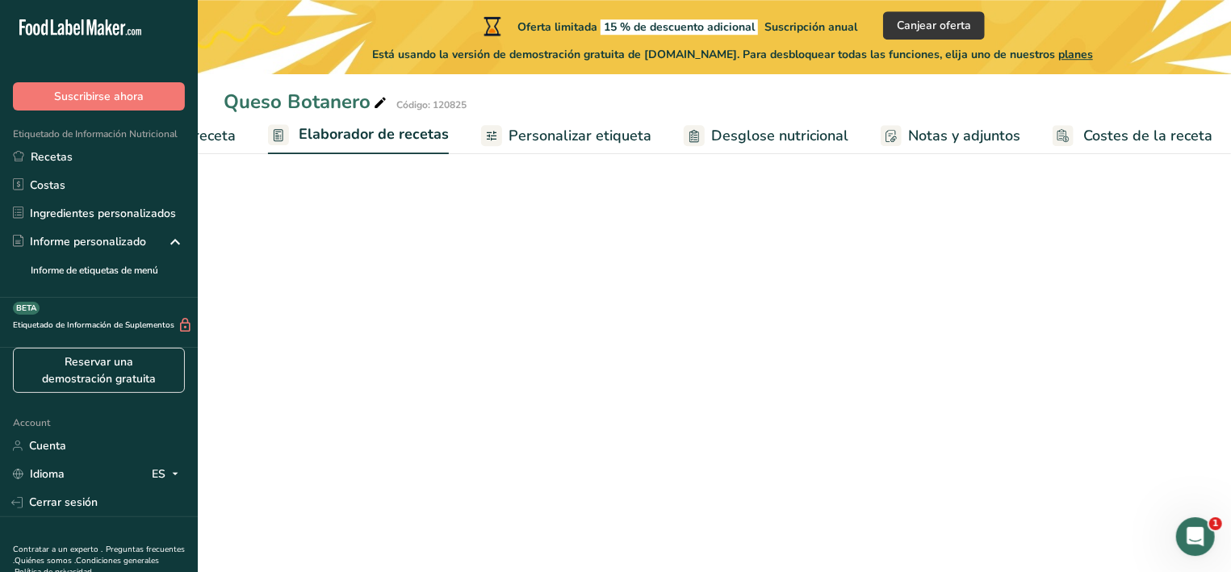
scroll to position [0, 176]
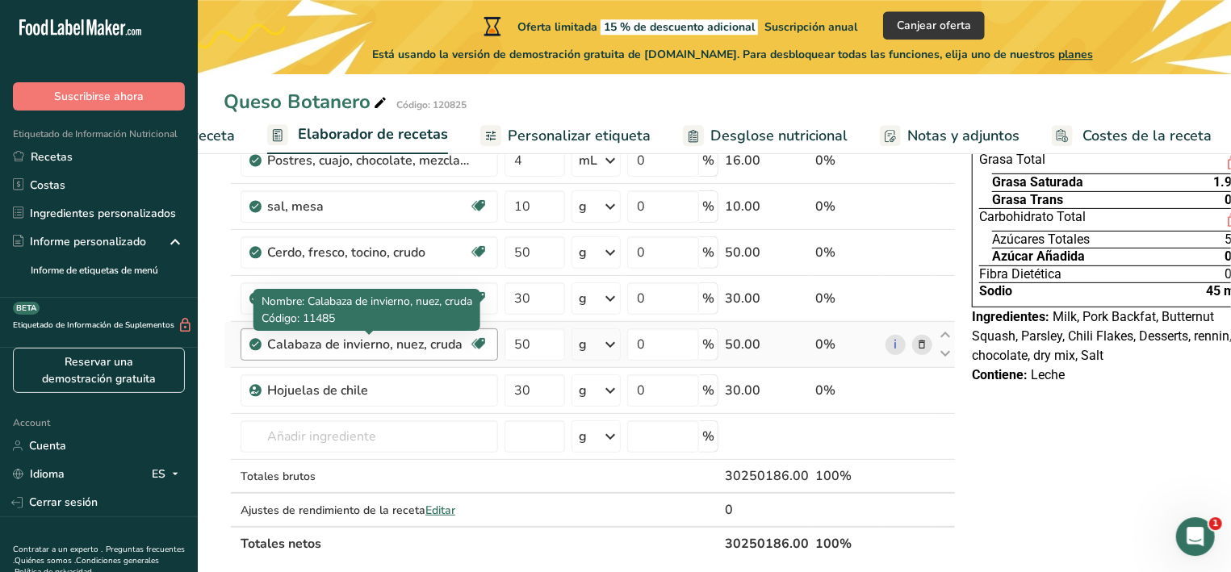
click at [419, 348] on div "Calabaza de invierno, nuez, cruda" at bounding box center [368, 344] width 202 height 19
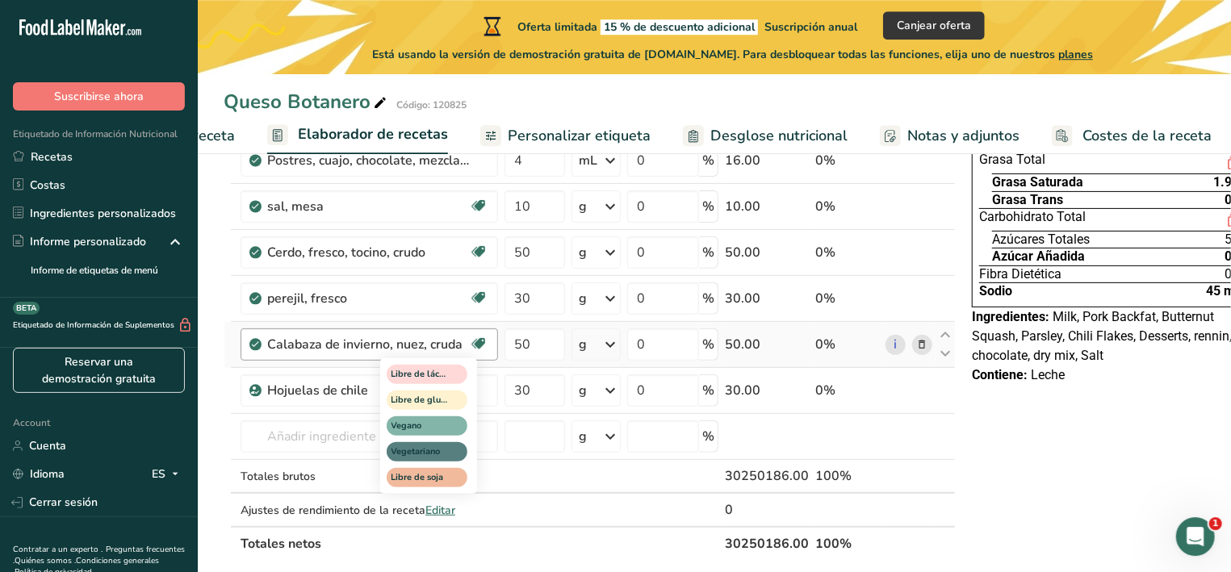
click at [479, 342] on icon at bounding box center [478, 344] width 16 height 25
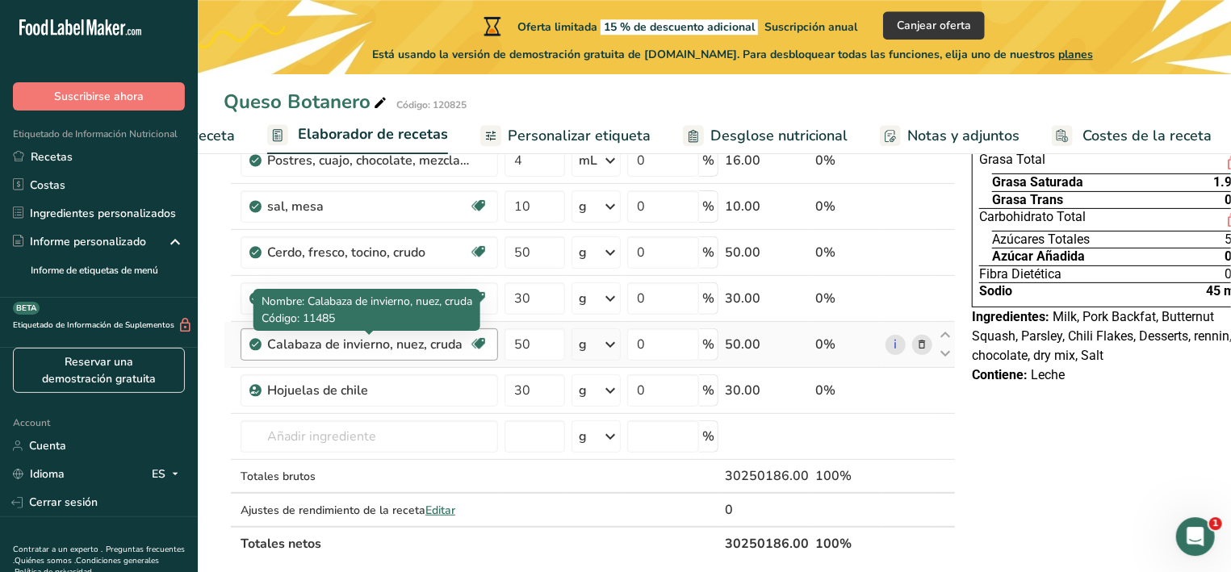
drag, startPoint x: 434, startPoint y: 334, endPoint x: 436, endPoint y: 343, distance: 9.0
click at [436, 343] on div "Calabaza de invierno, nuez, cruda" at bounding box center [368, 344] width 202 height 19
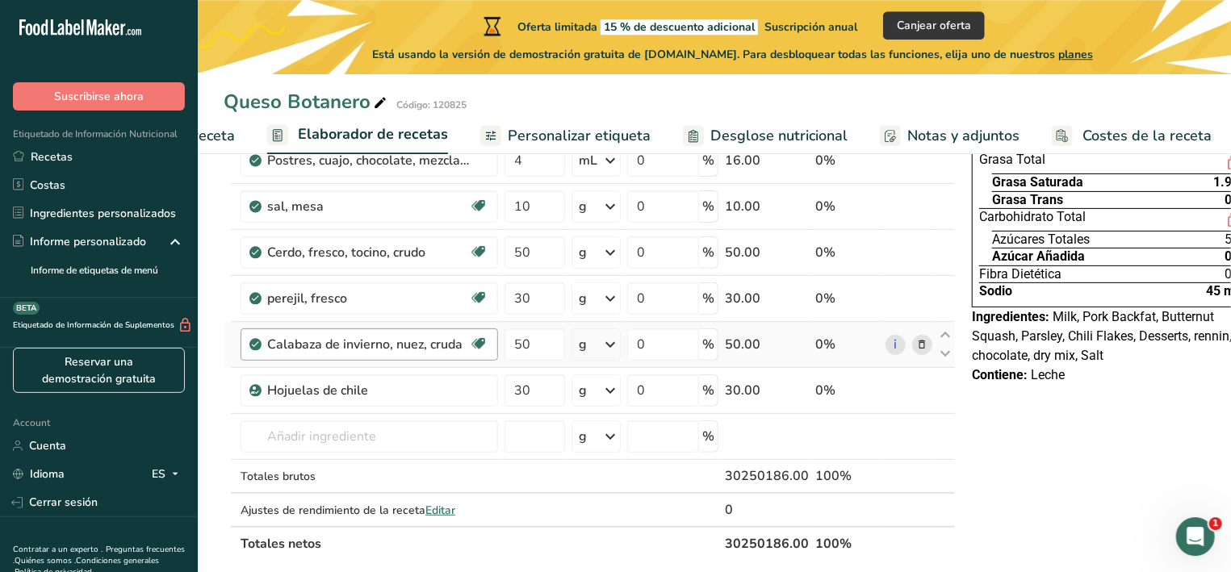
click at [436, 343] on div "Calabaza de invierno, nuez, cruda" at bounding box center [368, 344] width 202 height 19
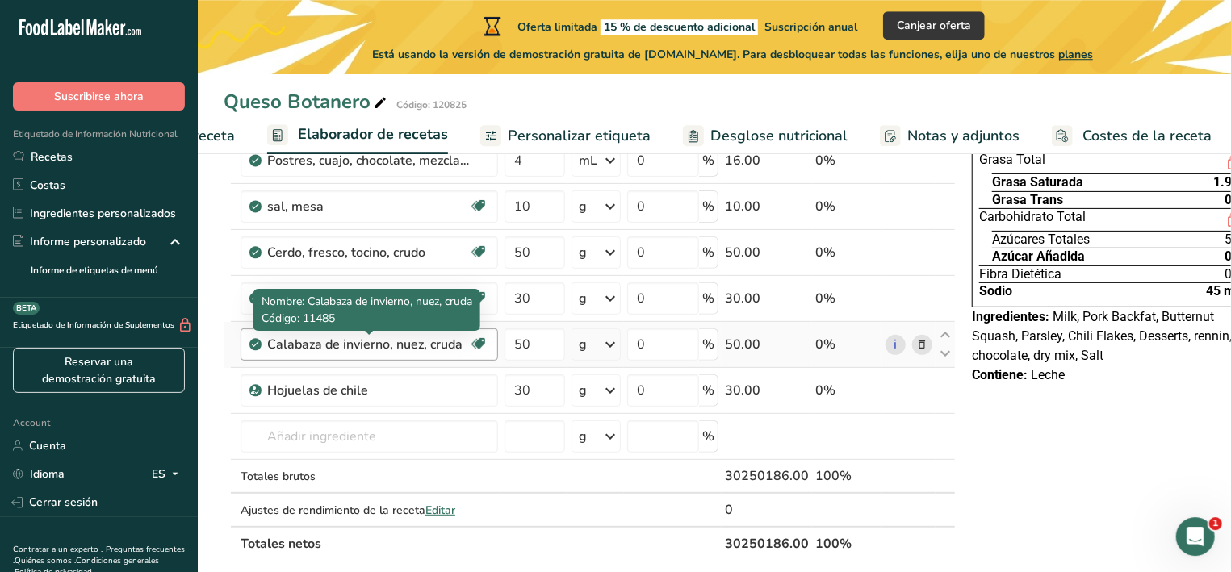
click at [436, 343] on div "Calabaza de invierno, nuez, cruda" at bounding box center [368, 344] width 202 height 19
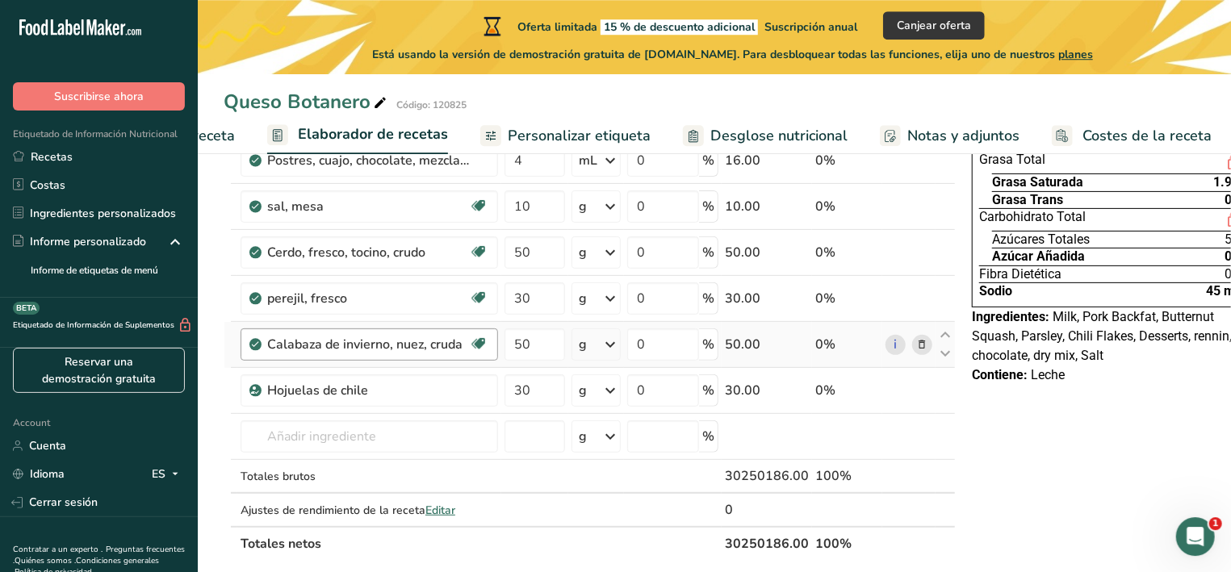
click at [436, 343] on div "Calabaza de invierno, nuez, cruda" at bounding box center [368, 344] width 202 height 19
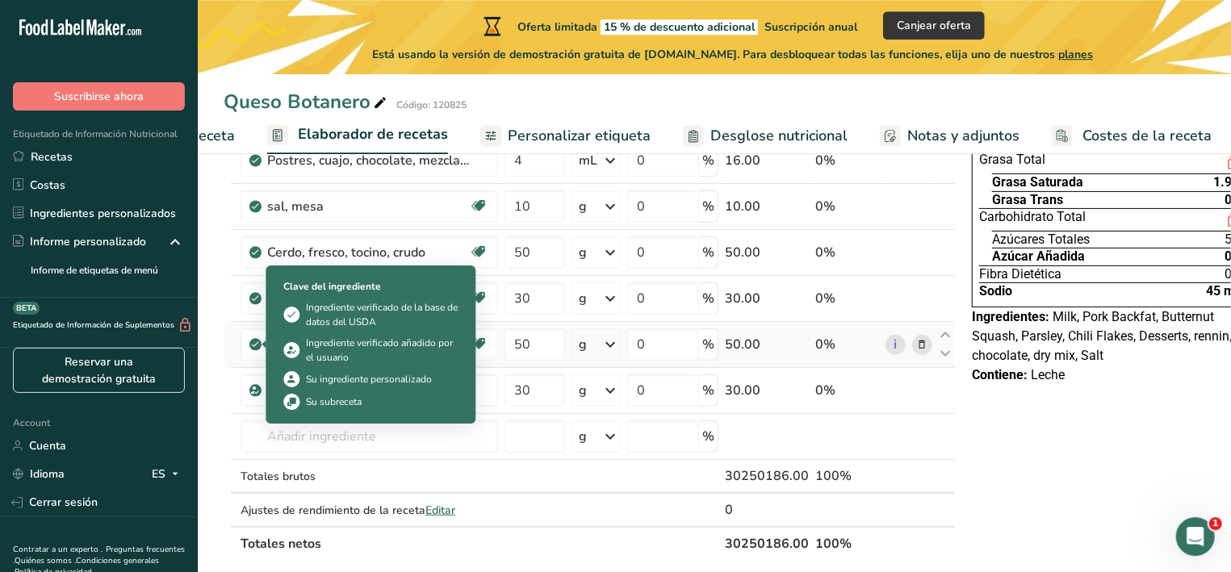
click at [260, 345] on icon at bounding box center [256, 344] width 10 height 15
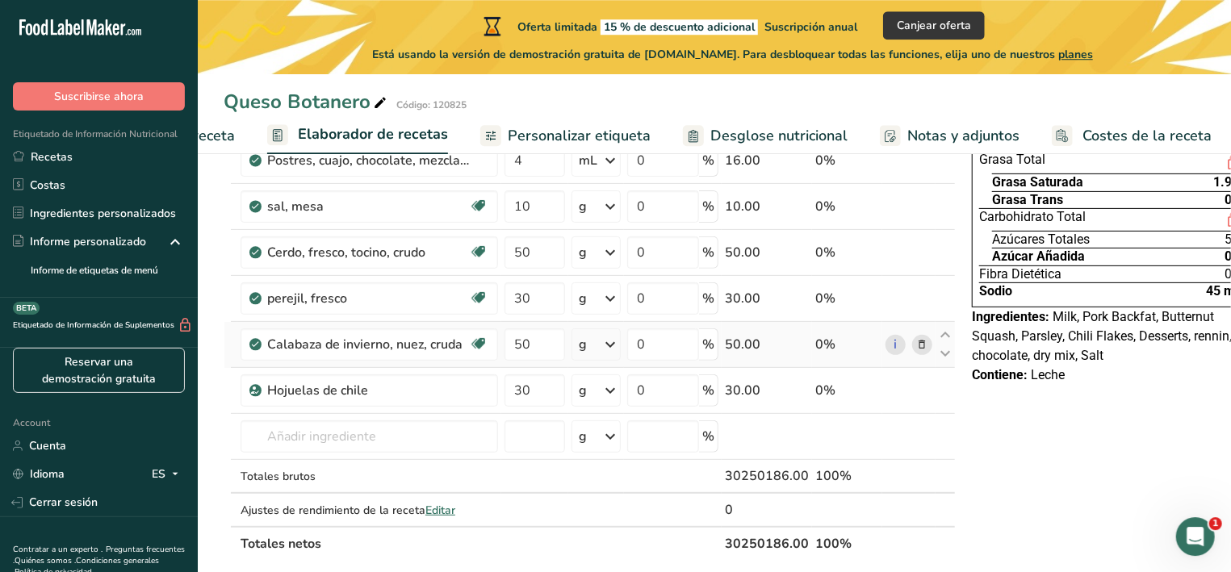
click at [260, 345] on icon at bounding box center [256, 344] width 10 height 15
click at [896, 349] on link "i" at bounding box center [895, 345] width 20 height 20
click at [941, 340] on icon at bounding box center [944, 335] width 19 height 12
click at [942, 360] on icon at bounding box center [944, 354] width 19 height 12
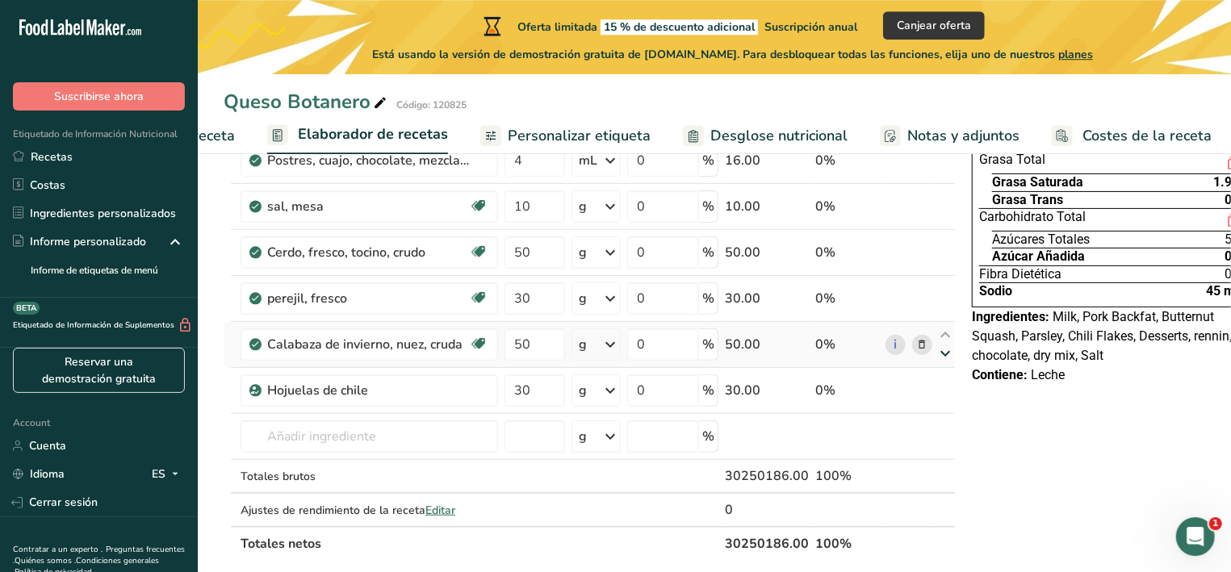
click at [942, 360] on icon at bounding box center [944, 354] width 19 height 12
click at [944, 341] on icon at bounding box center [944, 335] width 19 height 12
click at [493, 343] on div "Calabaza de invierno, nuez, cruda Libre de lácteos Libre de gluten Vegano Veget…" at bounding box center [368, 344] width 257 height 32
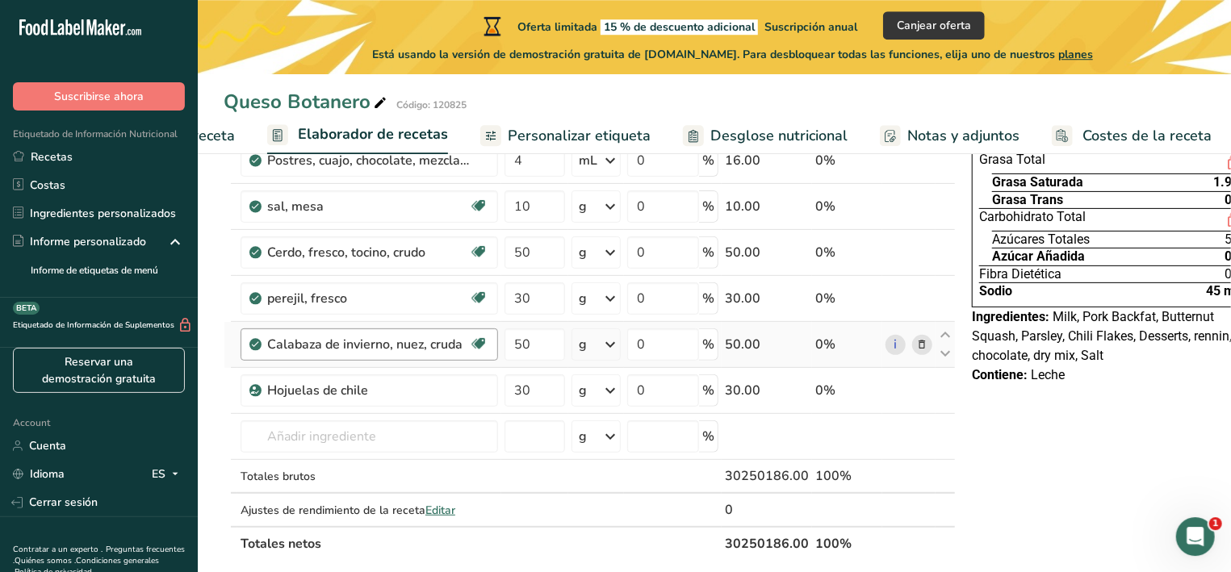
click at [493, 343] on div "Calabaza de invierno, nuez, cruda Libre de lácteos Libre de gluten Vegano Veget…" at bounding box center [368, 344] width 257 height 32
click at [489, 343] on div "Calabaza de invierno, nuez, cruda Libre de lácteos Libre de gluten Vegano Veget…" at bounding box center [368, 344] width 257 height 32
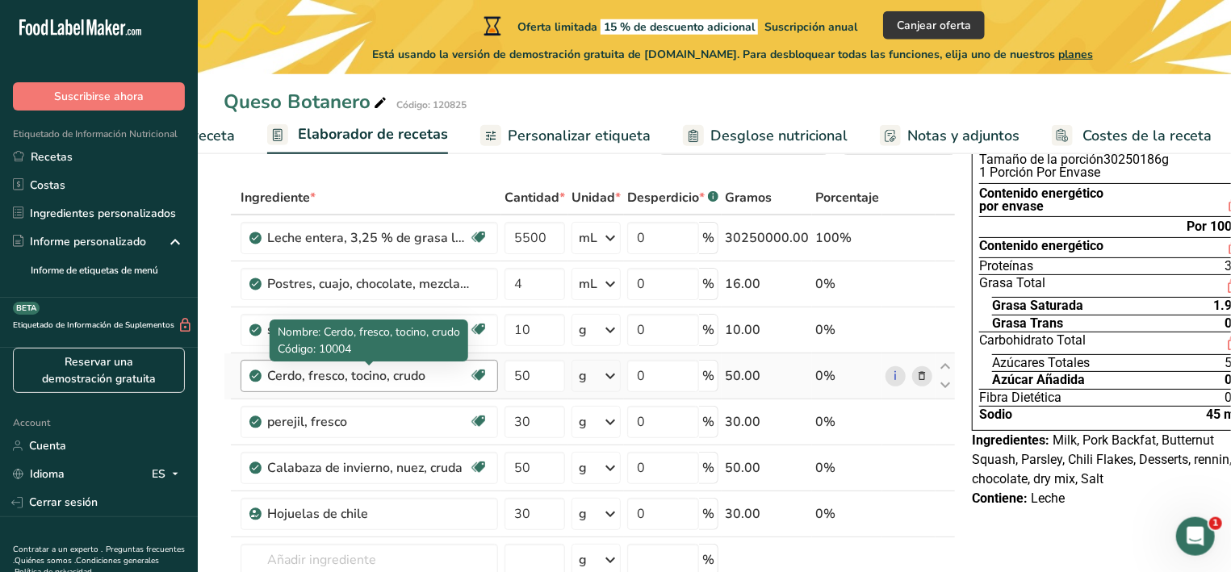
scroll to position [67, 0]
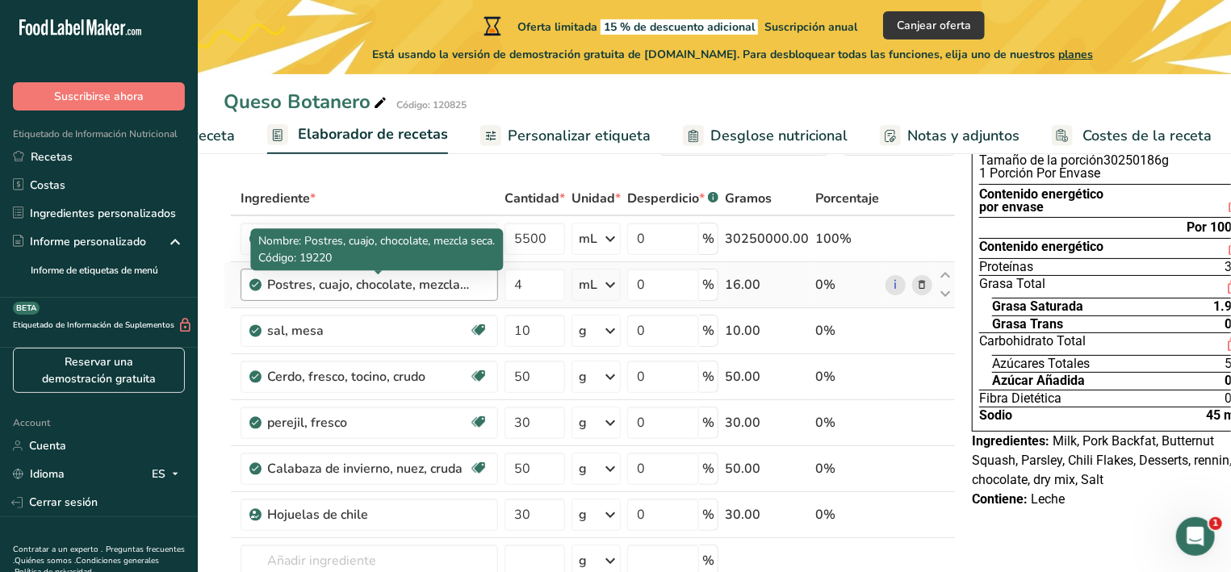
click at [408, 286] on div "Postres, cuajo, chocolate, mezcla seca." at bounding box center [368, 284] width 202 height 19
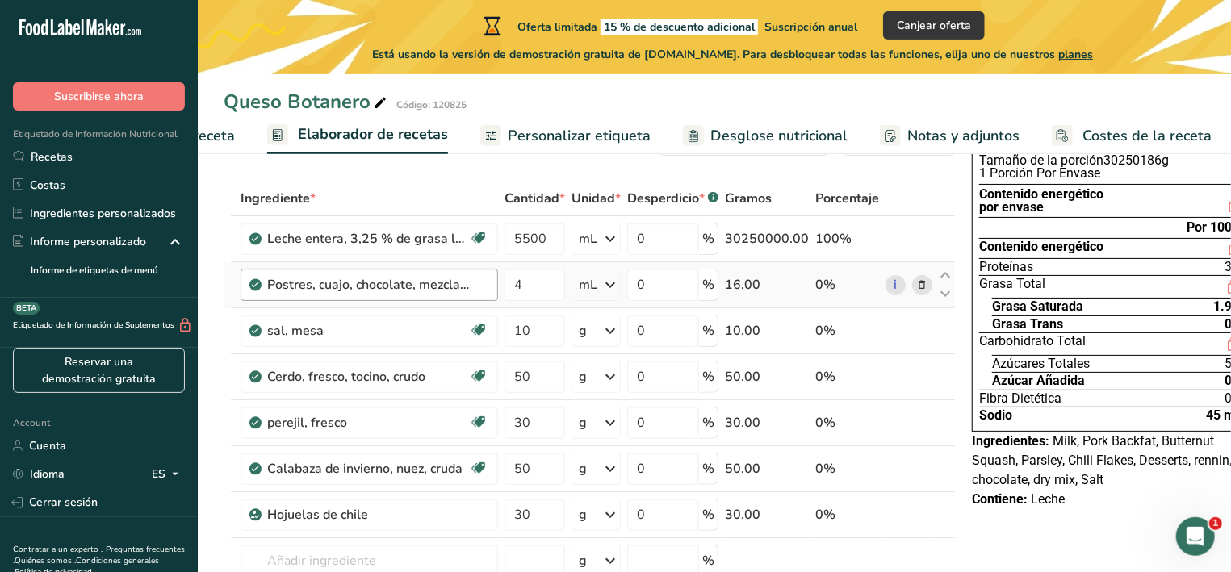
click at [357, 288] on div "Postres, cuajo, chocolate, mezcla seca." at bounding box center [368, 284] width 202 height 19
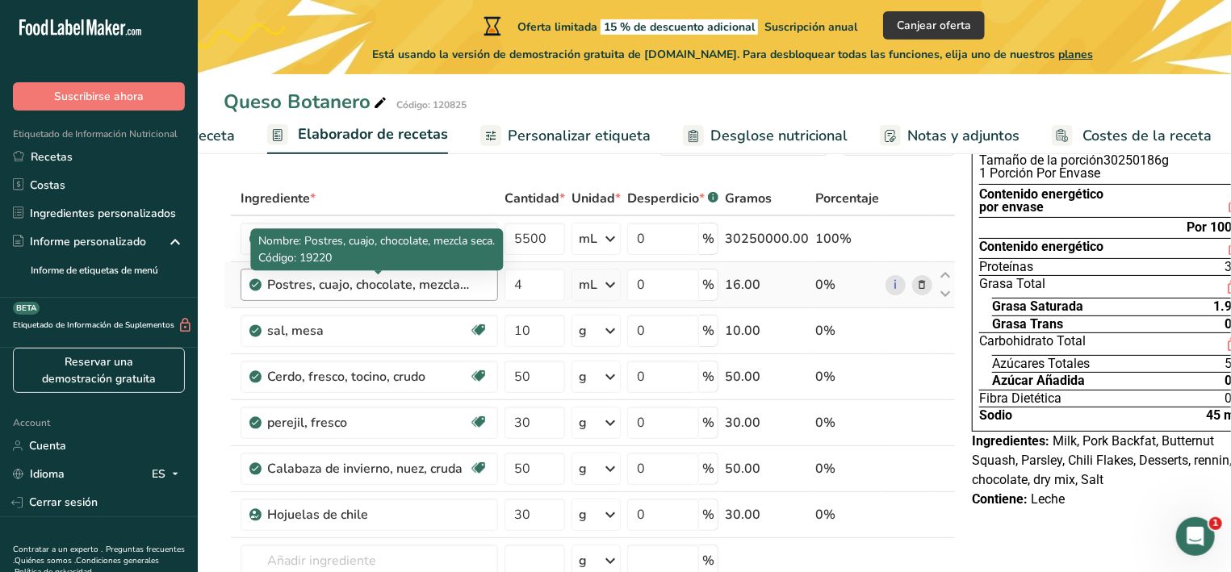
click at [357, 288] on div "Postres, cuajo, chocolate, mezcla seca." at bounding box center [368, 284] width 202 height 19
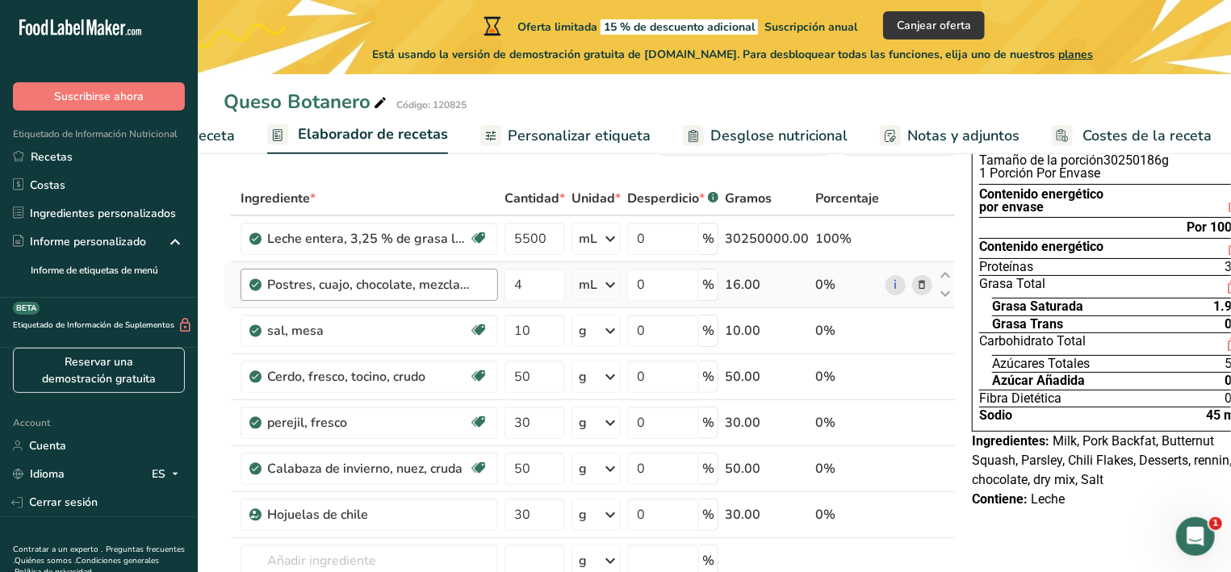
click at [357, 288] on div "Postres, cuajo, chocolate, mezcla seca." at bounding box center [368, 284] width 202 height 19
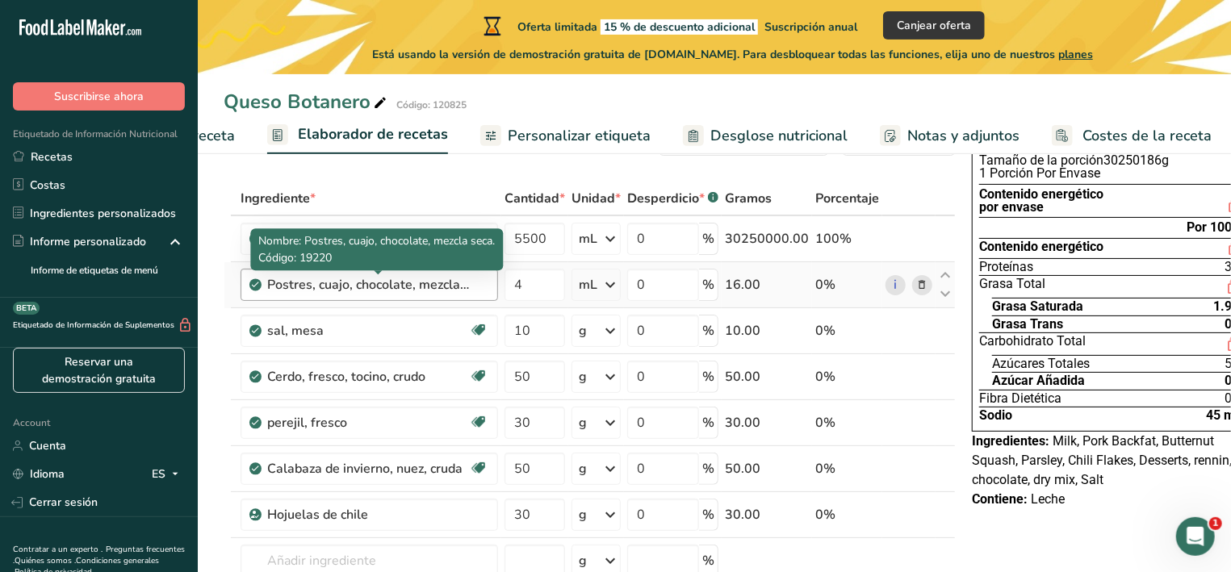
click at [357, 288] on div "Postres, cuajo, chocolate, mezcla seca." at bounding box center [368, 284] width 202 height 19
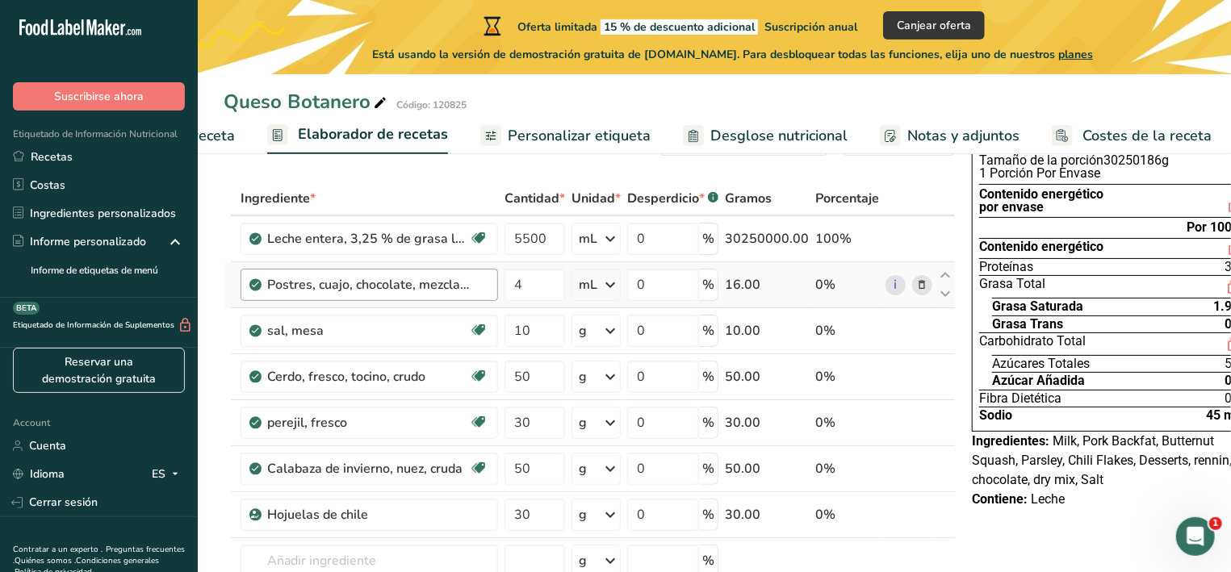
click at [357, 288] on div "Postres, cuajo, chocolate, mezcla seca." at bounding box center [368, 284] width 202 height 19
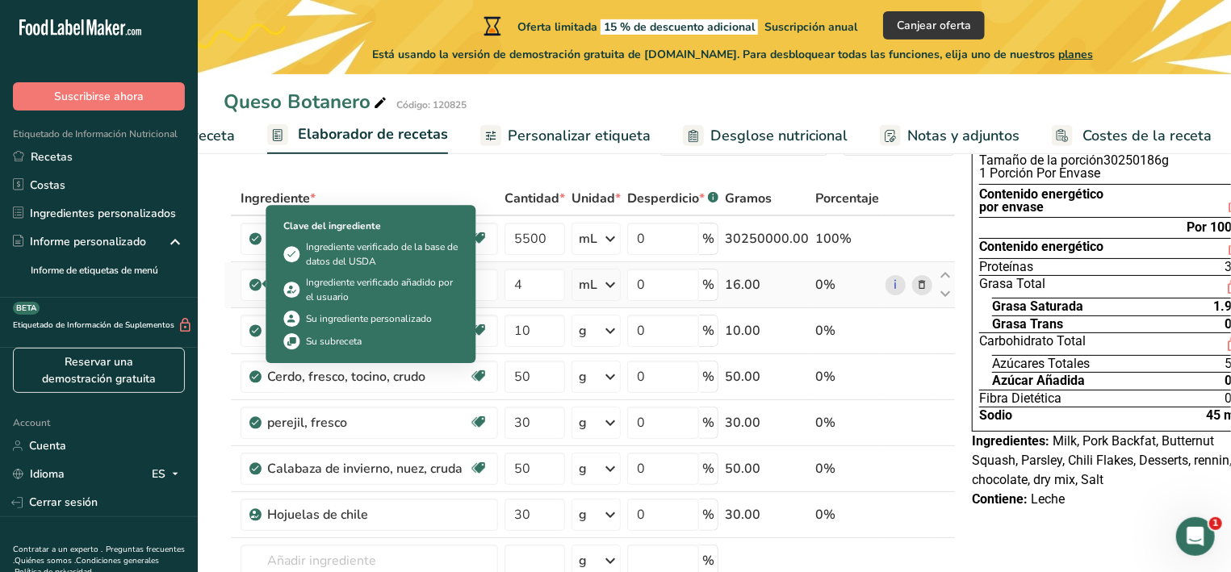
click at [253, 284] on icon at bounding box center [256, 285] width 10 height 15
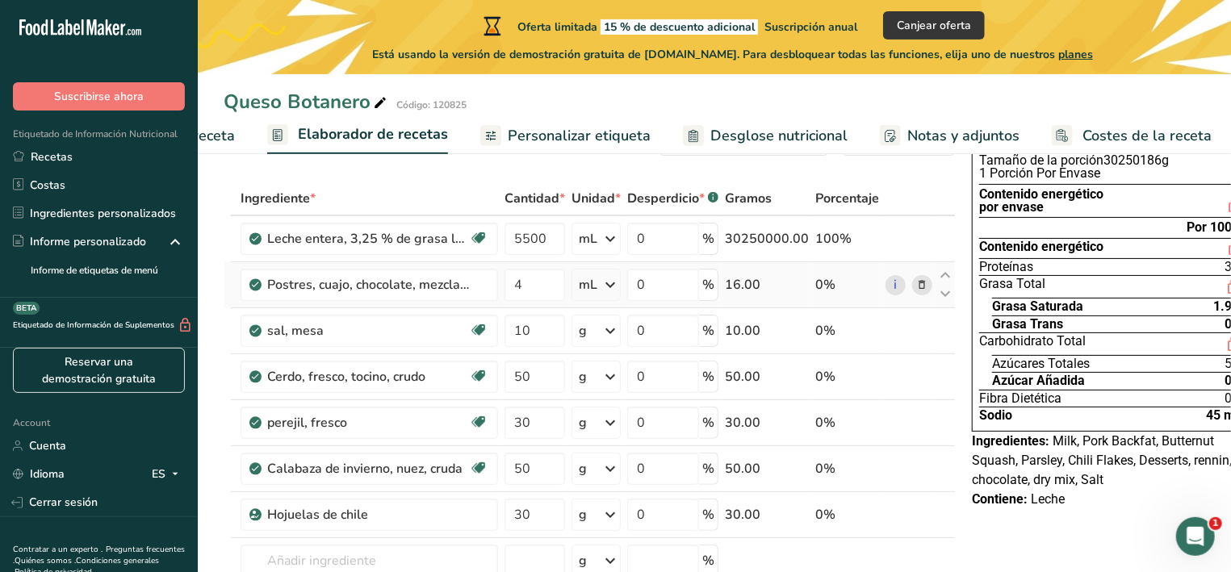
click at [918, 279] on icon at bounding box center [922, 285] width 11 height 17
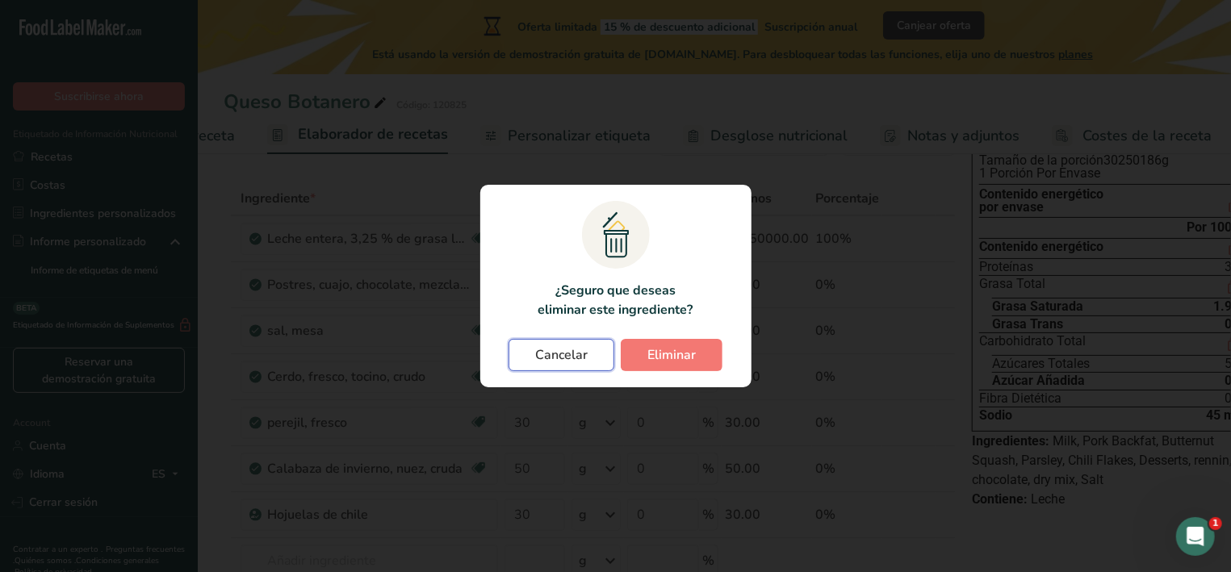
click at [586, 352] on span "Cancelar" at bounding box center [561, 354] width 52 height 19
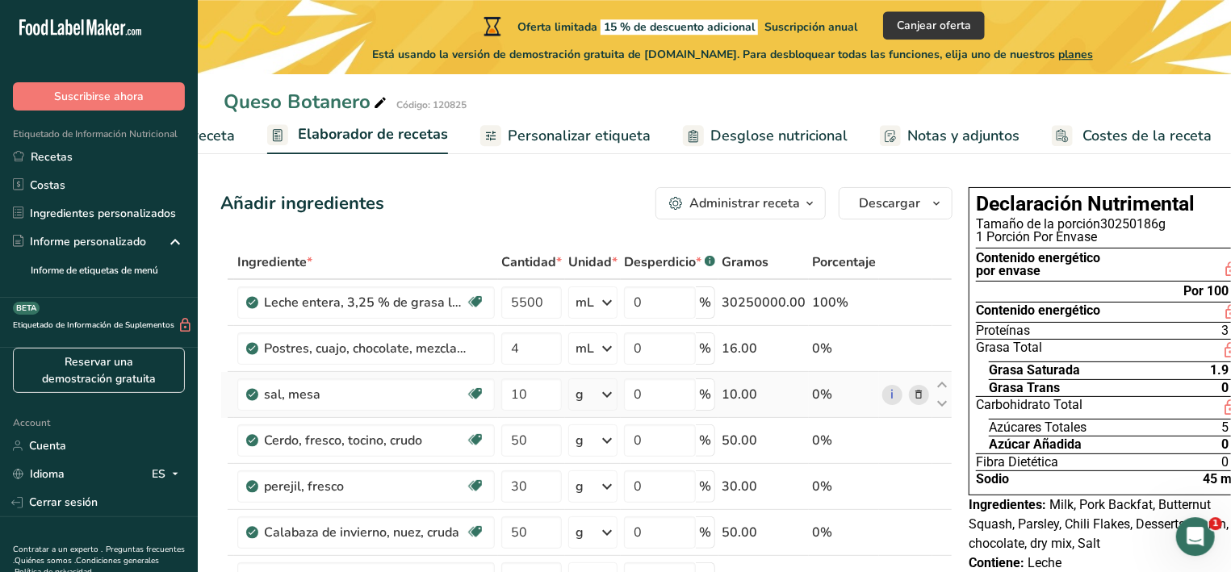
scroll to position [0, 0]
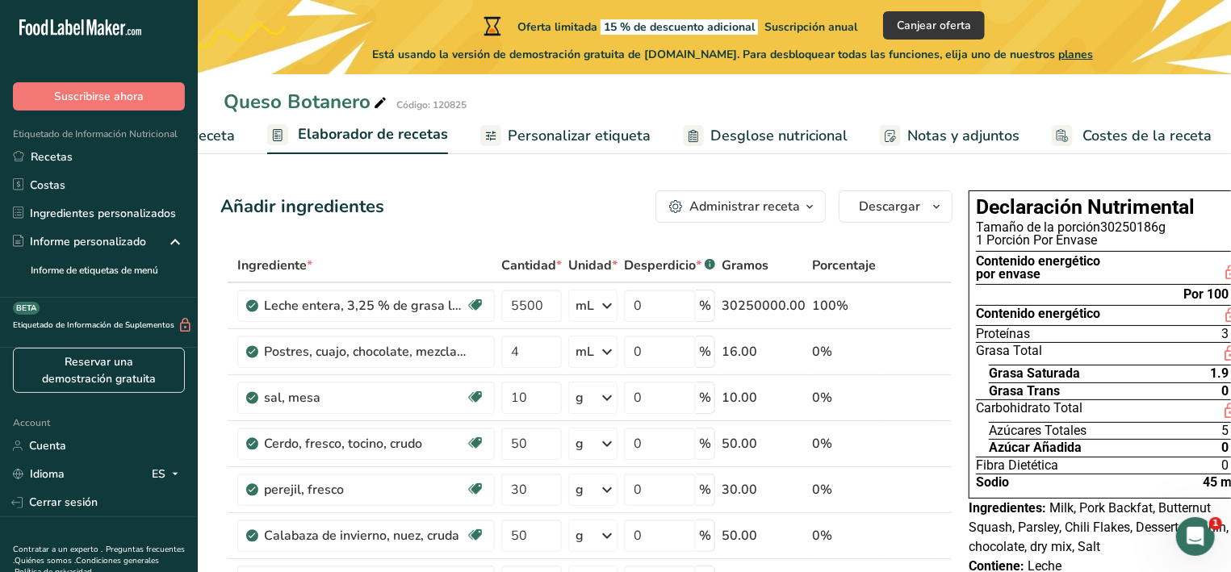
click at [779, 130] on span "Desglose nutricional" at bounding box center [778, 136] width 137 height 22
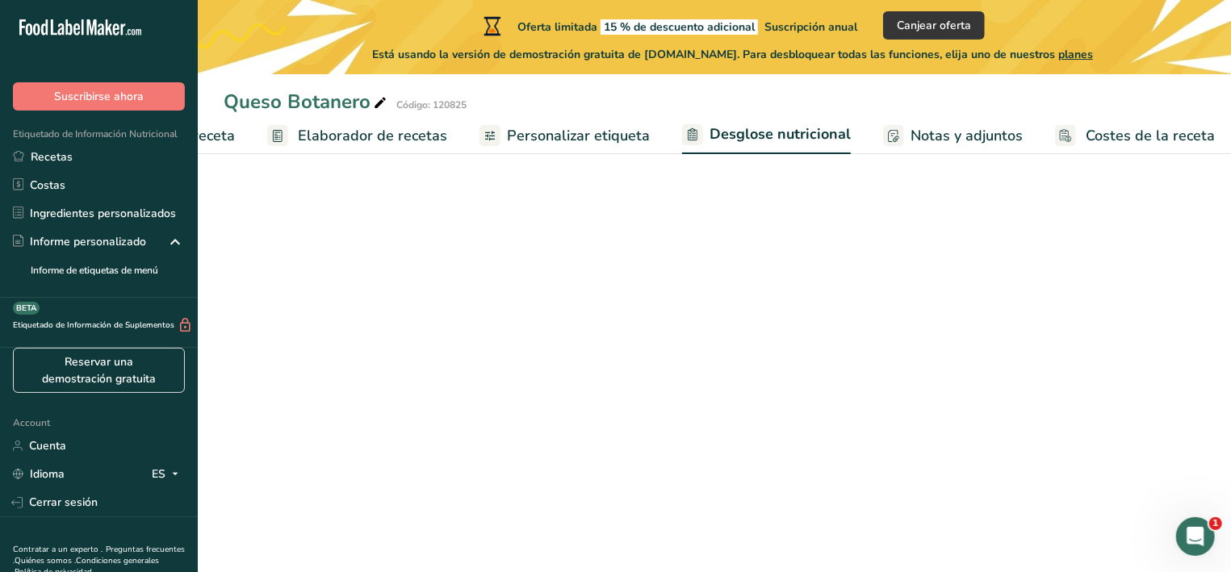
scroll to position [0, 175]
select select "Calories"
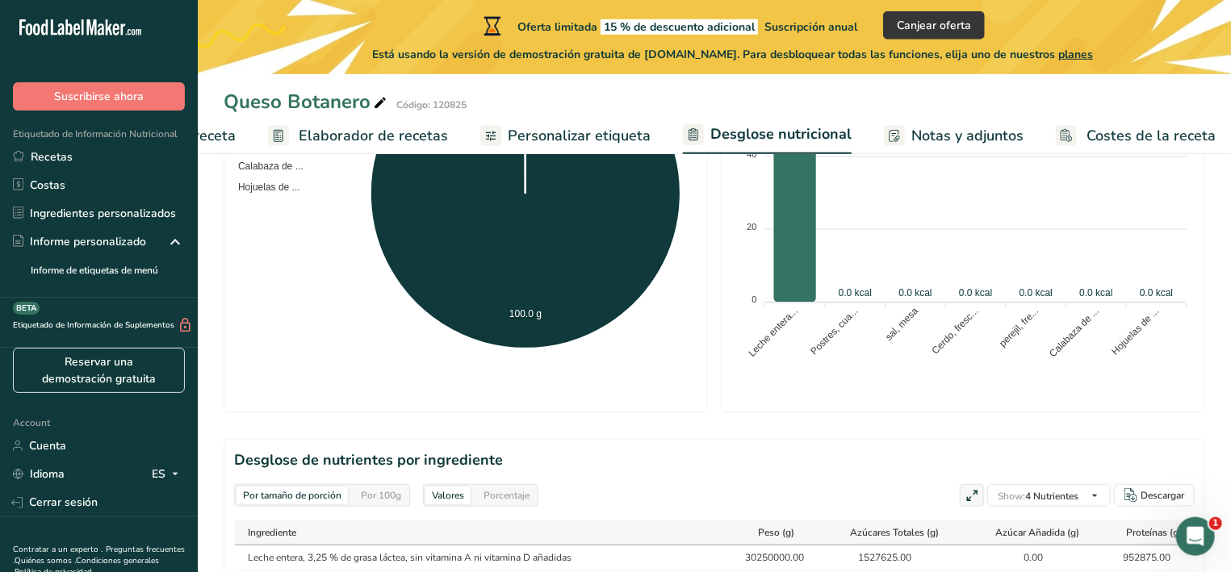
scroll to position [498, 0]
click at [917, 132] on span "Notas y adjuntos" at bounding box center [967, 136] width 112 height 22
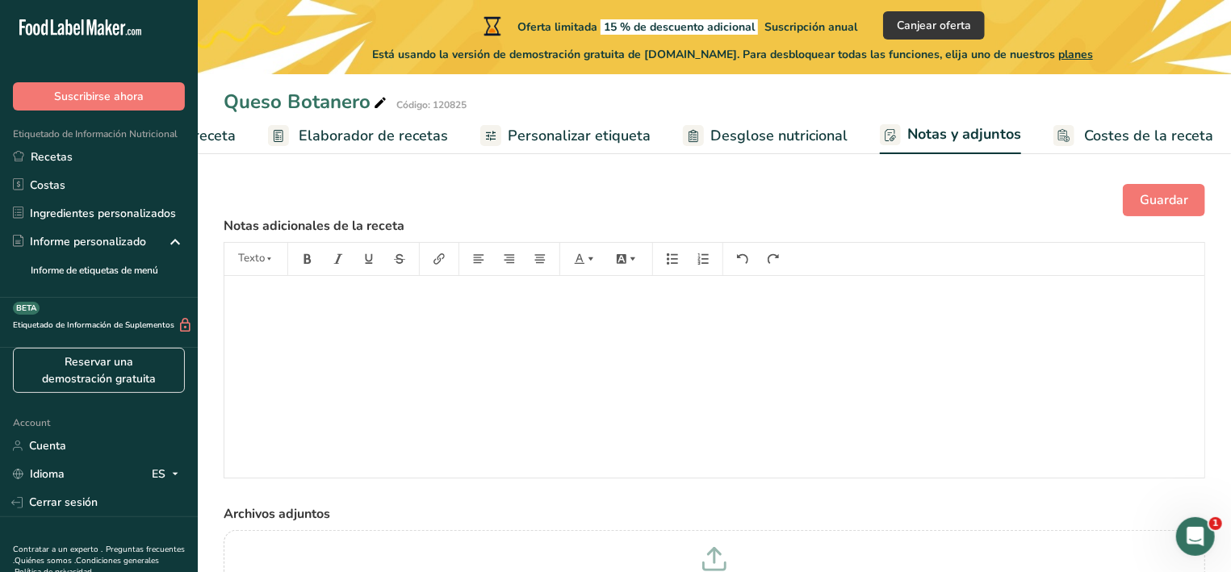
scroll to position [135, 0]
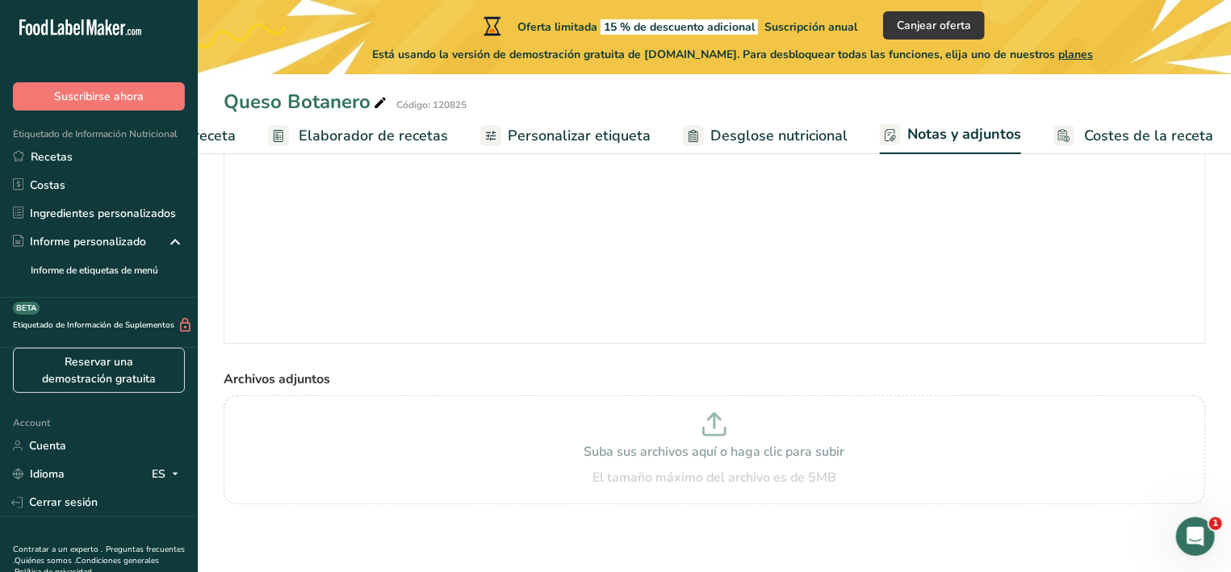
click at [1101, 134] on span "Costes de la receta" at bounding box center [1148, 136] width 129 height 22
